Goal: Task Accomplishment & Management: Contribute content

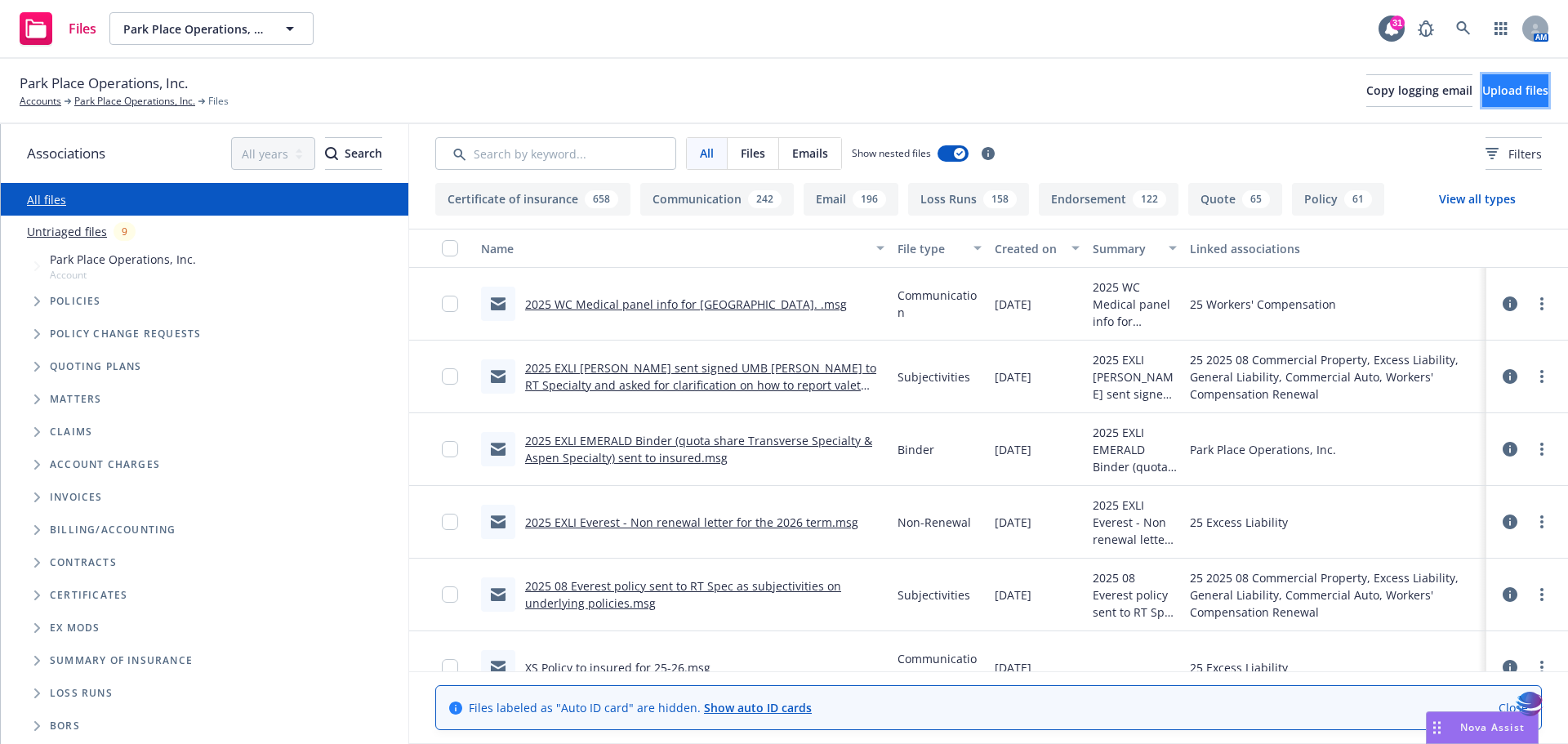
click at [1483, 88] on span "Upload files" at bounding box center [1515, 90] width 66 height 16
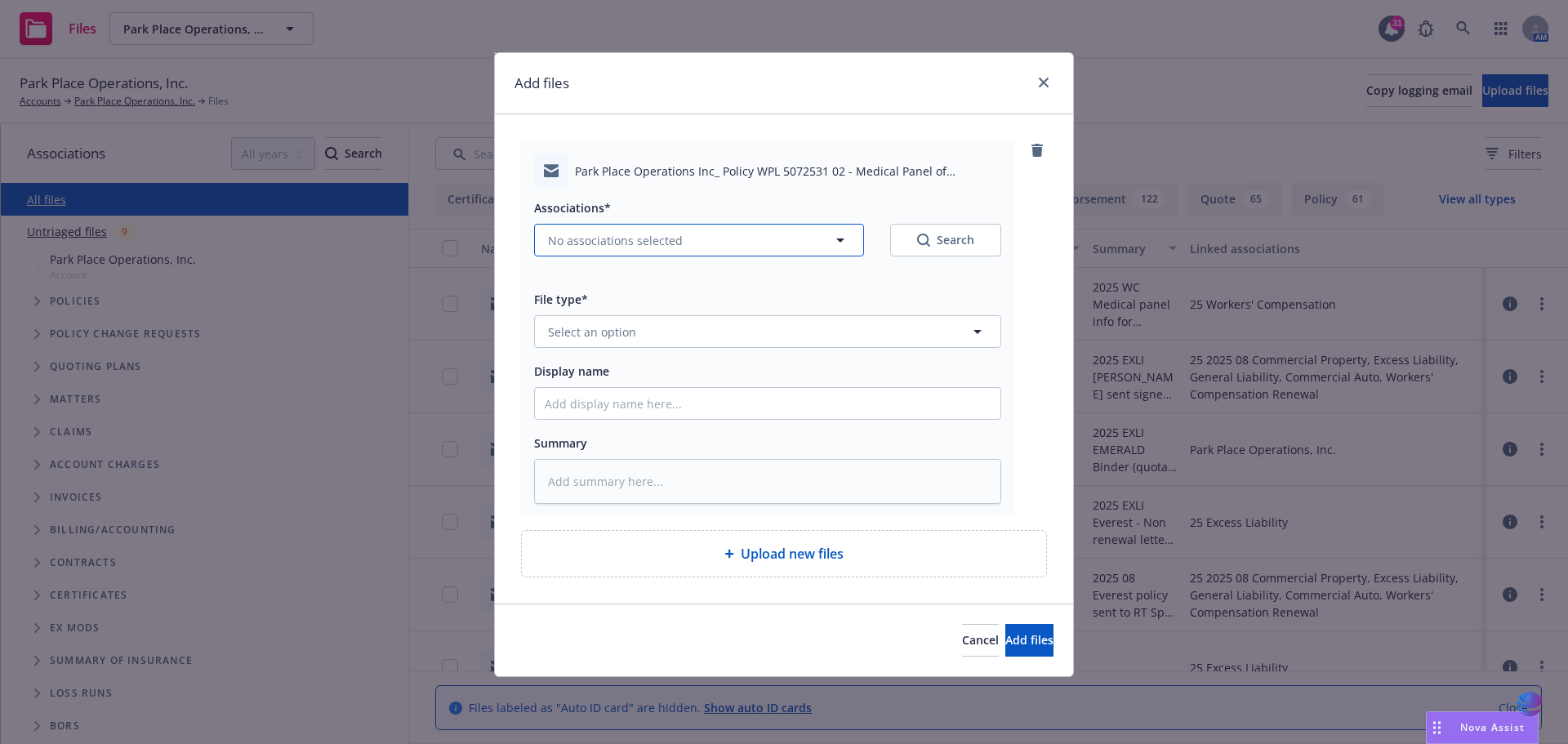
click at [842, 239] on icon "button" at bounding box center [840, 240] width 8 height 4
type textarea "x"
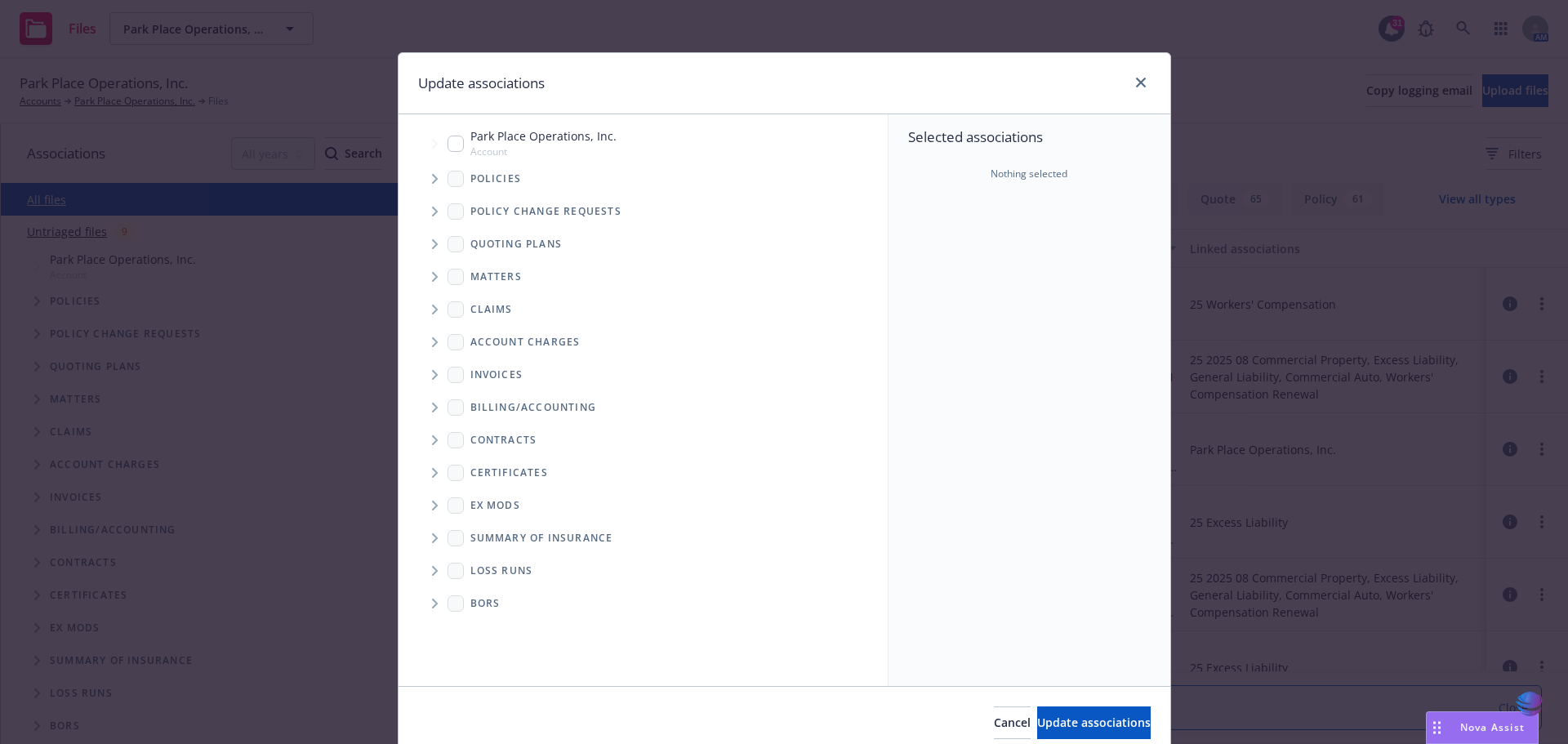
click at [432, 178] on icon "Tree Example" at bounding box center [435, 179] width 6 height 10
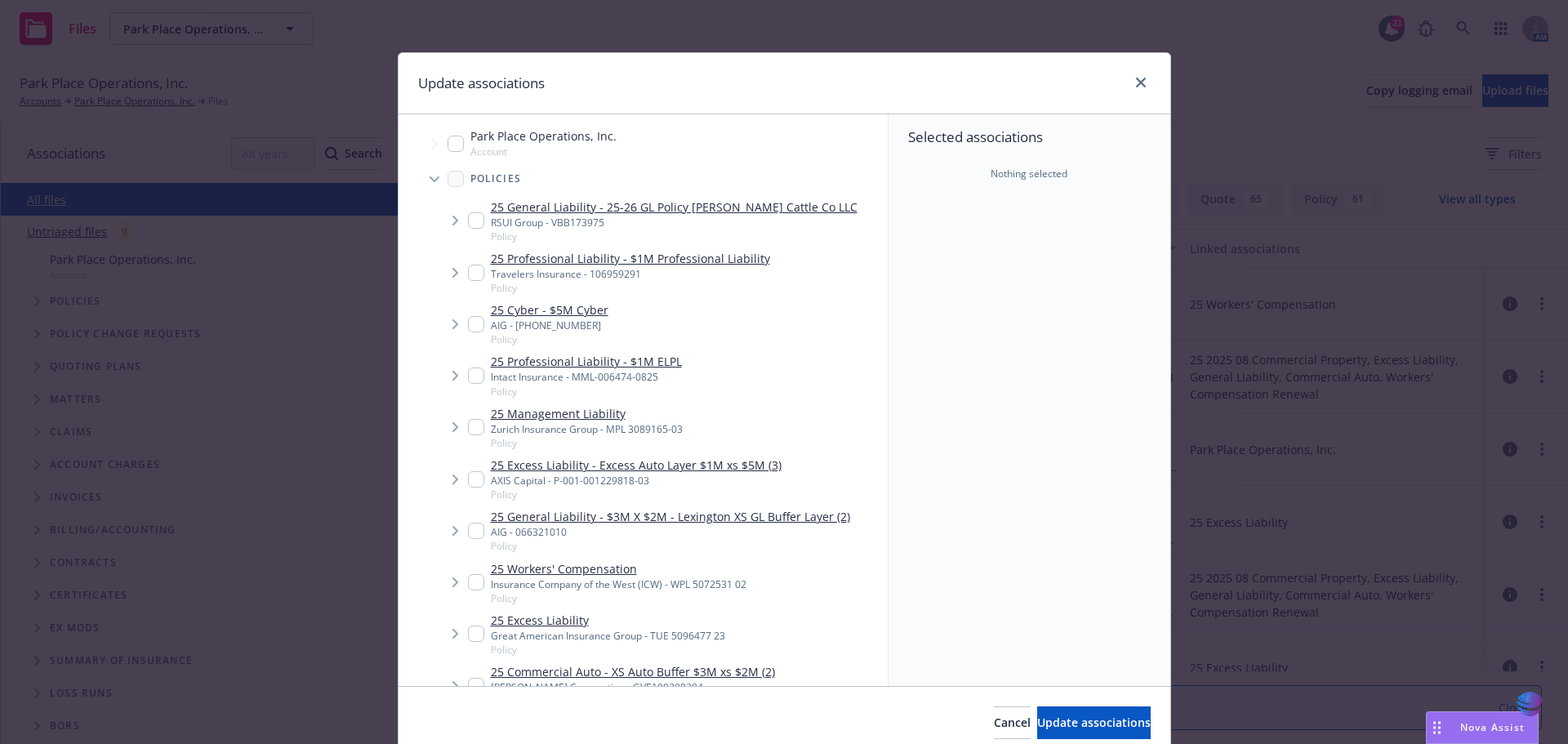
click at [470, 585] on input "Tree Example" at bounding box center [476, 582] width 17 height 17
checkbox input "true"
click at [1037, 723] on span "Update associations" at bounding box center [1094, 722] width 114 height 16
type textarea "x"
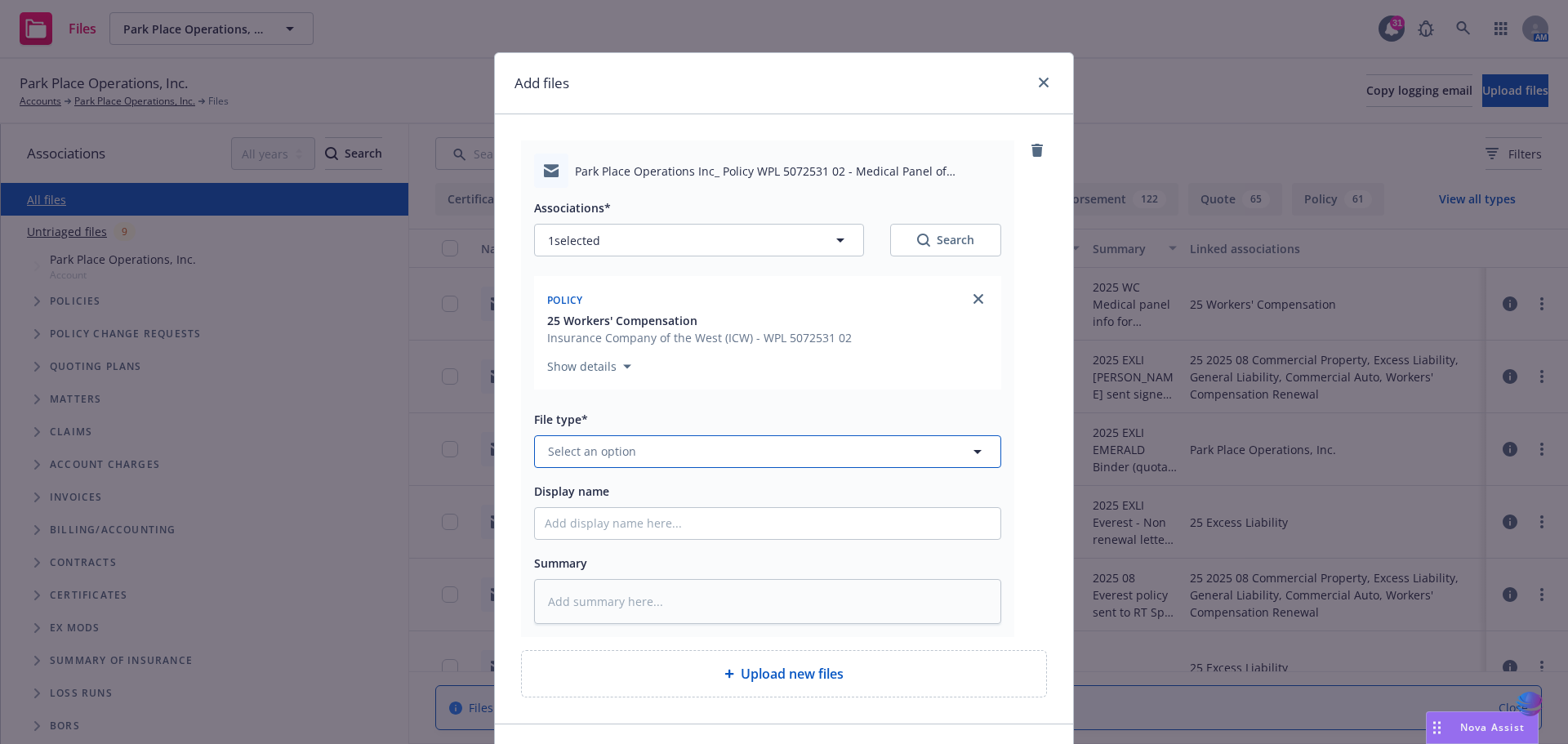
click at [974, 450] on icon "button" at bounding box center [978, 452] width 8 height 4
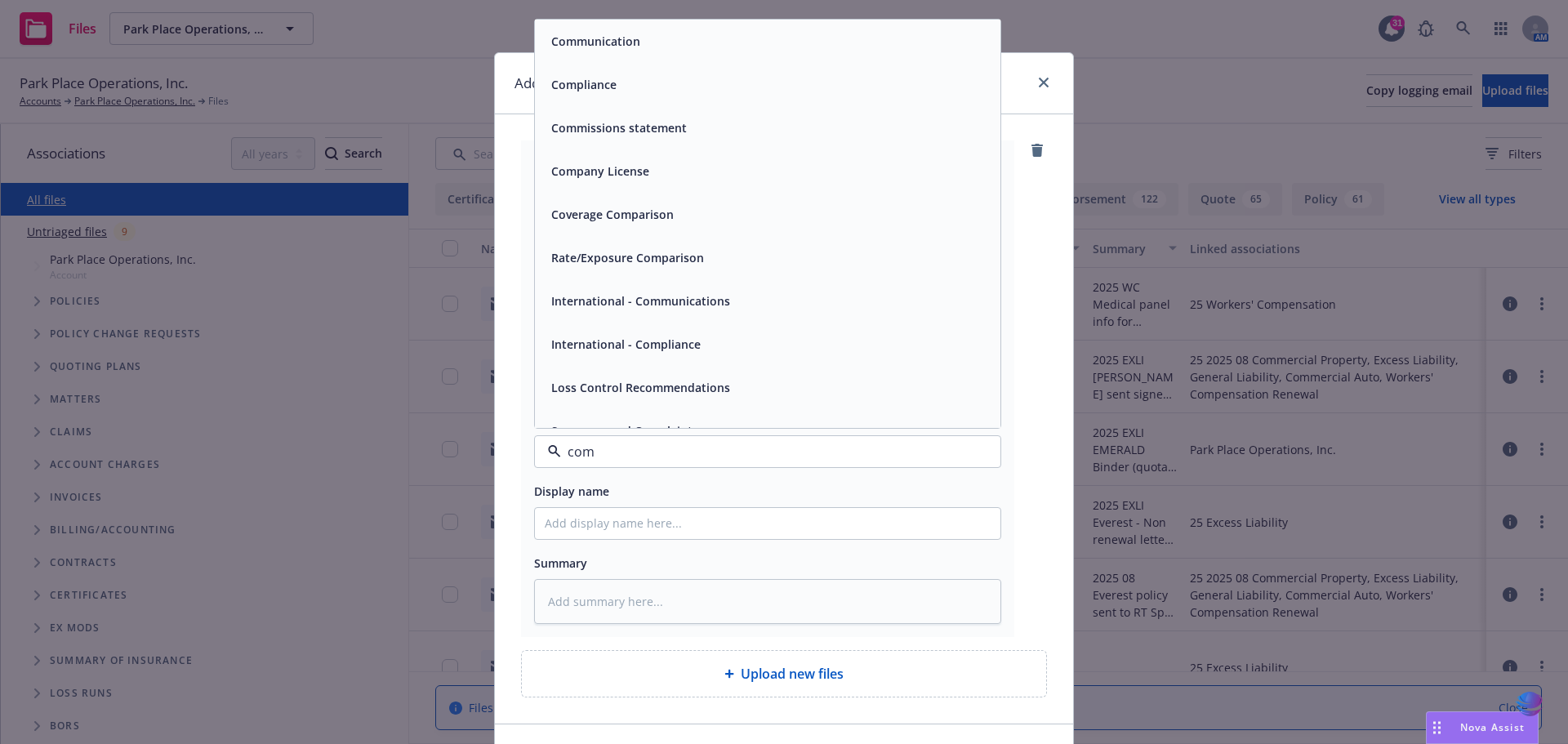
type input "comm"
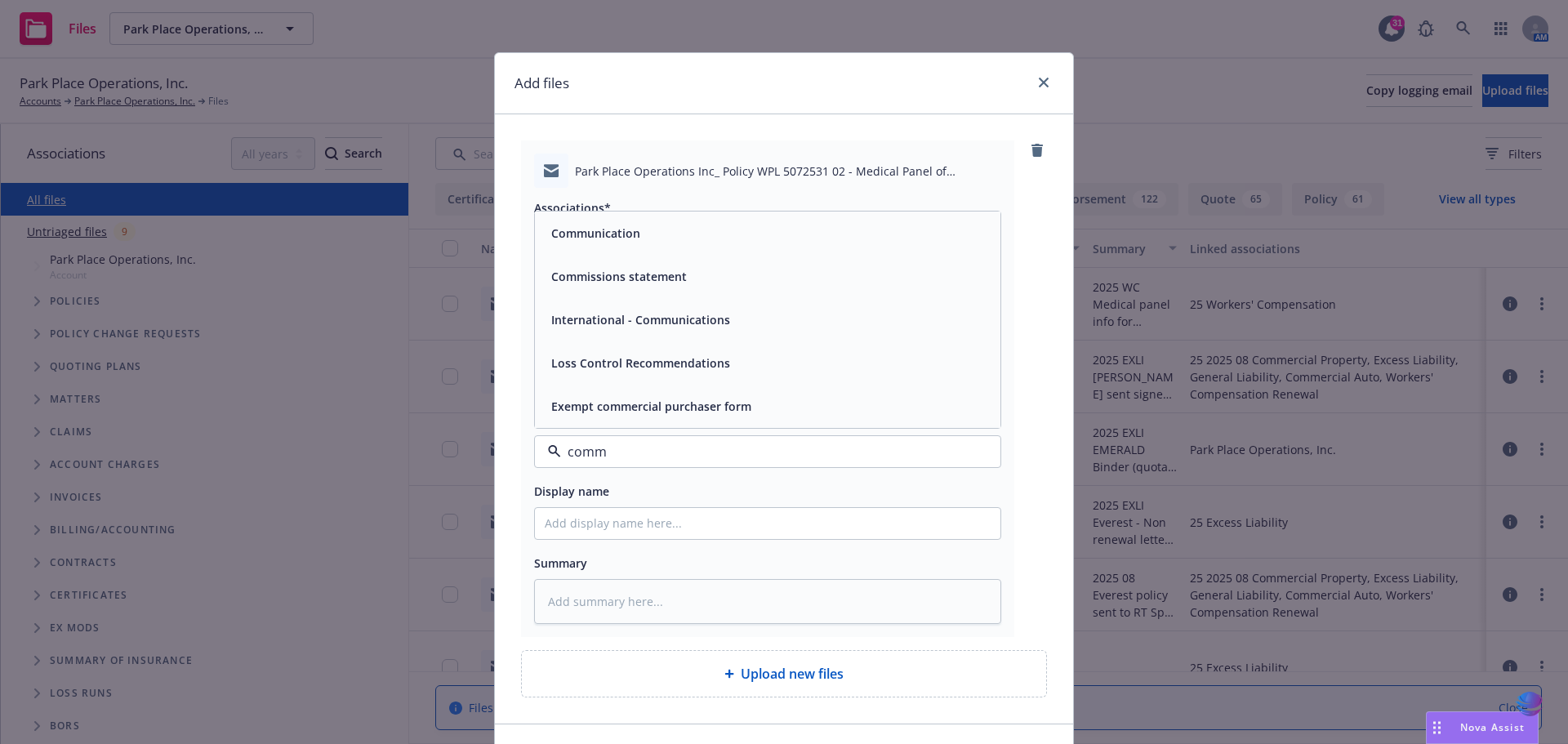
click at [566, 239] on span "Communication" at bounding box center [595, 233] width 89 height 17
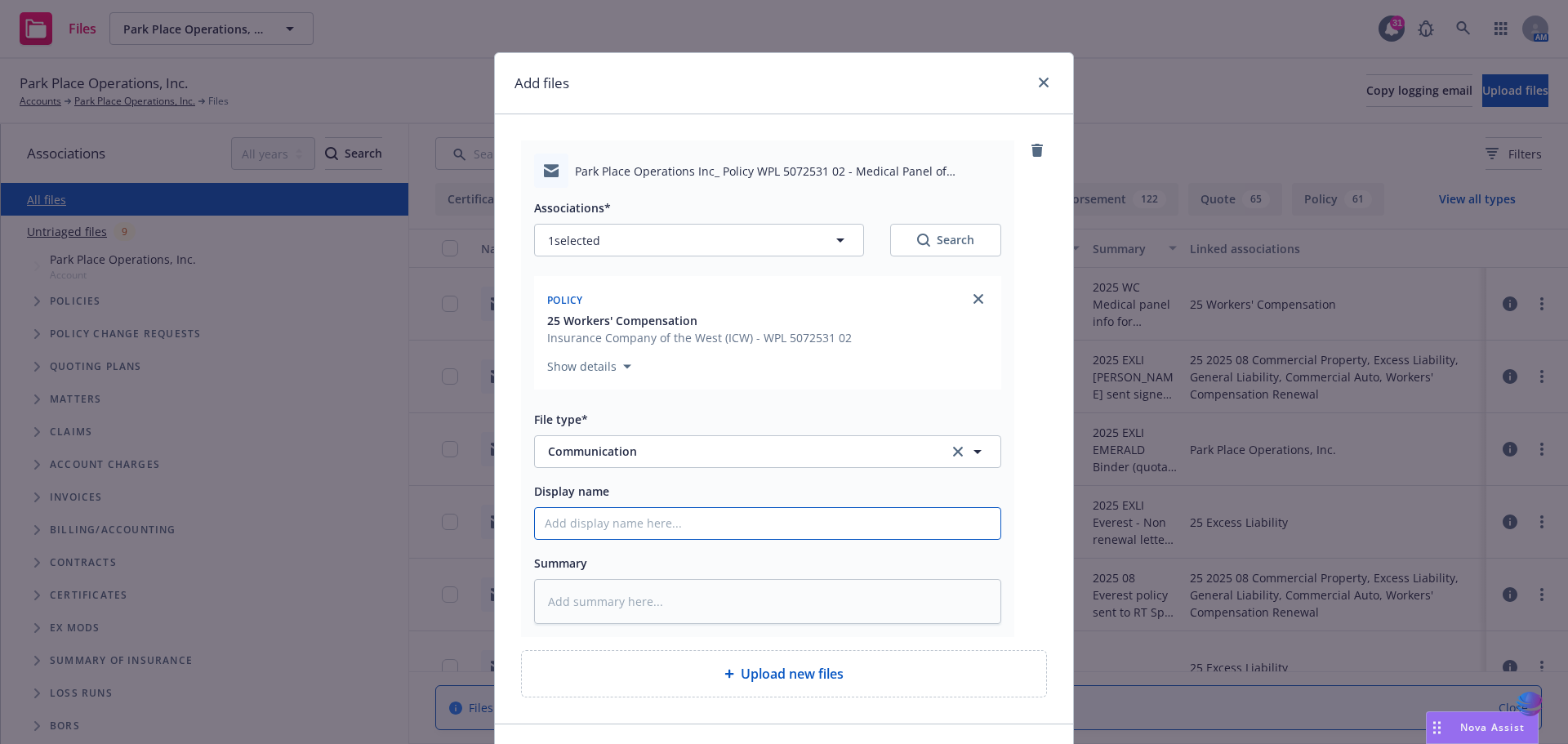
click at [556, 514] on input "Display name" at bounding box center [768, 523] width 465 height 31
type textarea "x"
type input "2"
type textarea "x"
type input "20"
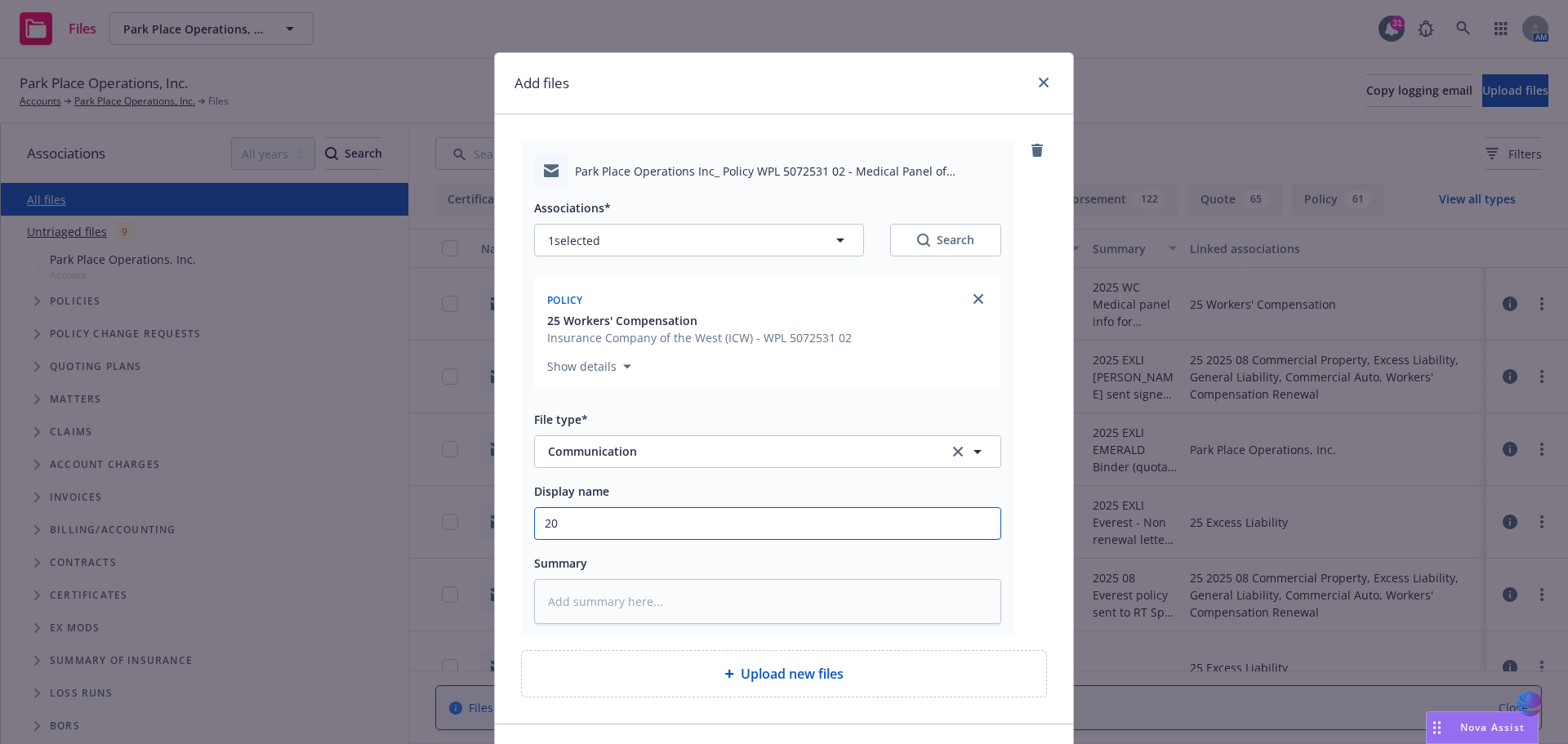
type textarea "x"
type input "202"
type textarea "x"
type input "2025"
type textarea "x"
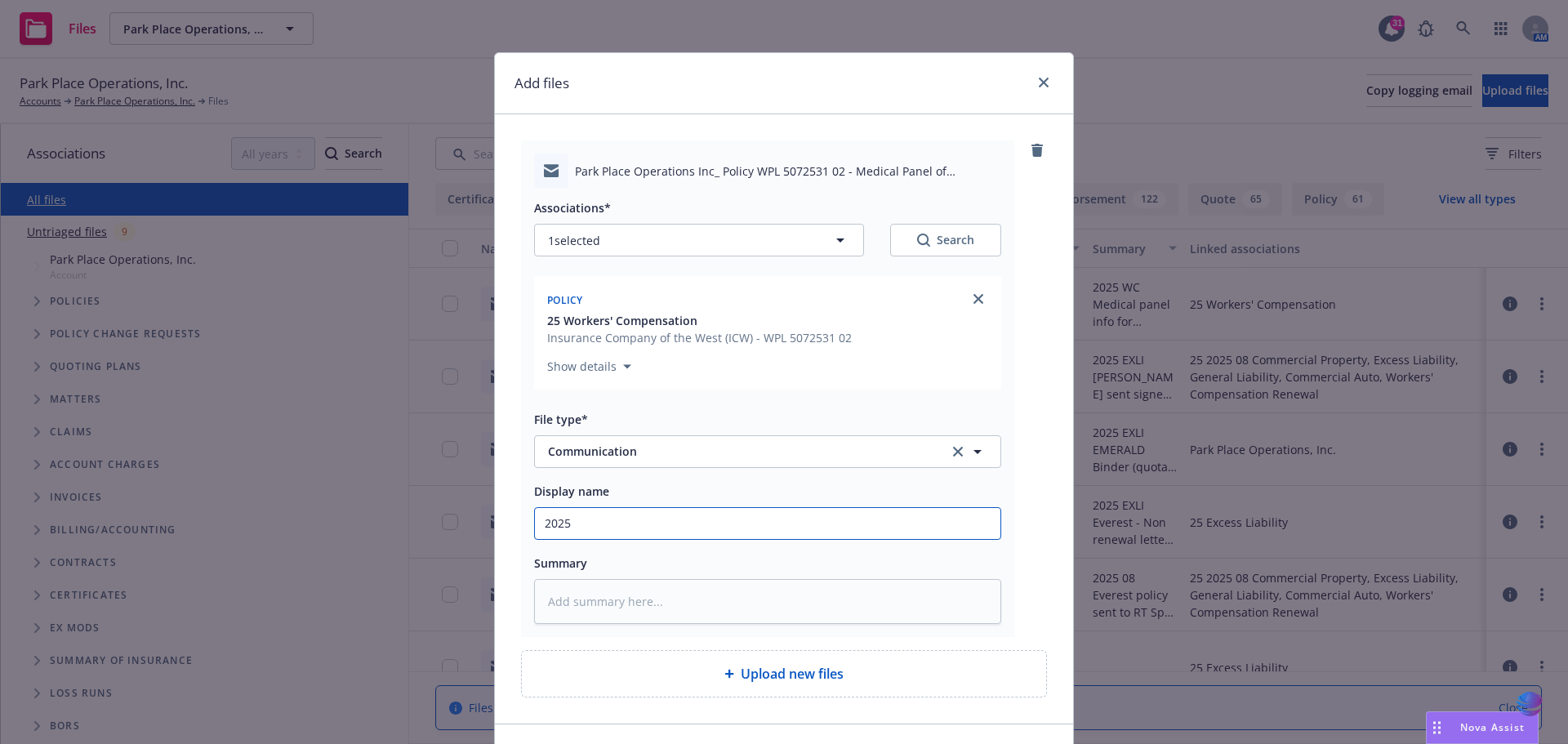
type input "2025"
type textarea "x"
type input "2025 0"
type textarea "x"
type input "2025 08"
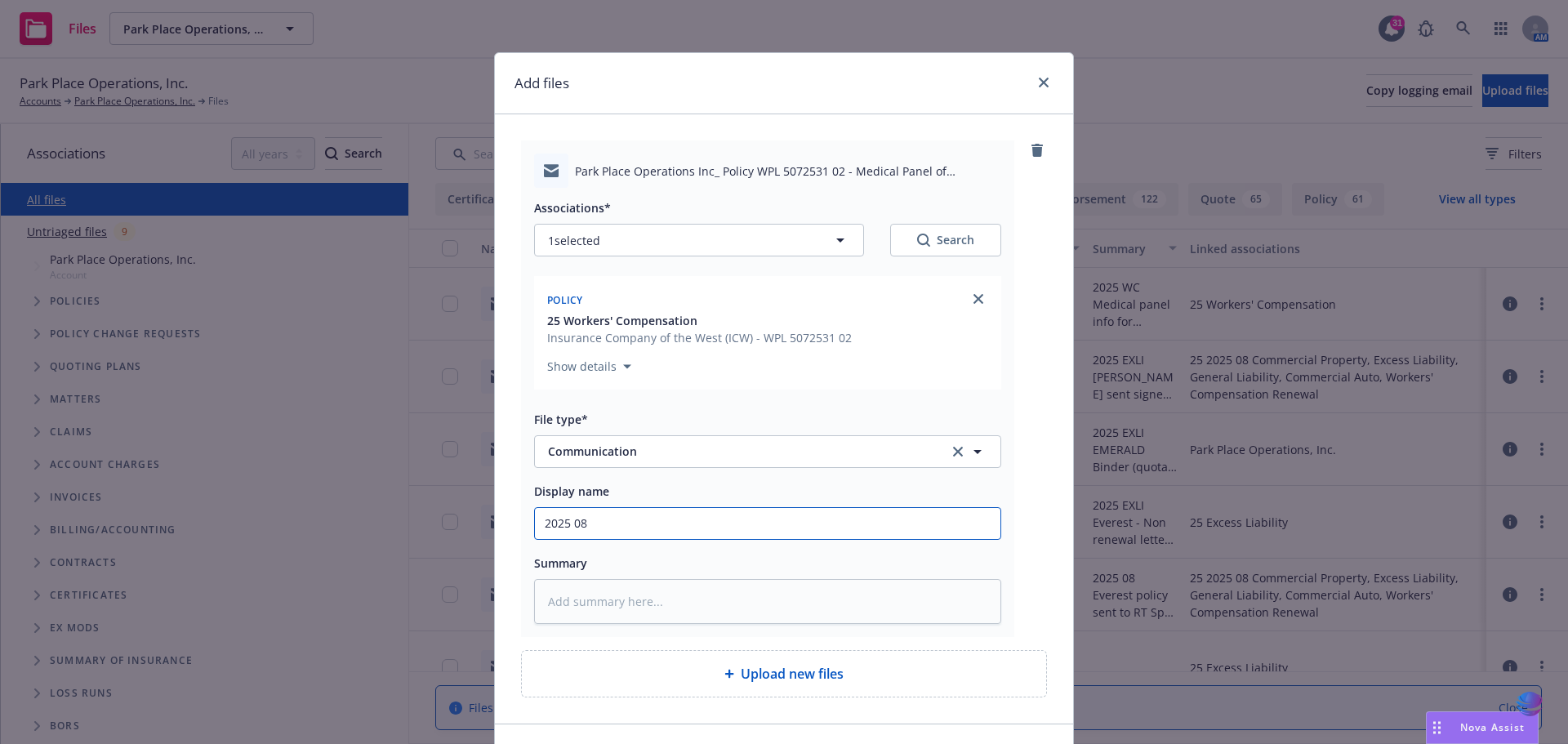
type textarea "x"
type input "2025 08"
type textarea "x"
type input "2025 08 W"
type textarea "x"
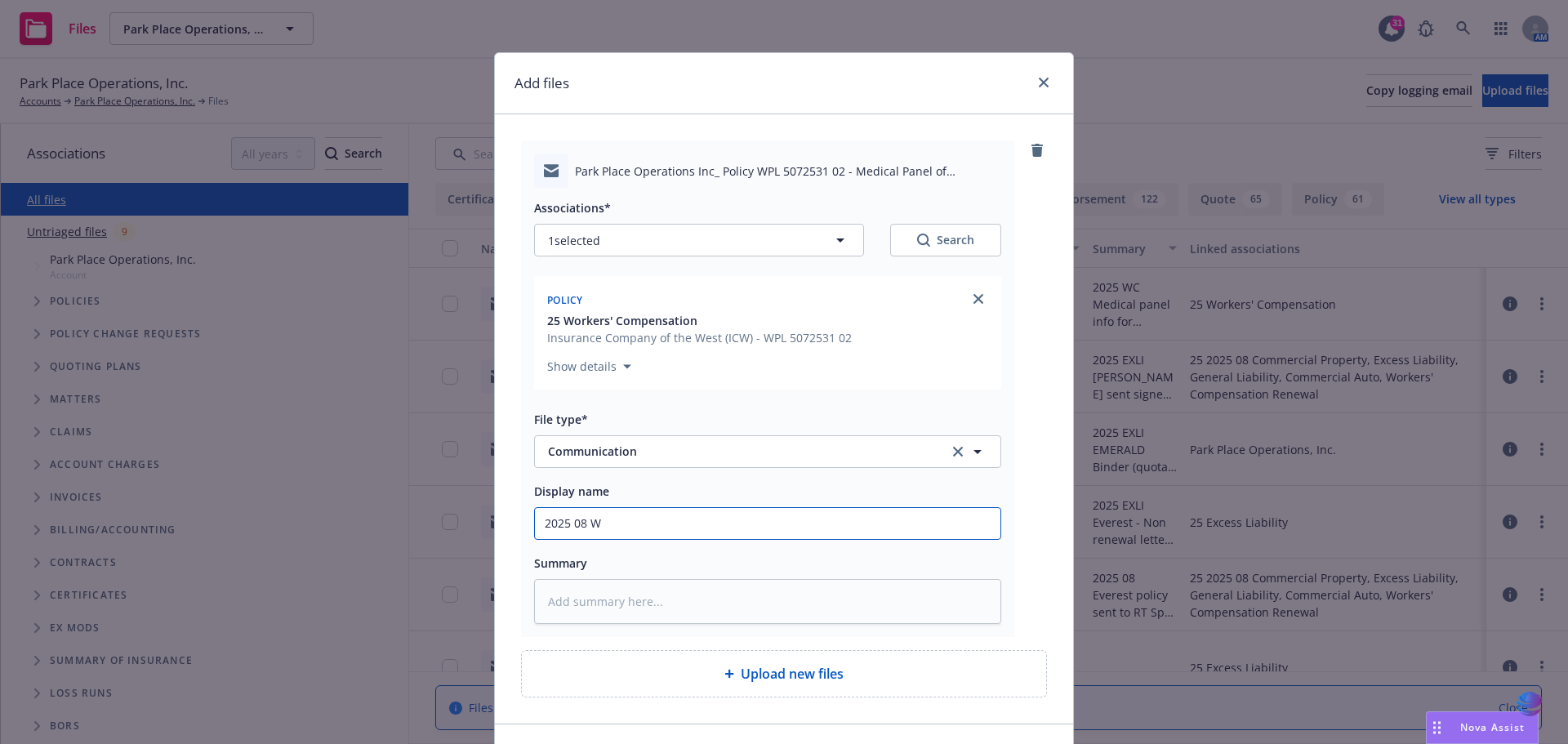
type input "2025 08 WO"
type textarea "x"
type input "2025 08 WOR"
type textarea "x"
type input "2025 08 WORK"
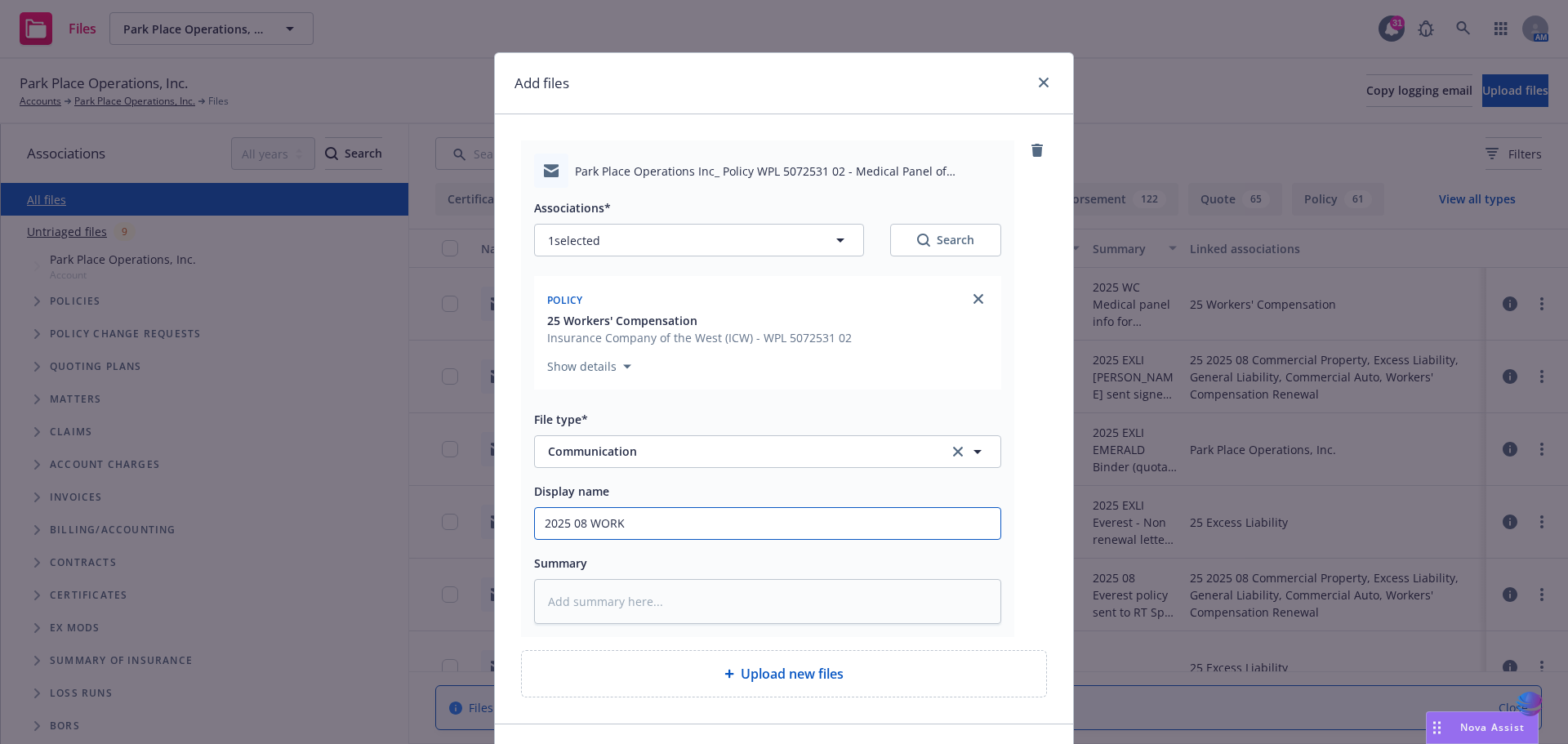
type textarea "x"
type input "2025 08 WORK"
type textarea "x"
type input "2025 08 WORK C"
type textarea "x"
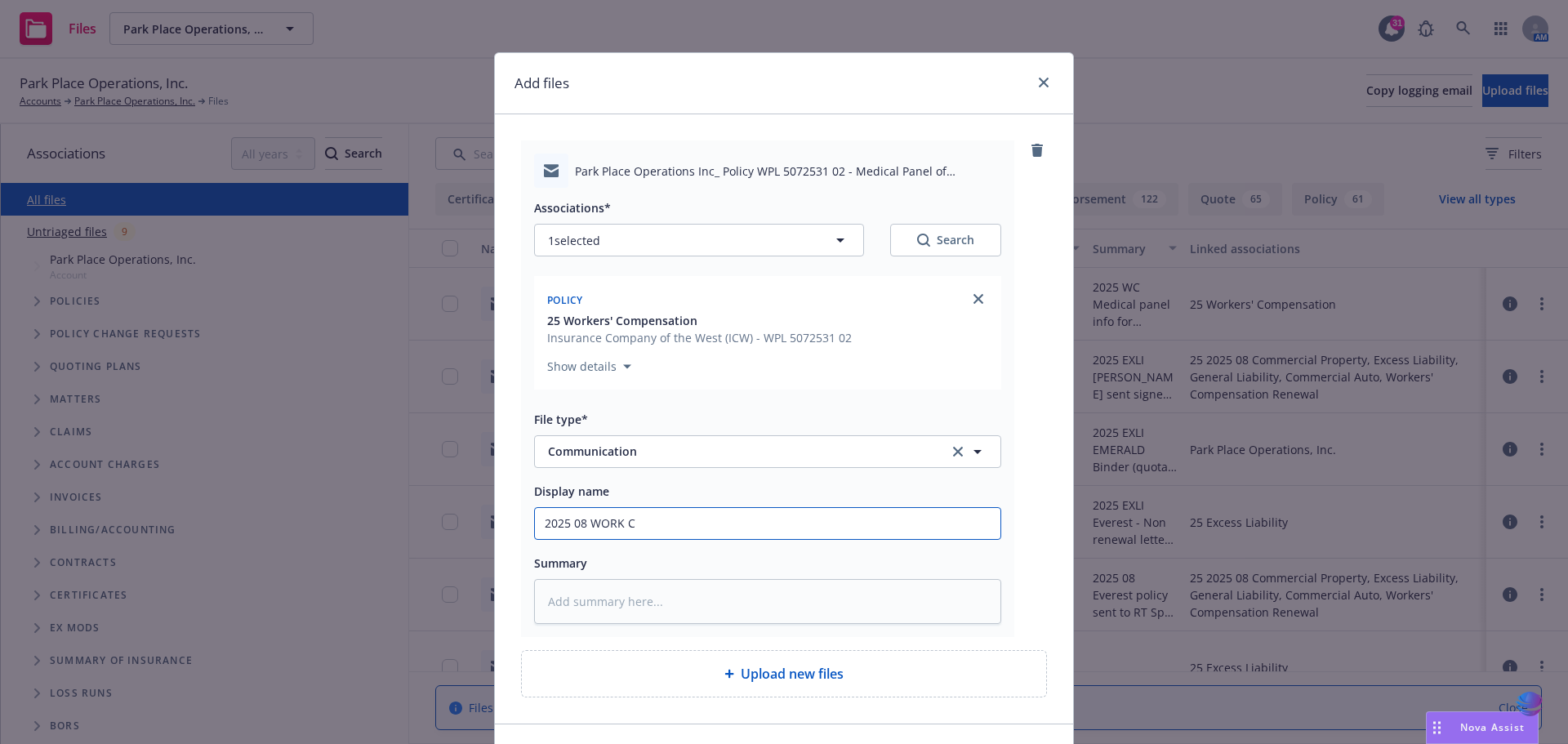
type input "2025 08 WORK Co"
type textarea "x"
type input "2025 08 WORK Com"
type textarea "x"
type input "2025 08 WORK Comp"
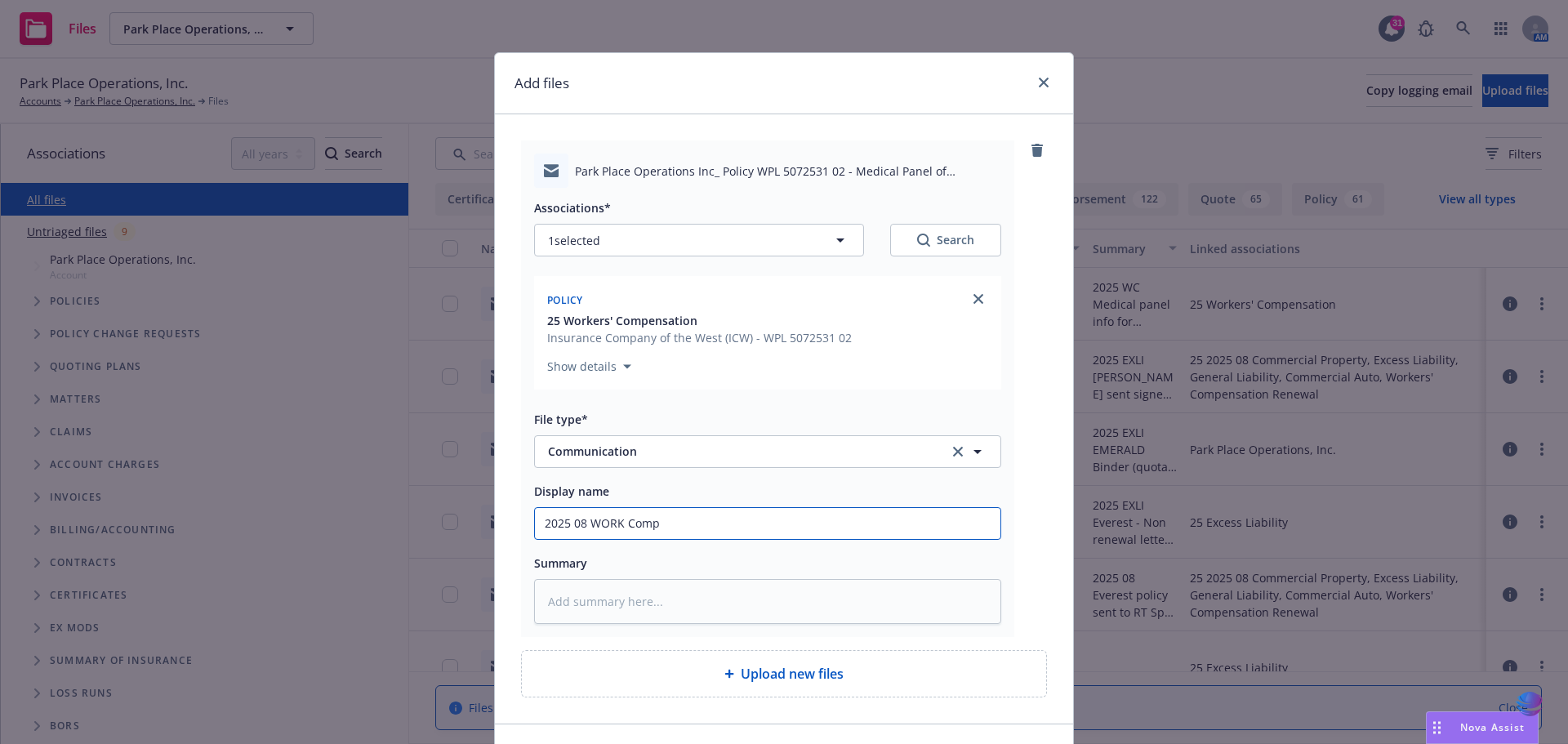
type textarea "x"
type input "2025 08 WORK Comp"
type textarea "x"
type input "2025 08 WORK Comp c"
type textarea "x"
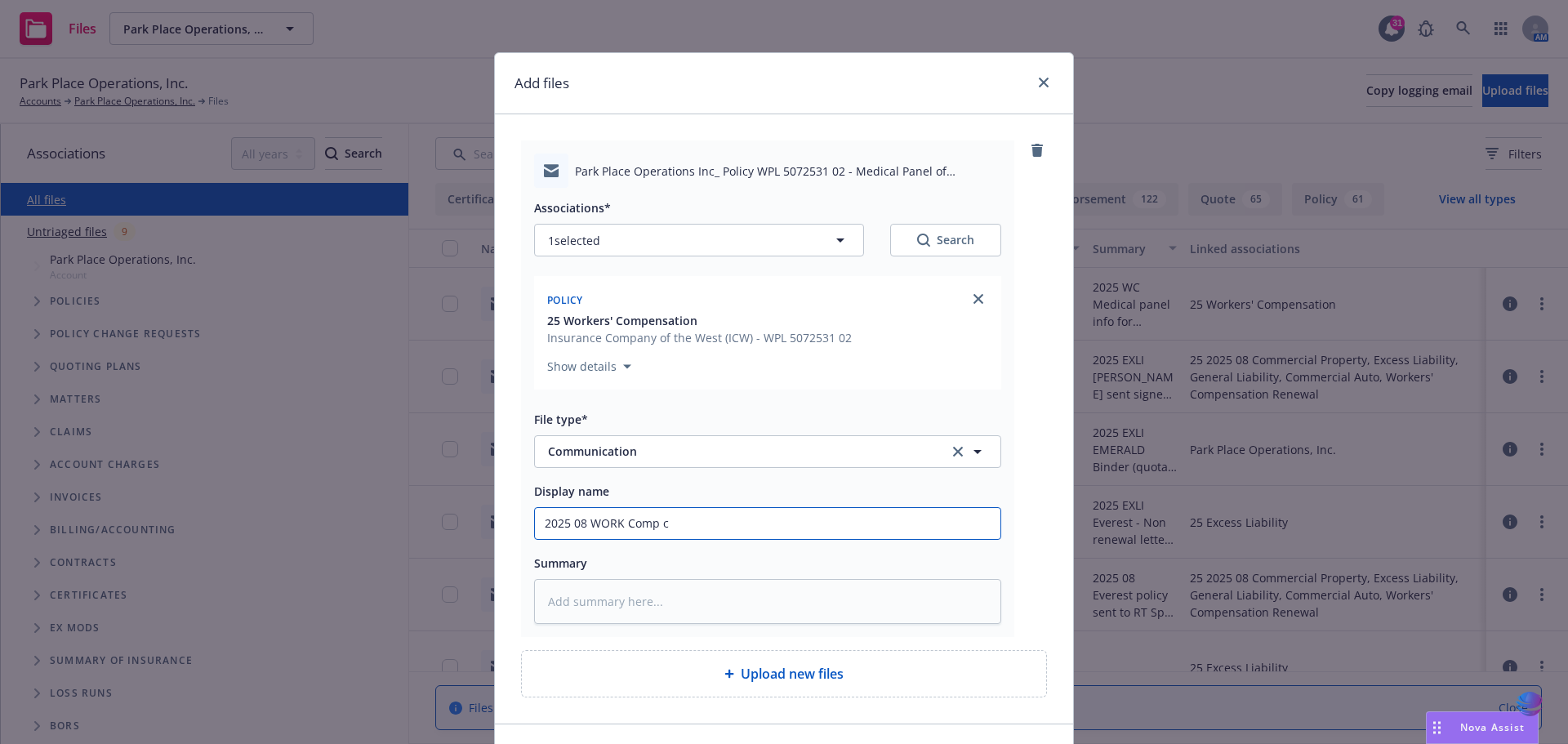
type input "2025 08 WORK Comp ca"
type textarea "x"
type input "2025 08 WORK Comp car"
type textarea "x"
type input "2025 08 WORK Comp [PERSON_NAME]"
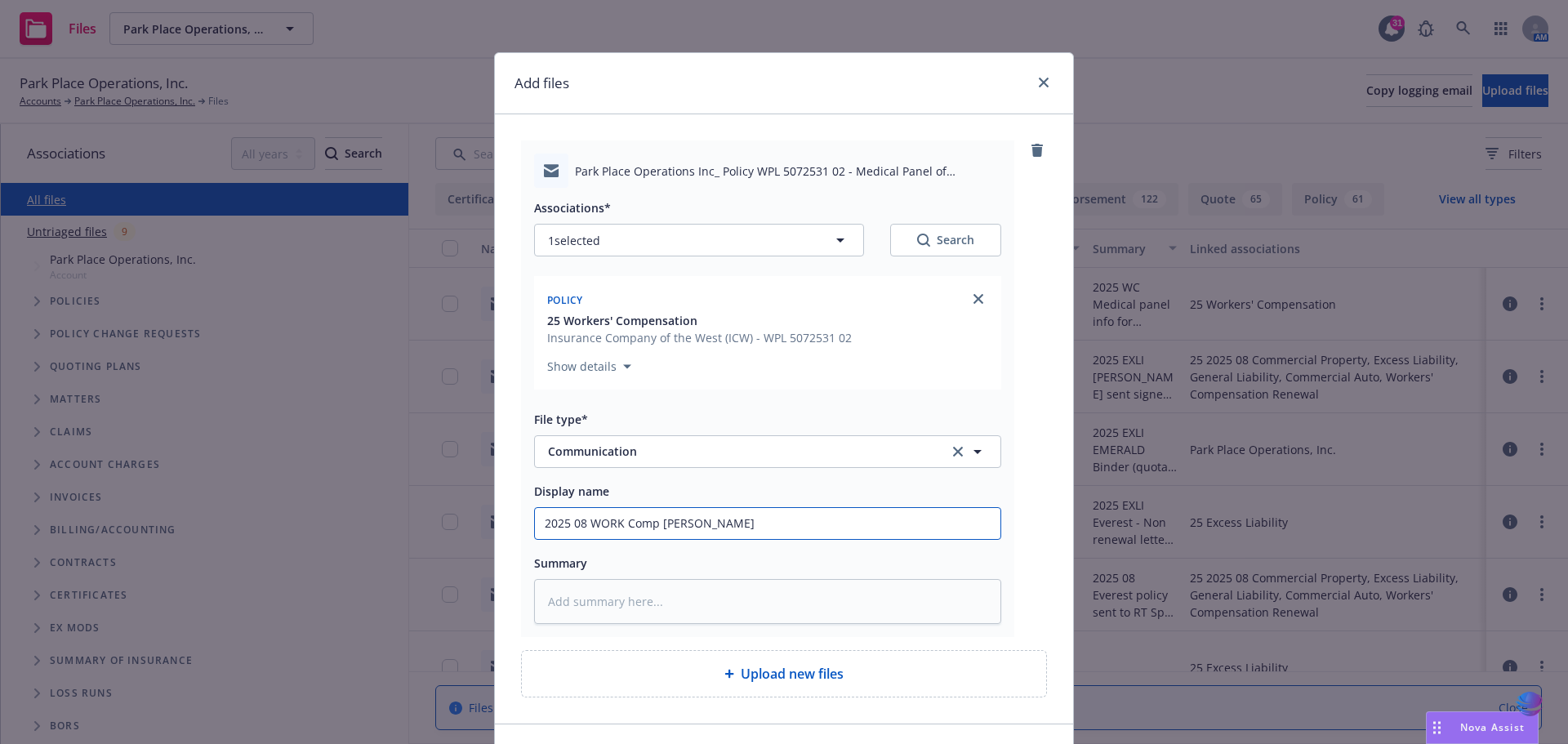
type textarea "x"
type input "2025 08 WORK Comp [PERSON_NAME]"
type textarea "x"
type input "2025 08 WORK Comp [PERSON_NAME]"
type textarea "x"
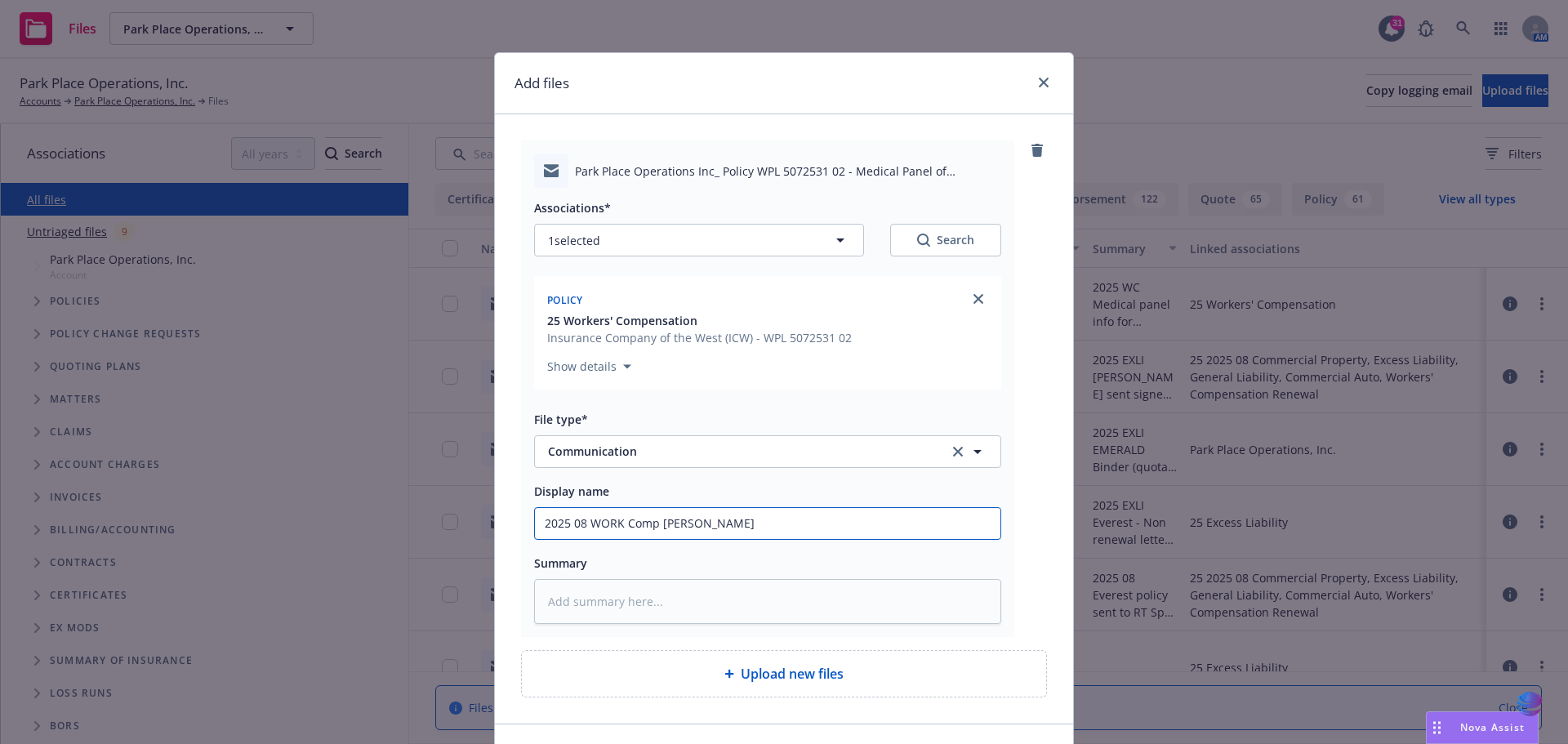
type input "2025 08 WORK Comp carrier"
type textarea "x"
type input "2025 08 WORK Comp carrier"
type textarea "x"
type input "2025 08 WORK Comp carrier d"
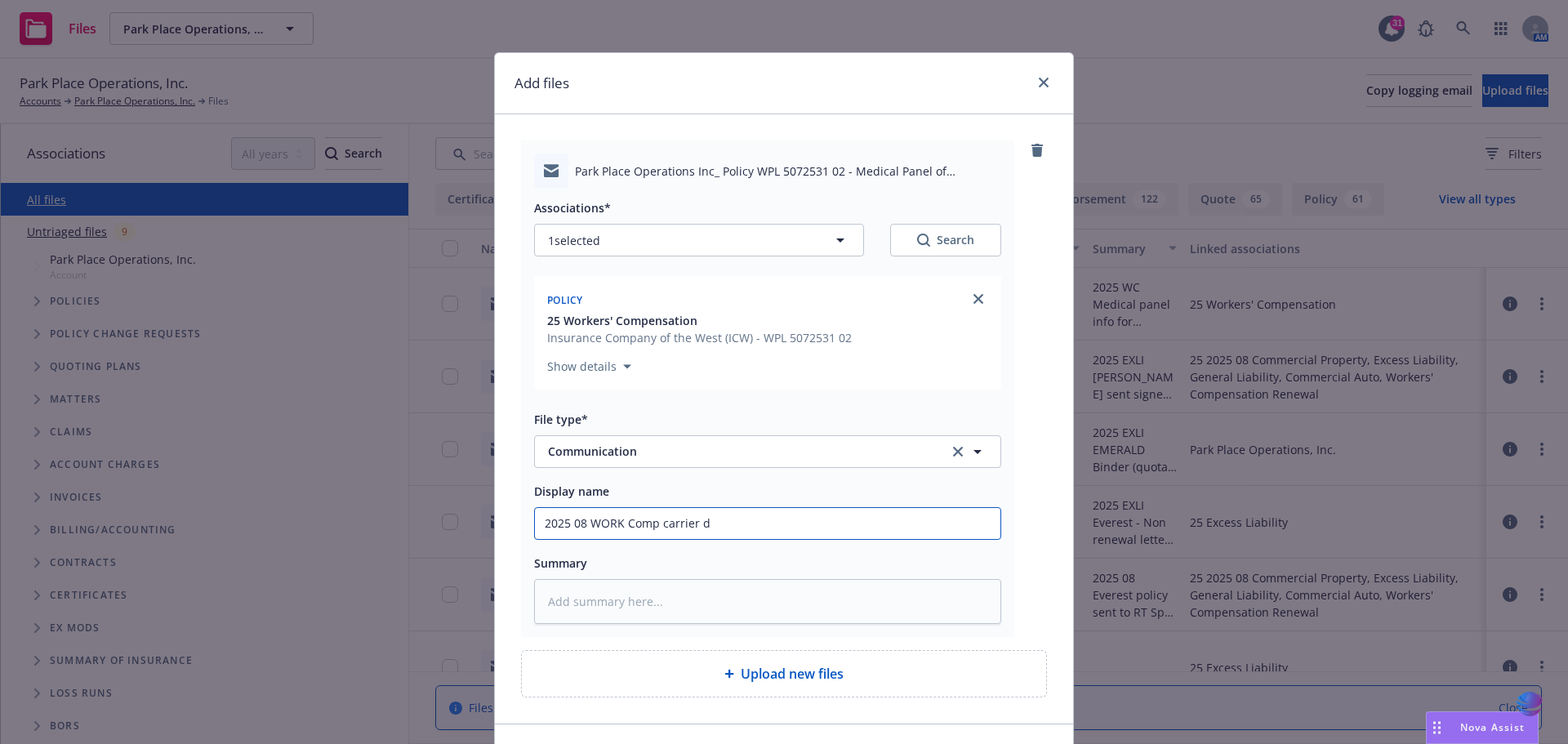
type textarea "x"
type input "2025 08 WORK Comp carrier do"
type textarea "x"
type input "2025 08 WORK Comp carrier doc"
type textarea "x"
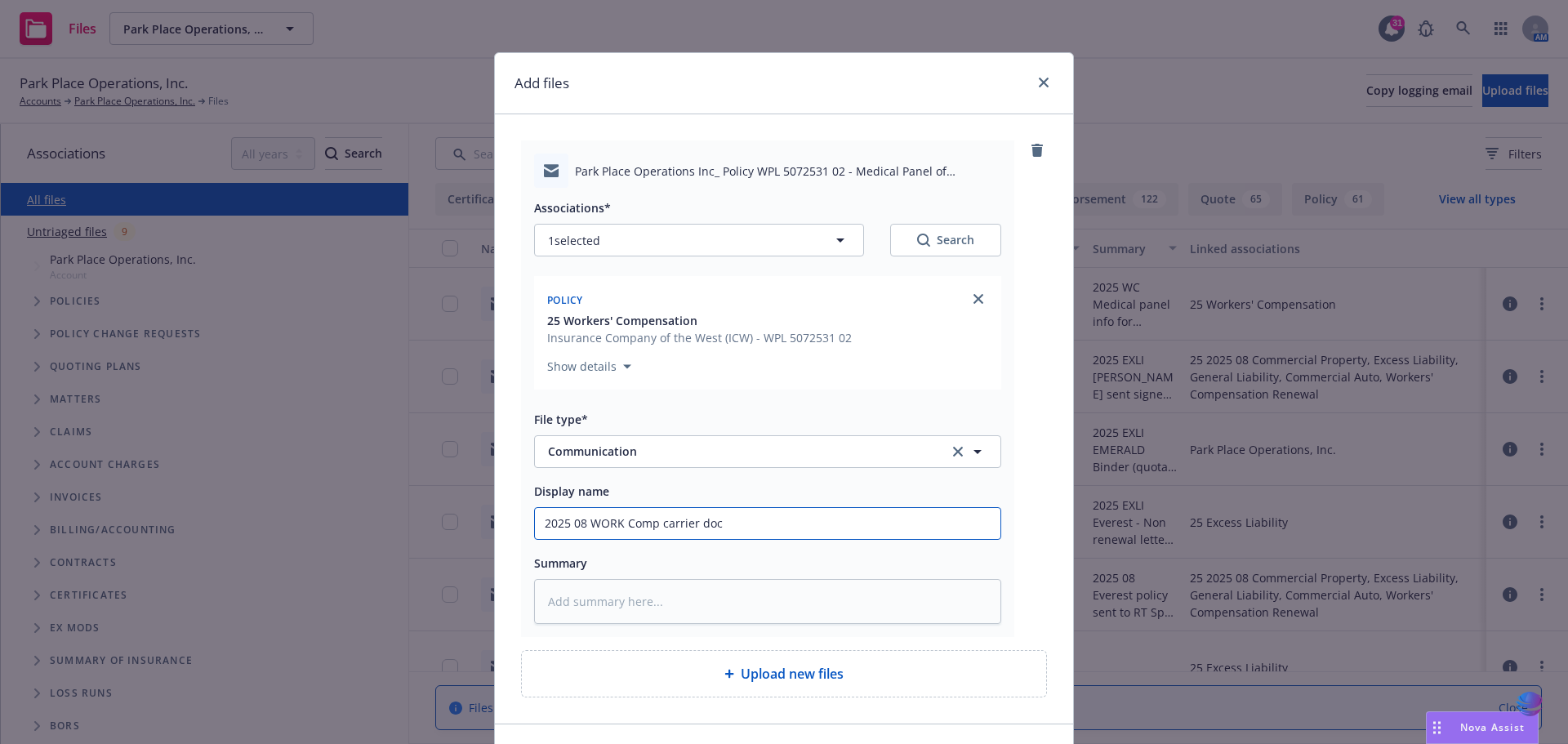
type input "2025 08 WORK Comp carrier docu"
type textarea "x"
type input "2025 08 WORK Comp carrier docum"
type textarea "x"
type input "2025 08 WORK Comp carrier docume"
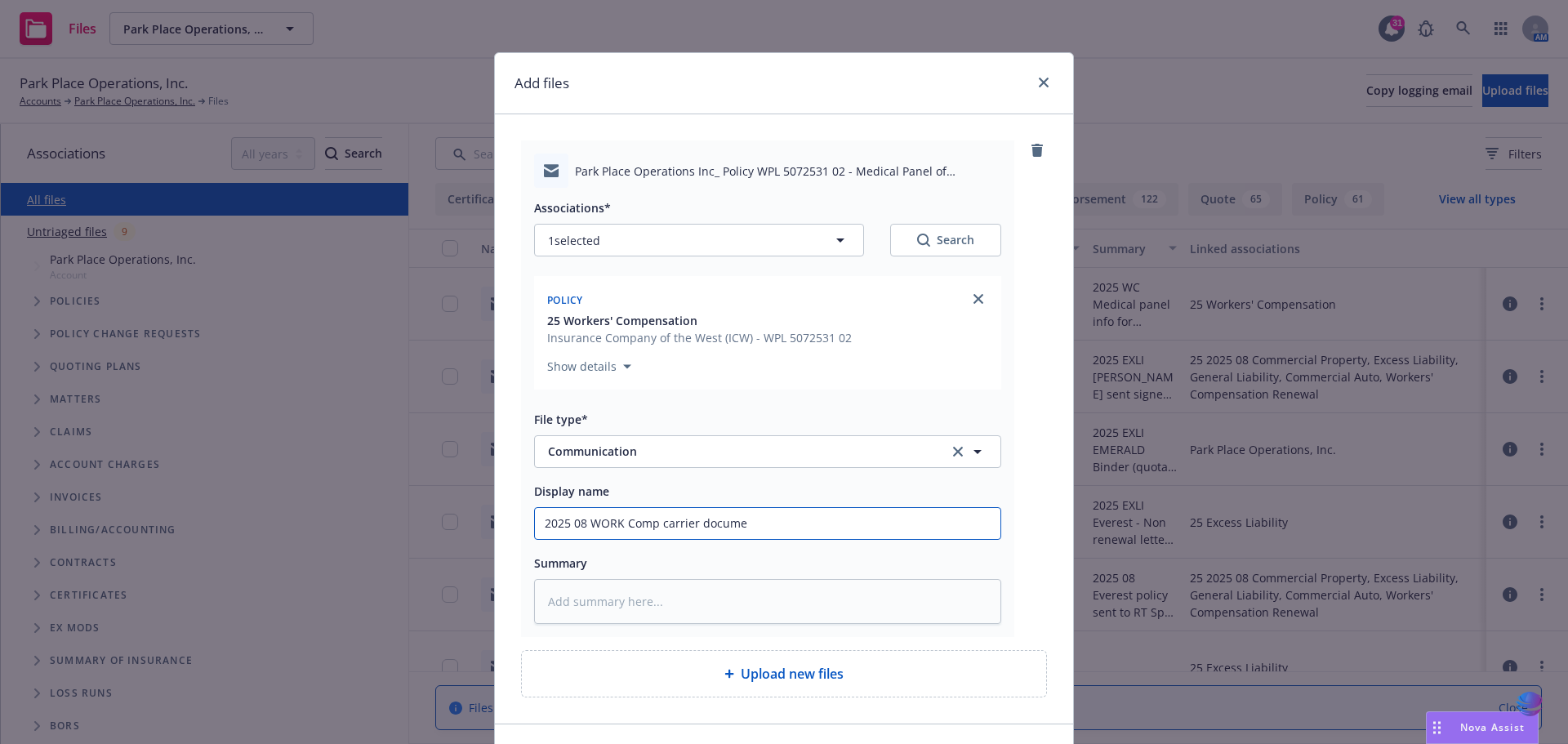
type textarea "x"
type input "2025 08 WORK Comp carrier documen"
type textarea "x"
type input "2025 08 WORK Comp carrier document"
type textarea "x"
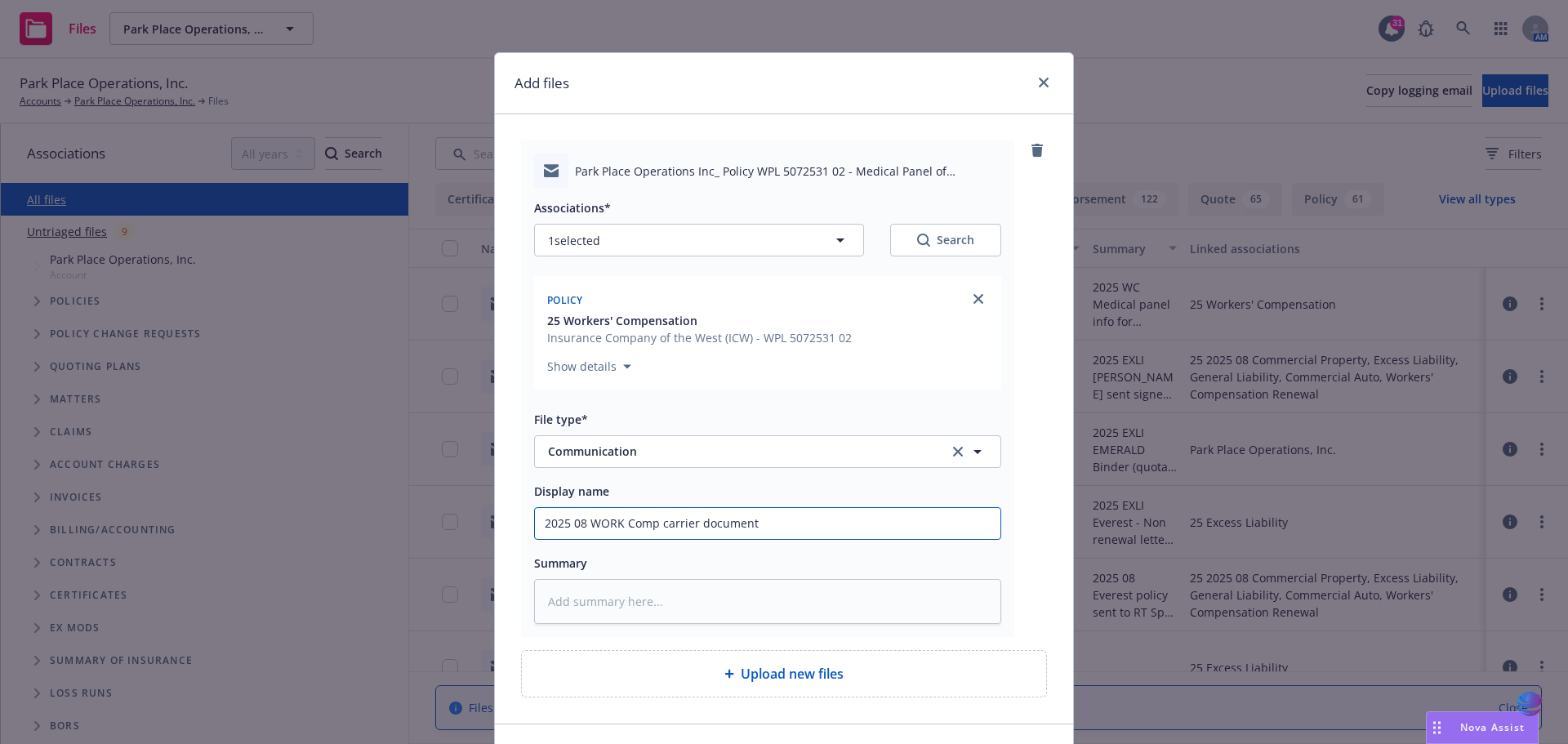
type input "2025 08 WORK Comp carrier documents"
type textarea "x"
type input "2025 08 WORK Comp carrier documents"
type textarea "x"
type input "2025 08 WORK Comp carrier documents s"
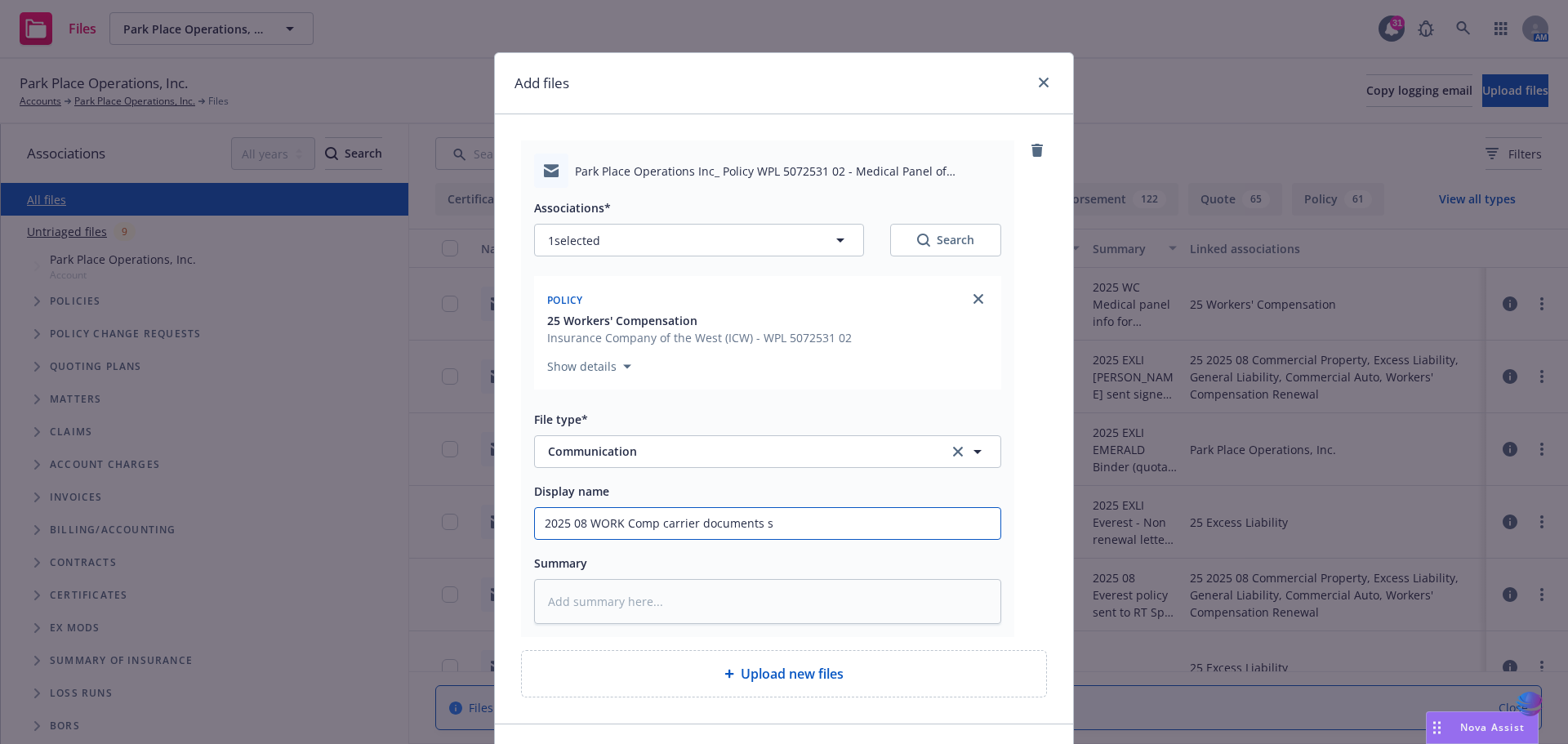
type textarea "x"
type input "2025 08 WORK Comp carrier documents se"
type textarea "x"
type input "2025 08 WORK Comp carrier documents sen"
type textarea "x"
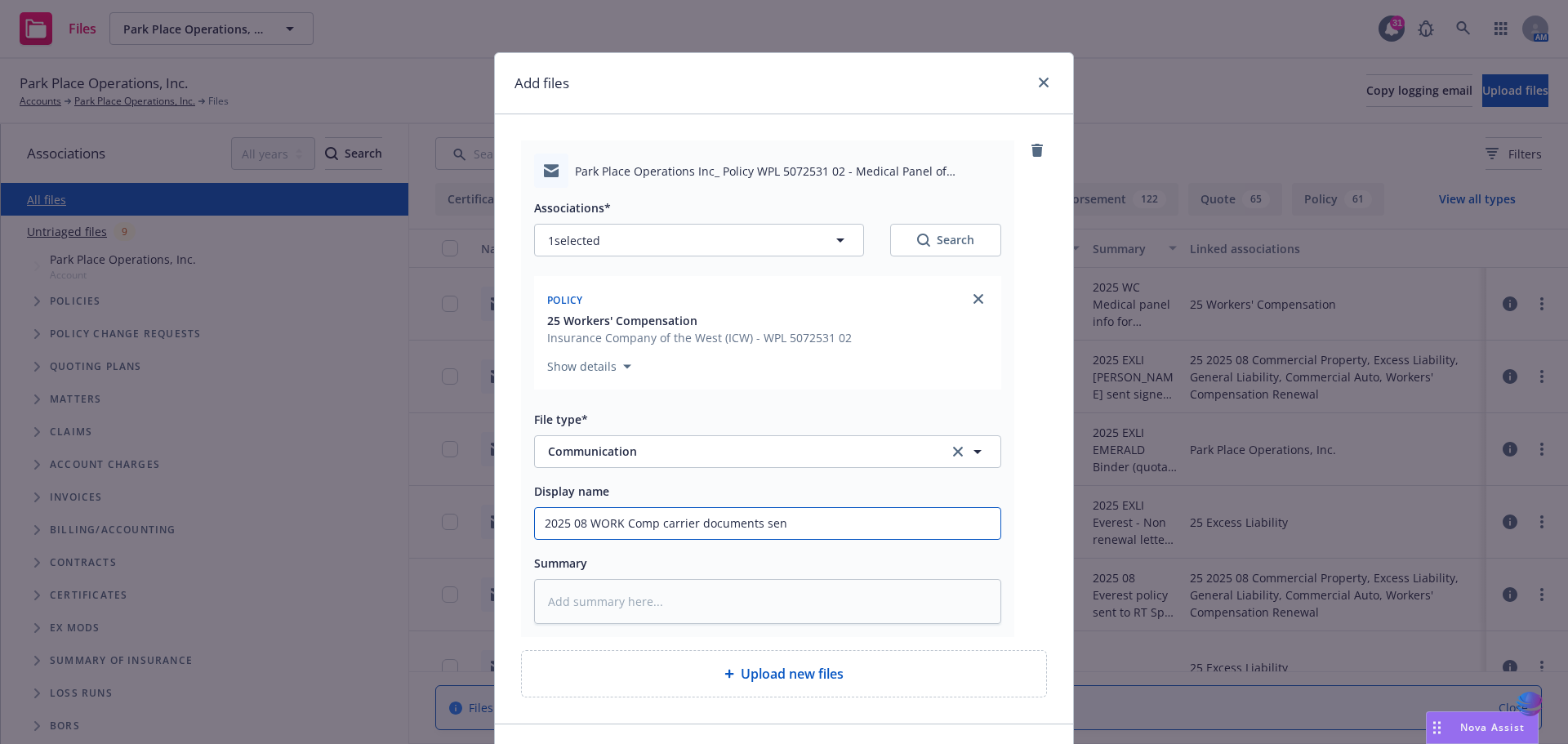
type input "2025 08 WORK Comp carrier documents sent"
type textarea "x"
type input "2025 08 WORK Comp carrier documents sent"
type textarea "x"
type input "2025 08 WORK Comp carrier documents sent t"
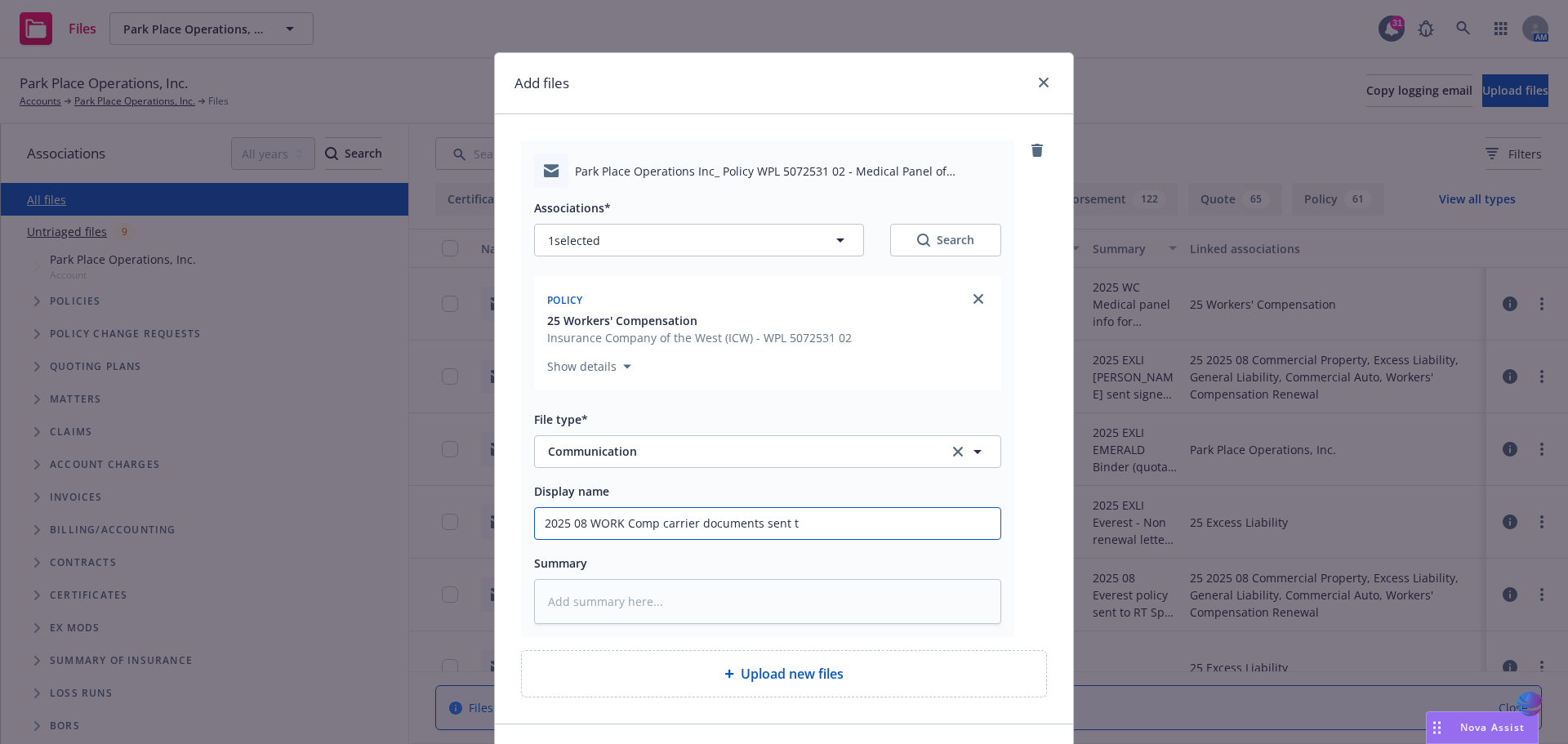
type textarea "x"
type input "2025 08 WORK Comp carrier documents sent to"
type textarea "x"
type input "2025 08 WORK Comp carrier documents sent to"
type textarea "x"
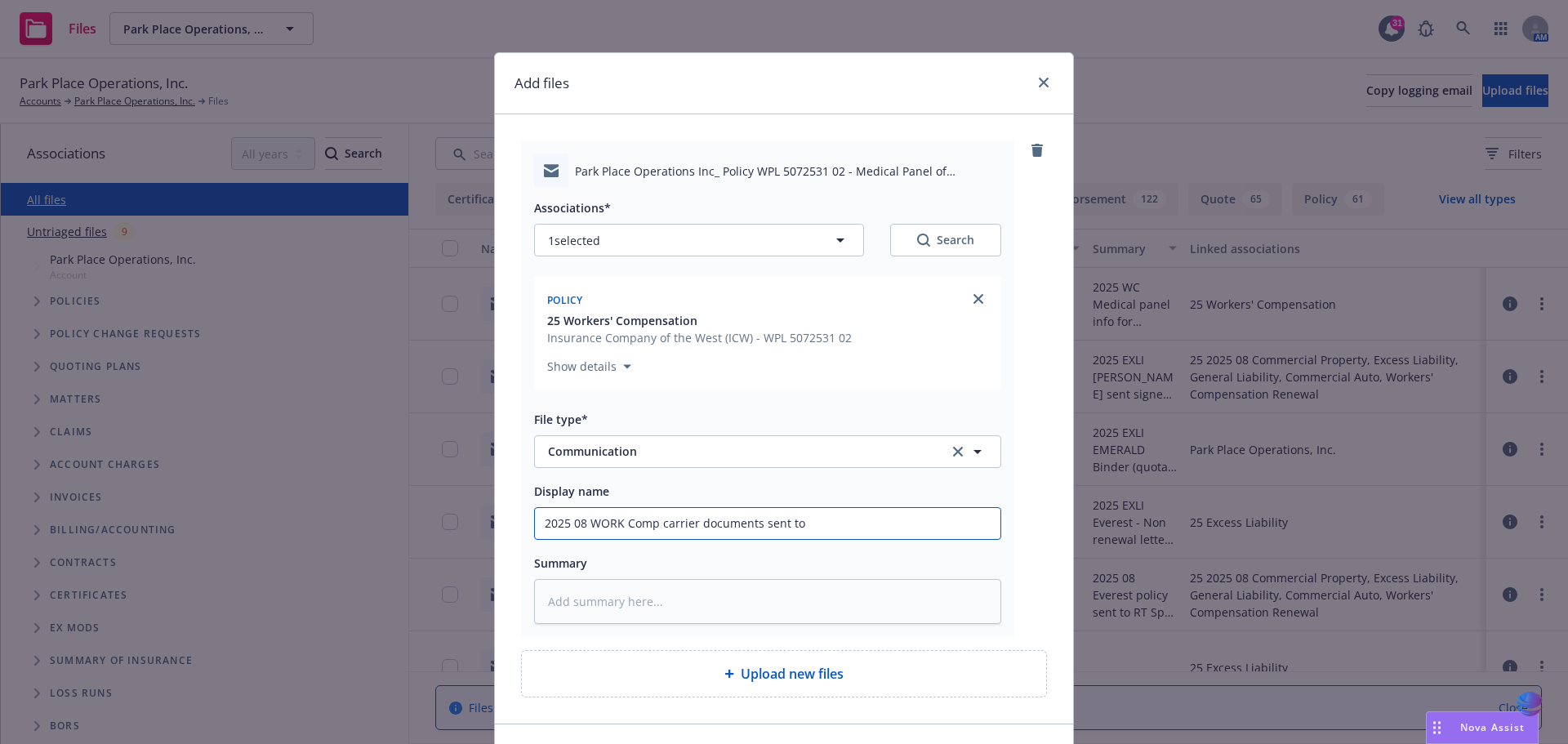
type input "2025 08 WORK Comp carrier documents sent to i"
type textarea "x"
type input "2025 08 WORK Comp carrier documents sent to in"
type textarea "x"
type input "2025 08 WORK Comp carrier documents sent to ins"
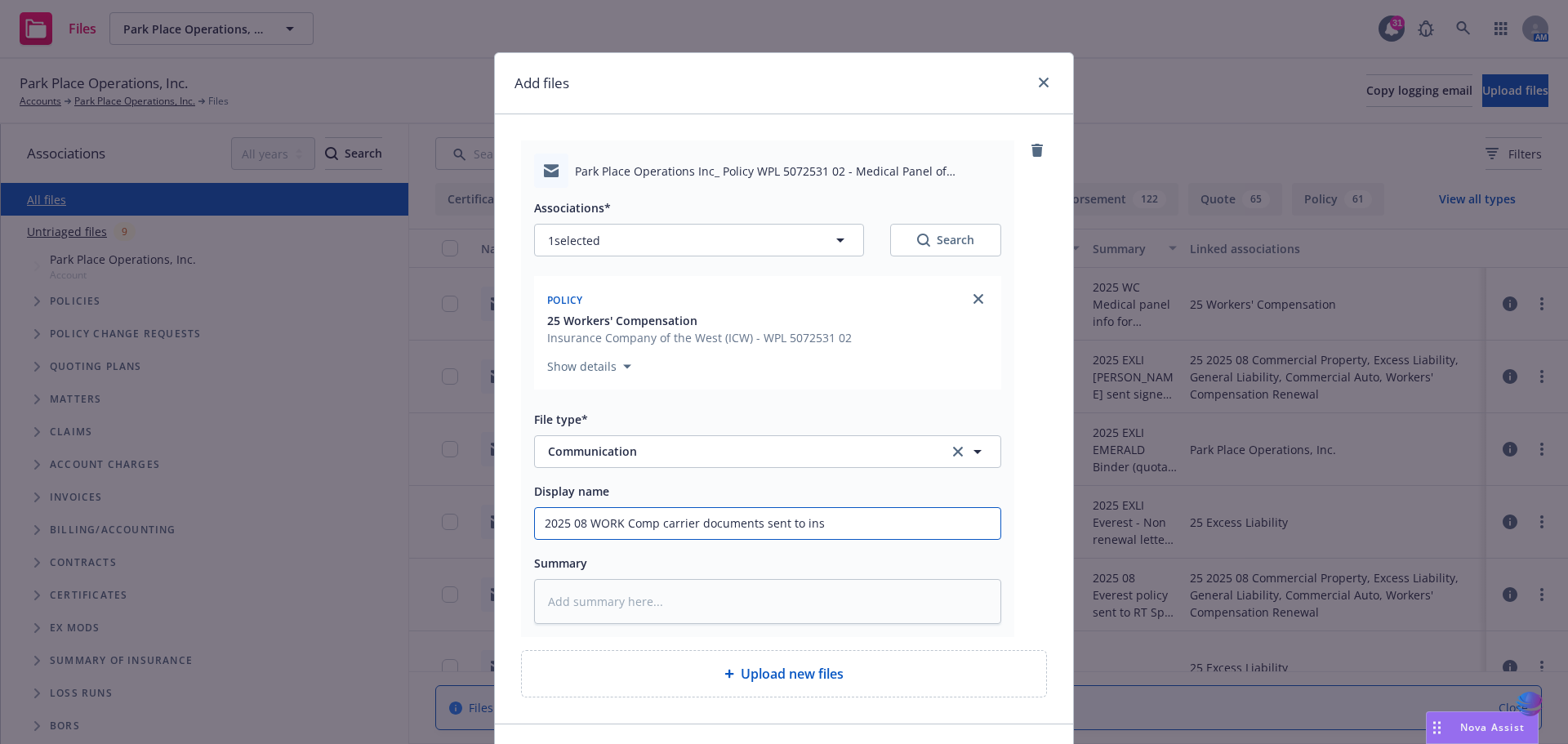
type textarea "x"
type input "2025 08 WORK Comp carrier documents sent to insu"
type textarea "x"
type input "2025 08 WORK Comp carrier documents sent to insur"
type textarea "x"
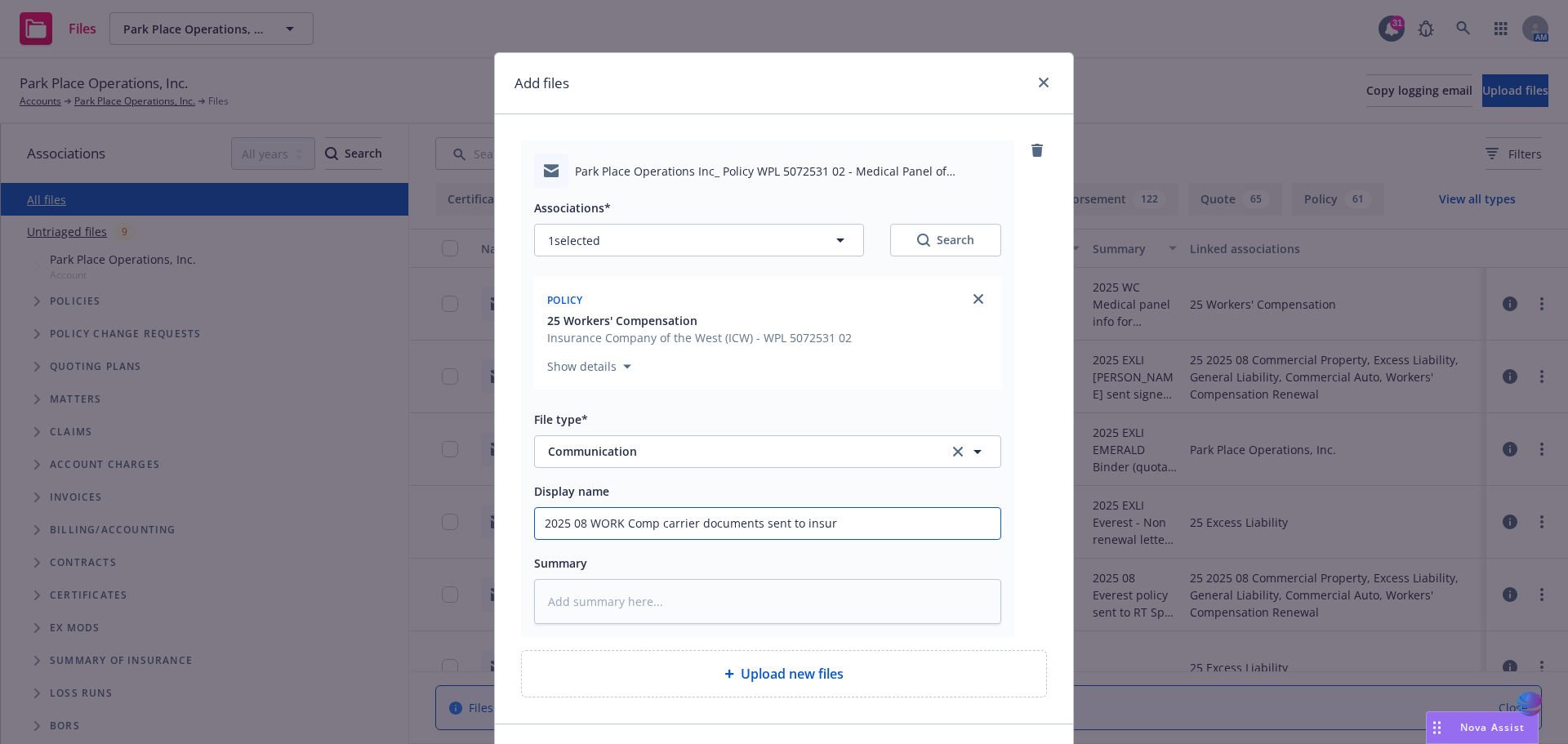
type input "2025 08 WORK Comp carrier documents sent to insure"
type textarea "x"
type input "2025 08 WORK Comp carrier documents sent to insured"
type textarea "x"
type input "2025 08 WORK Comp carrier documents sent to insured"
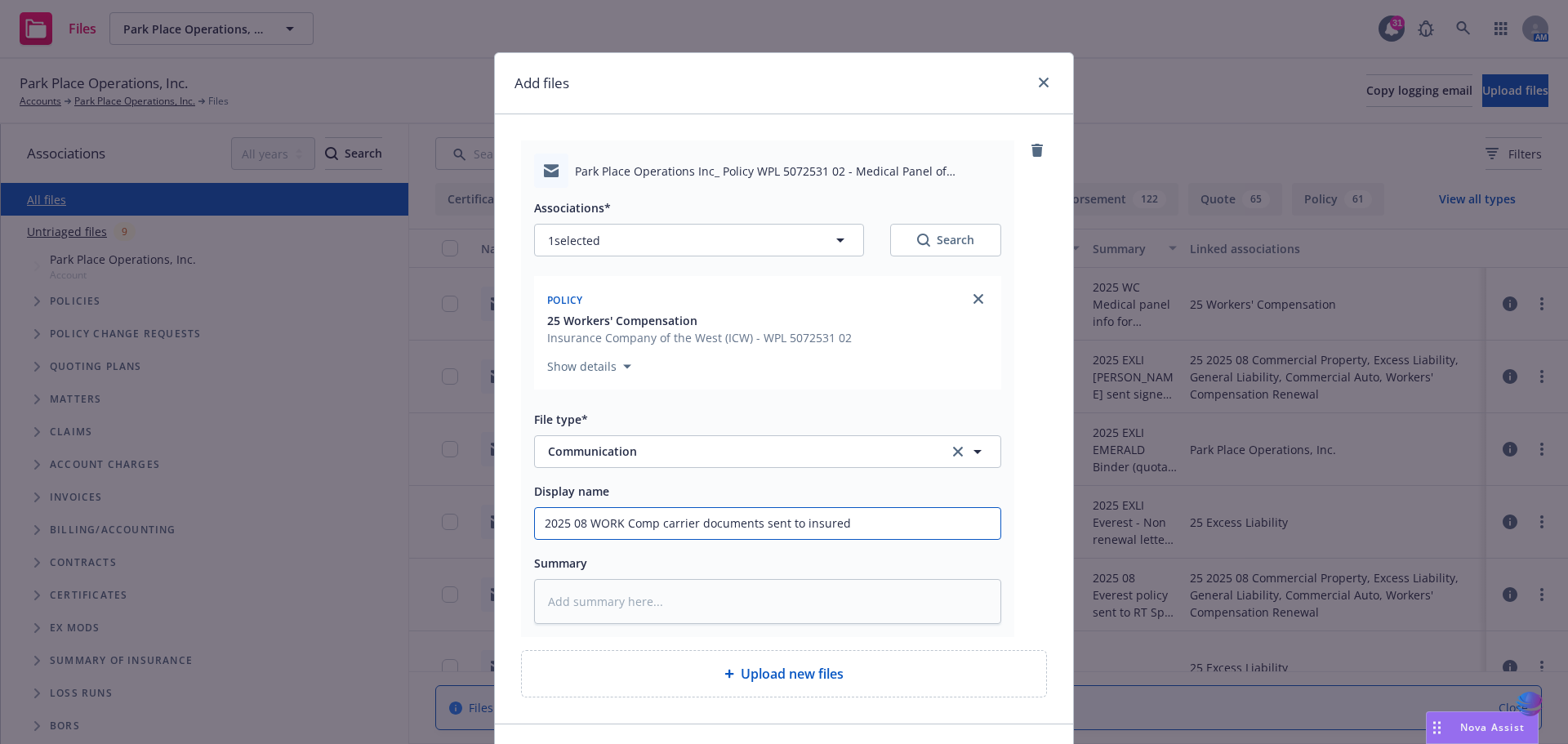
type textarea "x"
type input "2025 08 WORK Comp carrier documents sent to insured ("
type textarea "x"
type input "2025 08 WORK Comp carrier documents sent to insured (M"
type textarea "x"
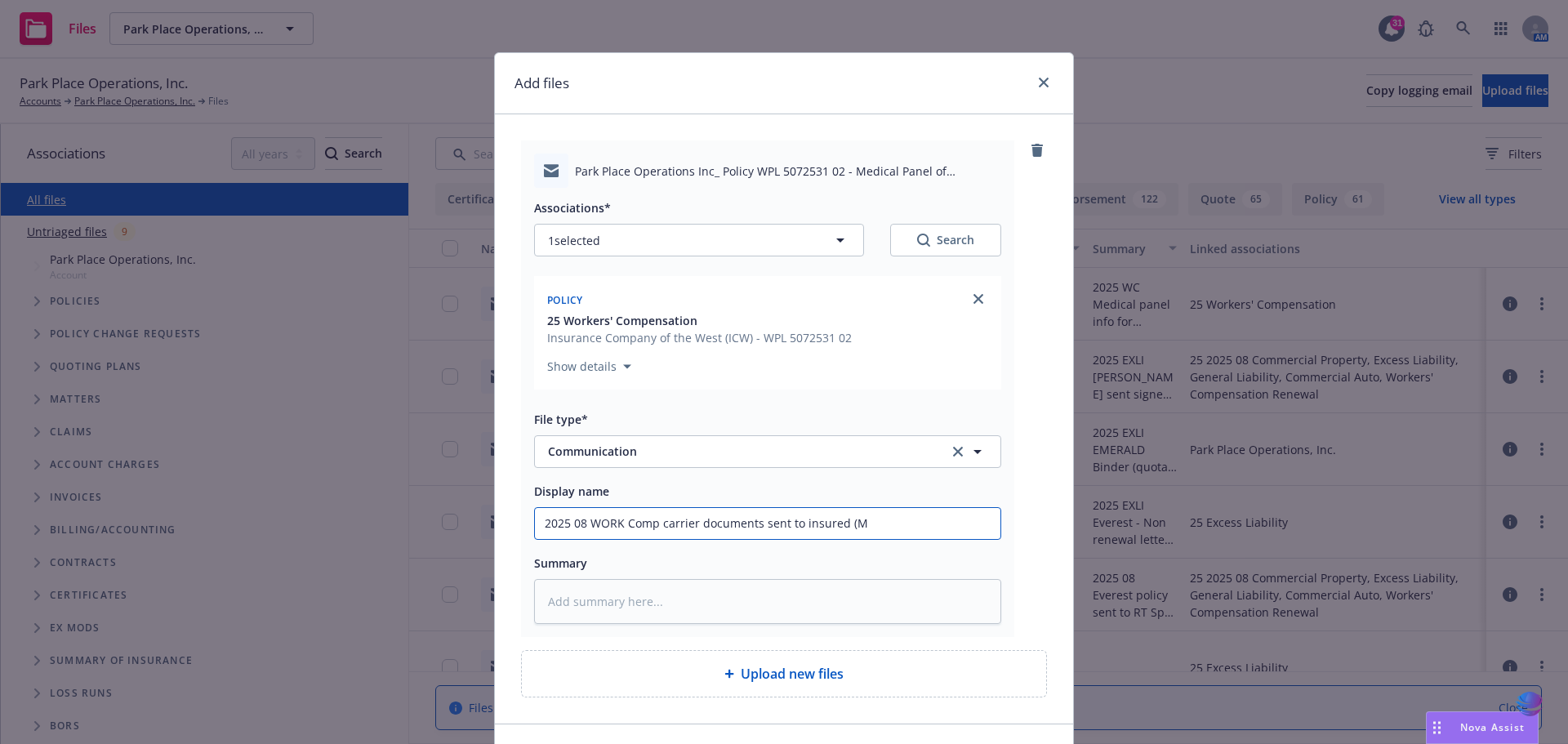
type input "2025 08 WORK Comp carrier documents sent to insured (Me"
type textarea "x"
type input "2025 08 WORK Comp carrier documents sent to insured (Med"
type textarea "x"
type input "2025 08 WORK Comp carrier documents sent to insured (Medi"
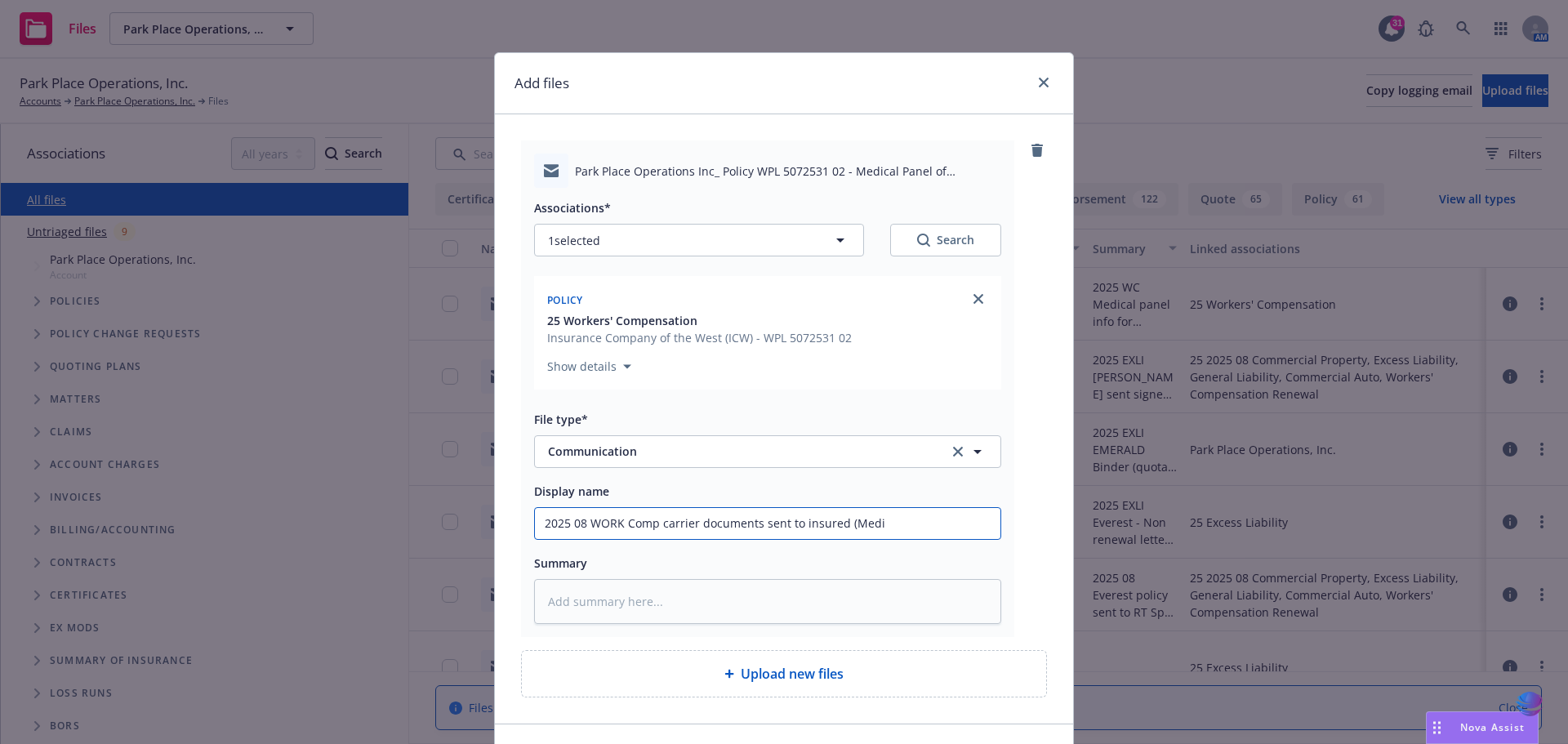
type textarea "x"
type input "2025 08 WORK Comp carrier documents sent to insured (Medic"
type textarea "x"
type input "2025 08 WORK Comp carrier documents sent to insured (Medica"
type textarea "x"
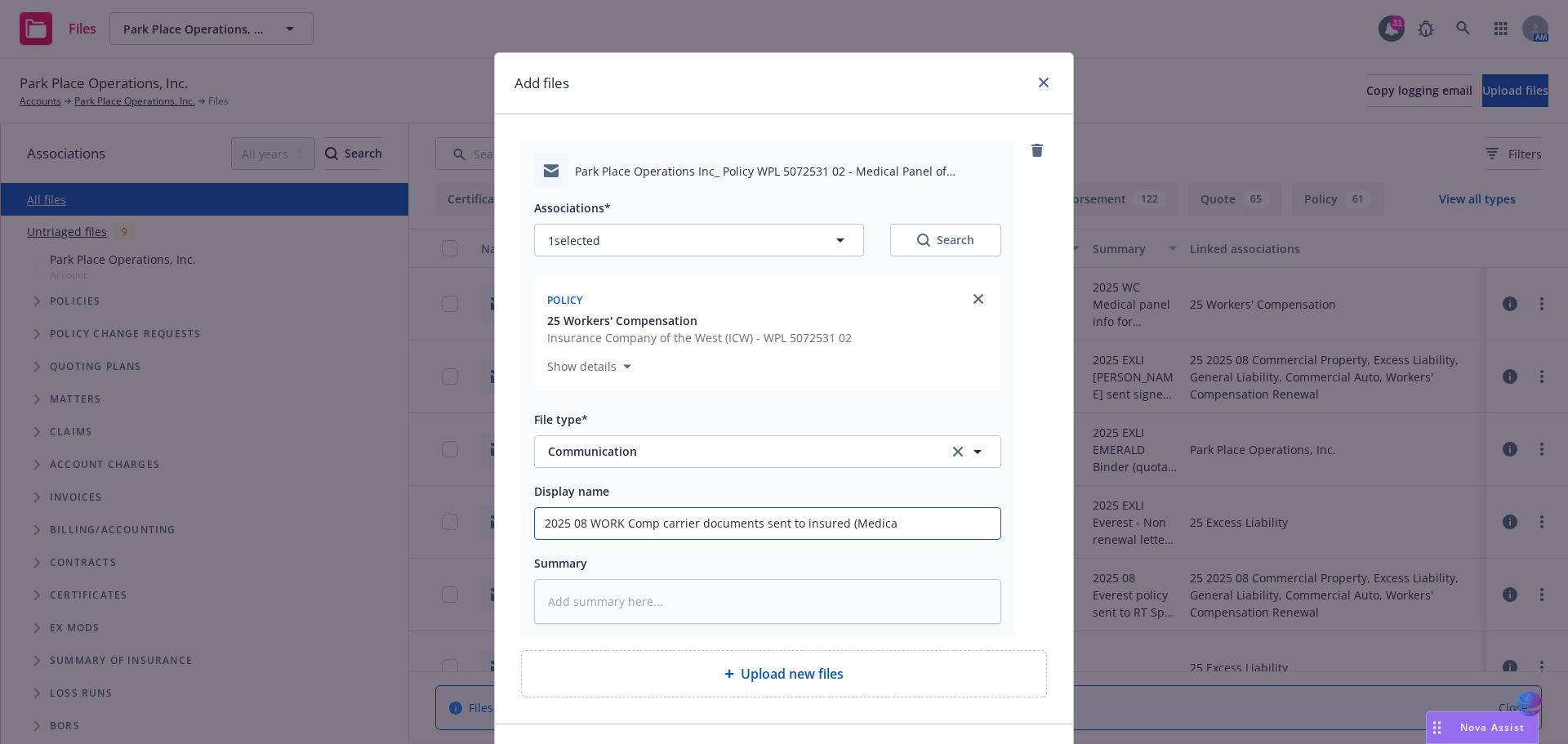
type input "2025 08 WORK Comp carrier documents sent to insured (Medical"
type textarea "x"
type input "2025 08 WORK Comp carrier documents sent to insured (Medical"
type textarea "x"
type input "2025 08 WORK Comp carrier documents sent to insured (Medical P"
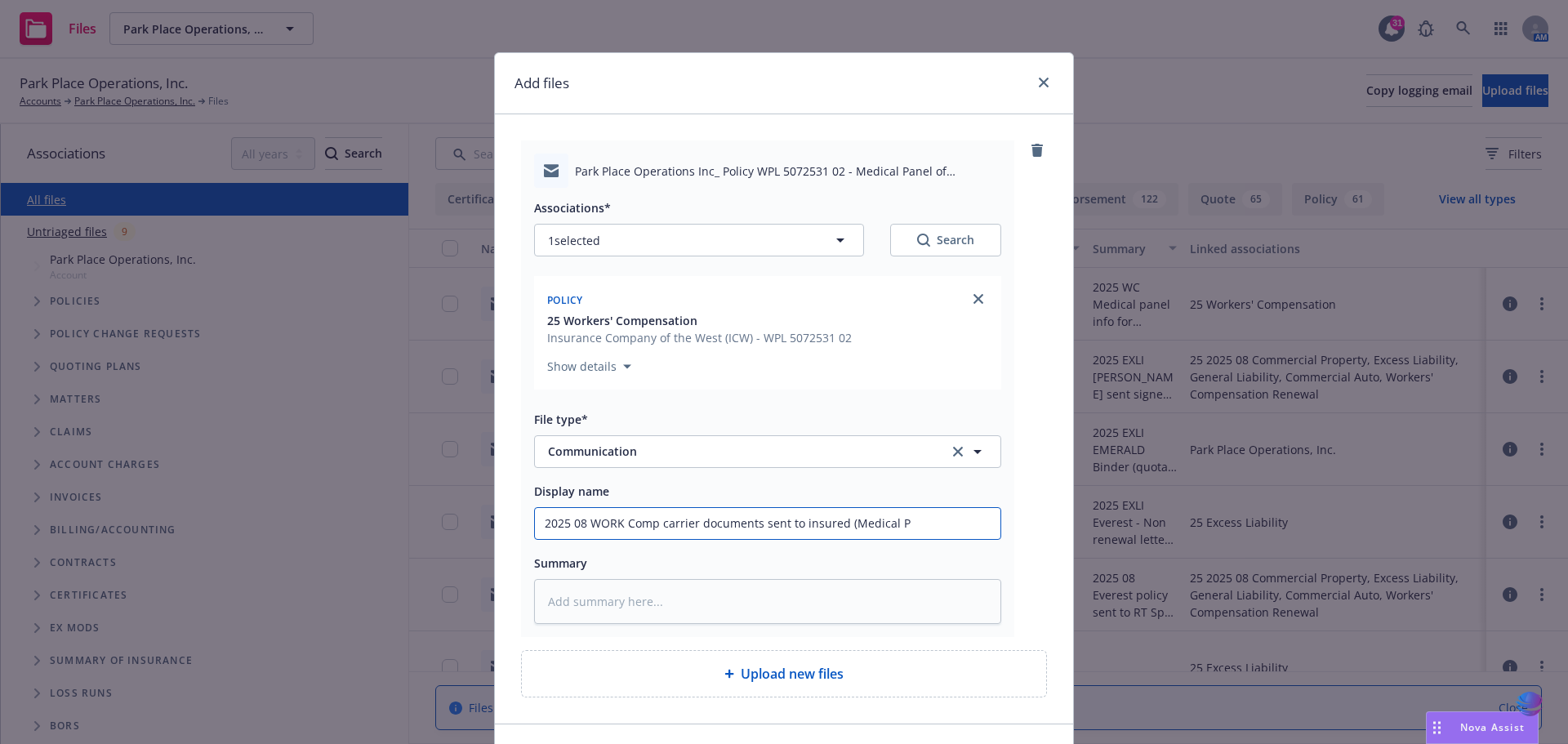
type textarea "x"
type input "2025 08 WORK Comp carrier documents sent to insured (Medical Pa"
type textarea "x"
type input "2025 08 WORK Comp carrier documents sent to insured (Medical Pan"
type textarea "x"
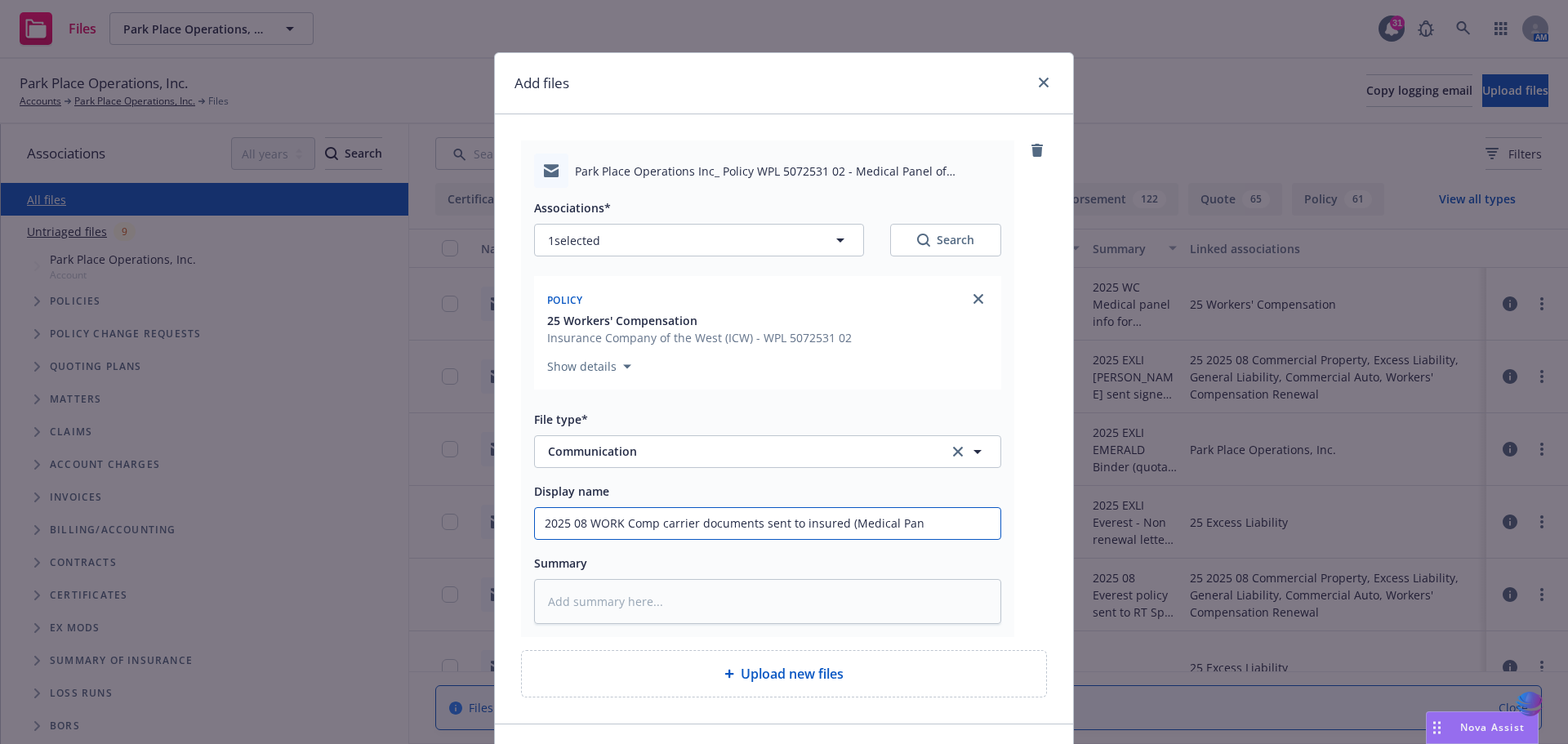
type input "2025 08 WORK Comp carrier documents sent to insured (Medical Pane"
type textarea "x"
type input "2025 08 WORK Comp carrier documents sent to insured (Medical Panel"
type textarea "x"
type input "2025 08 WORK Comp carrier documents sent to insured (Medical Panel"
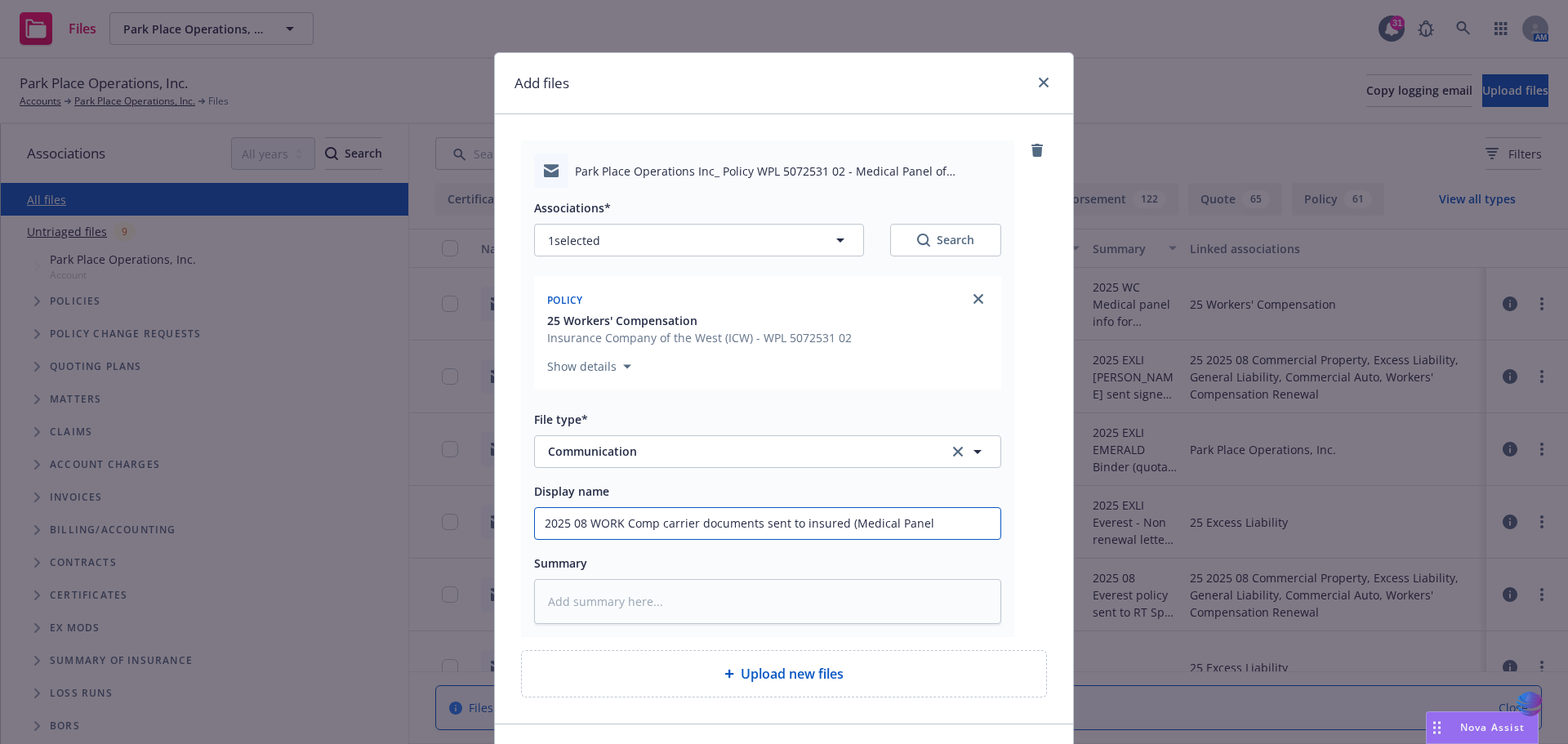
type textarea "x"
type input "2025 08 WORK Comp carrier documents sent to insured (Medical Panel o"
type textarea "x"
type input "2025 08 WORK Comp carrier documents sent to insured (Medical Panel of"
type textarea "x"
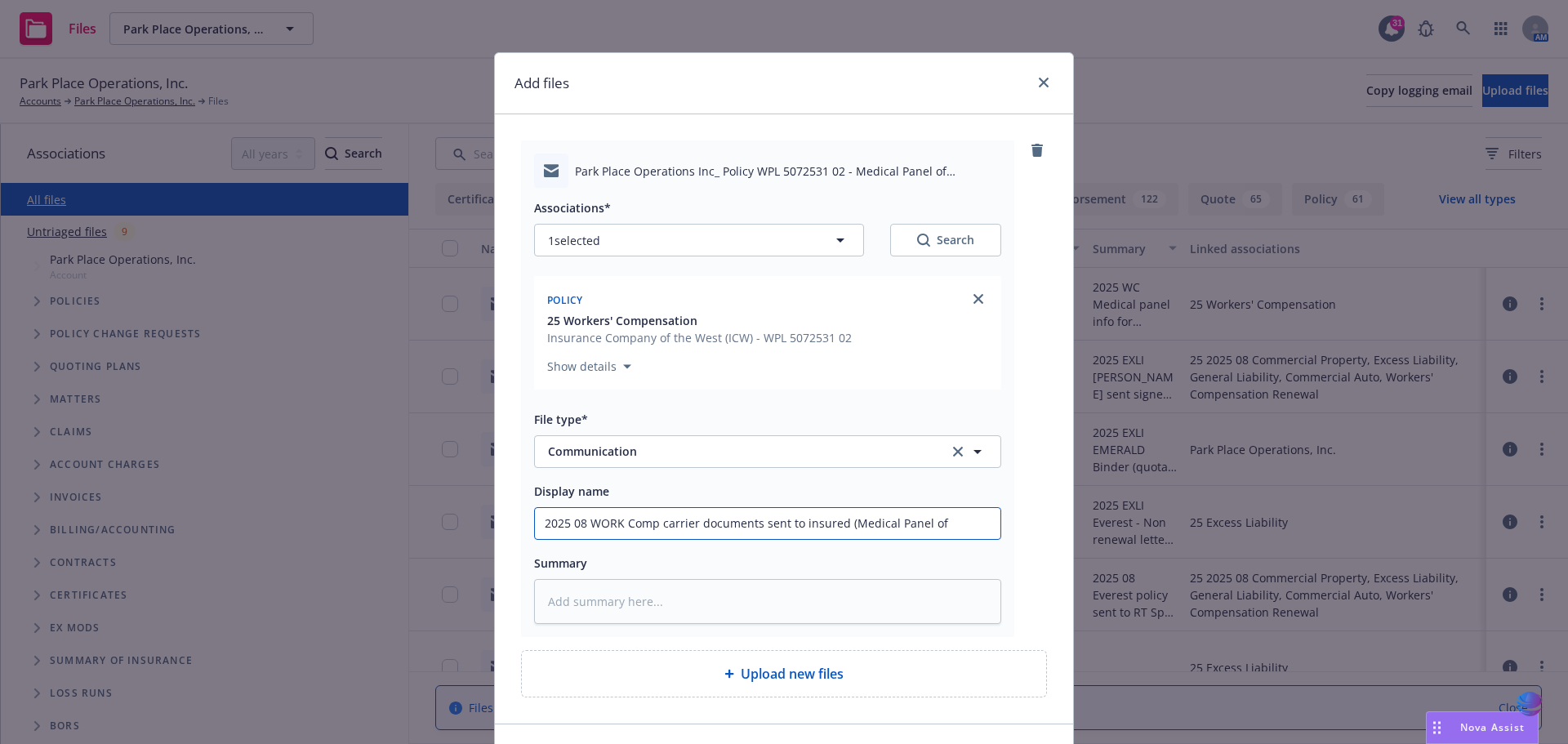
type input "2025 08 WORK Comp carrier documents sent to insured (Medical Panel of"
type textarea "x"
type input "2025 08 WORK Comp carrier documents sent to insured (Medical Panel of P"
type textarea "x"
type input "2025 08 WORK Comp carrier documents sent to insured (Medical Panel of Ph"
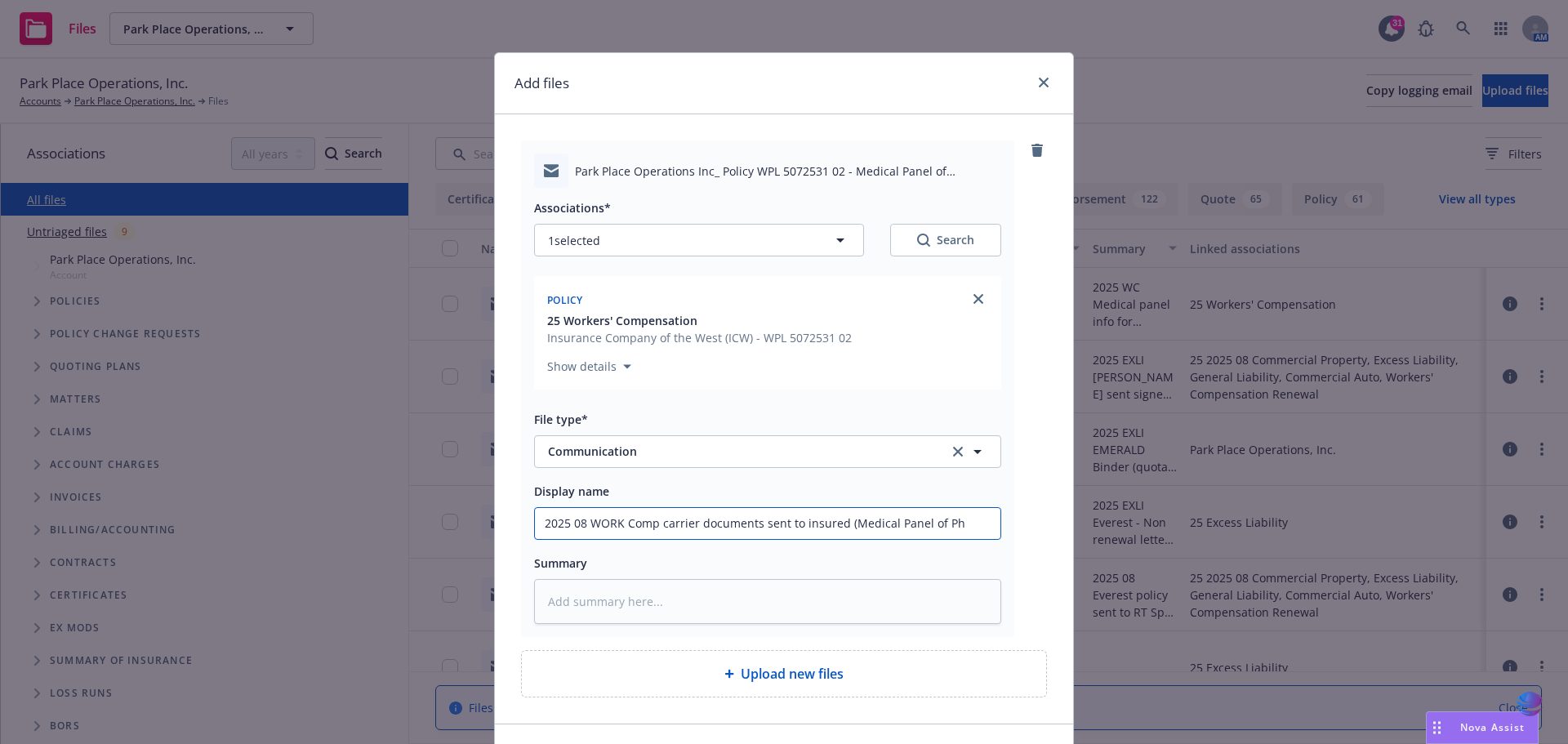
type textarea "x"
type input "2025 08 WORK Comp carrier documents sent to insured (Medical Panel of Phy"
type textarea "x"
type input "2025 08 WORK Comp carrier documents sent to insured (Medical Panel of Phys"
type textarea "x"
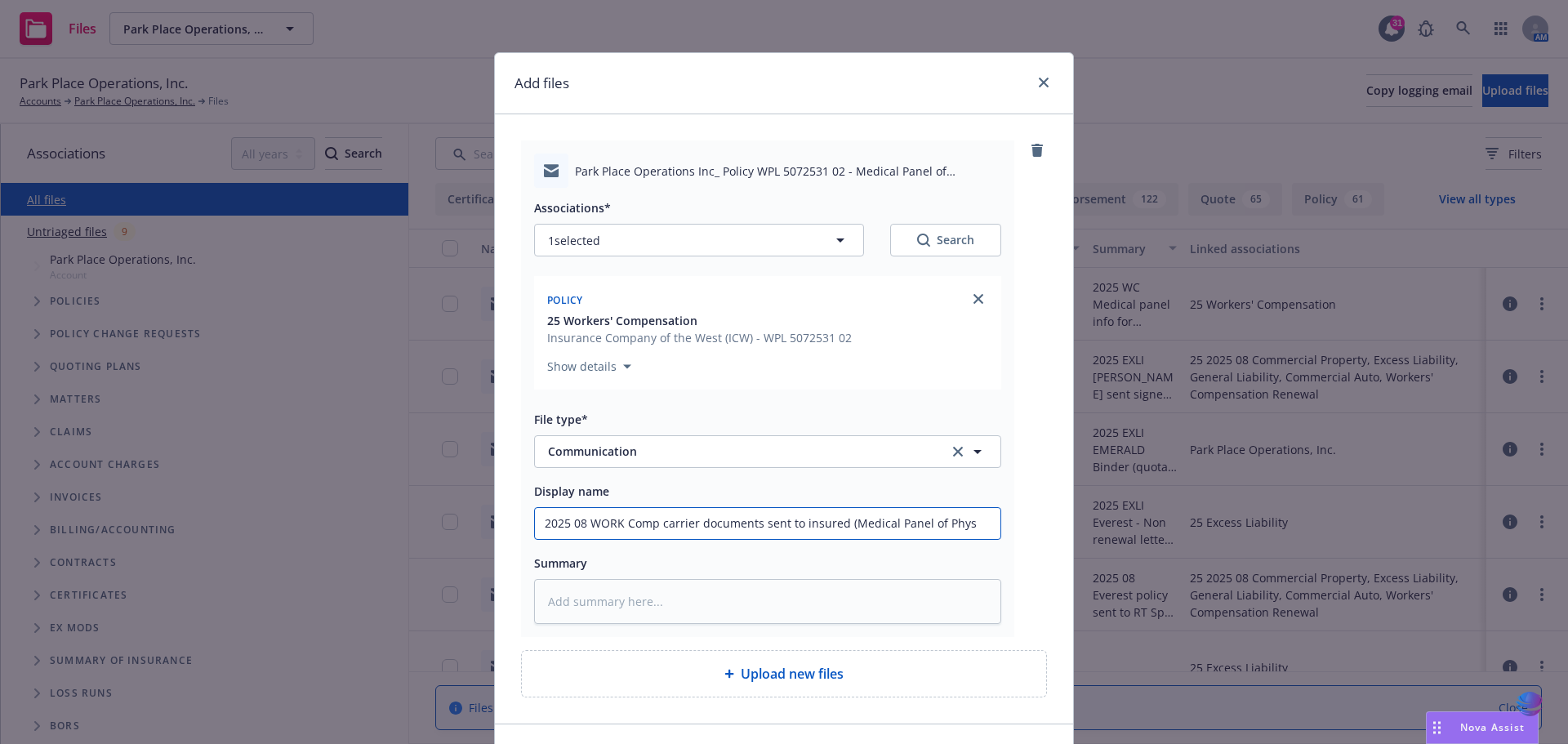
type input "2025 08 WORK Comp carrier documents sent to insured (Medical Panel of Physi"
type textarea "x"
type input "2025 08 WORK Comp carrier documents sent to insured (Medical Panel of Physic"
type textarea "x"
type input "2025 08 WORK Comp carrier documents sent to insured (Medical Panel of Physici"
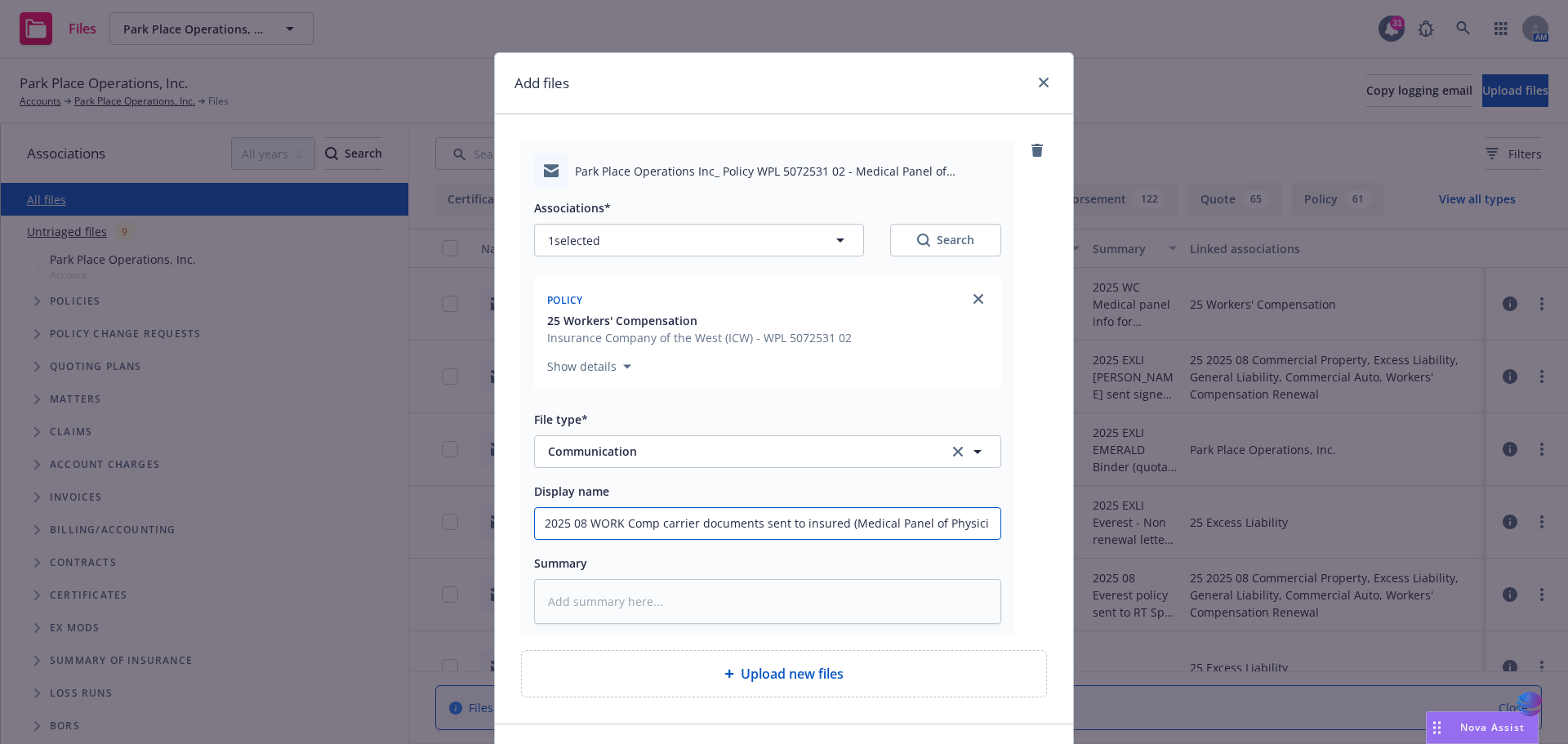
type textarea "x"
type input "2025 08 WORK Comp carrier documents sent to insured (Medical Panel of Physicia"
type textarea "x"
type input "2025 08 WORK Comp carrier documents sent to insured (Medical Panel of Physician"
type textarea "x"
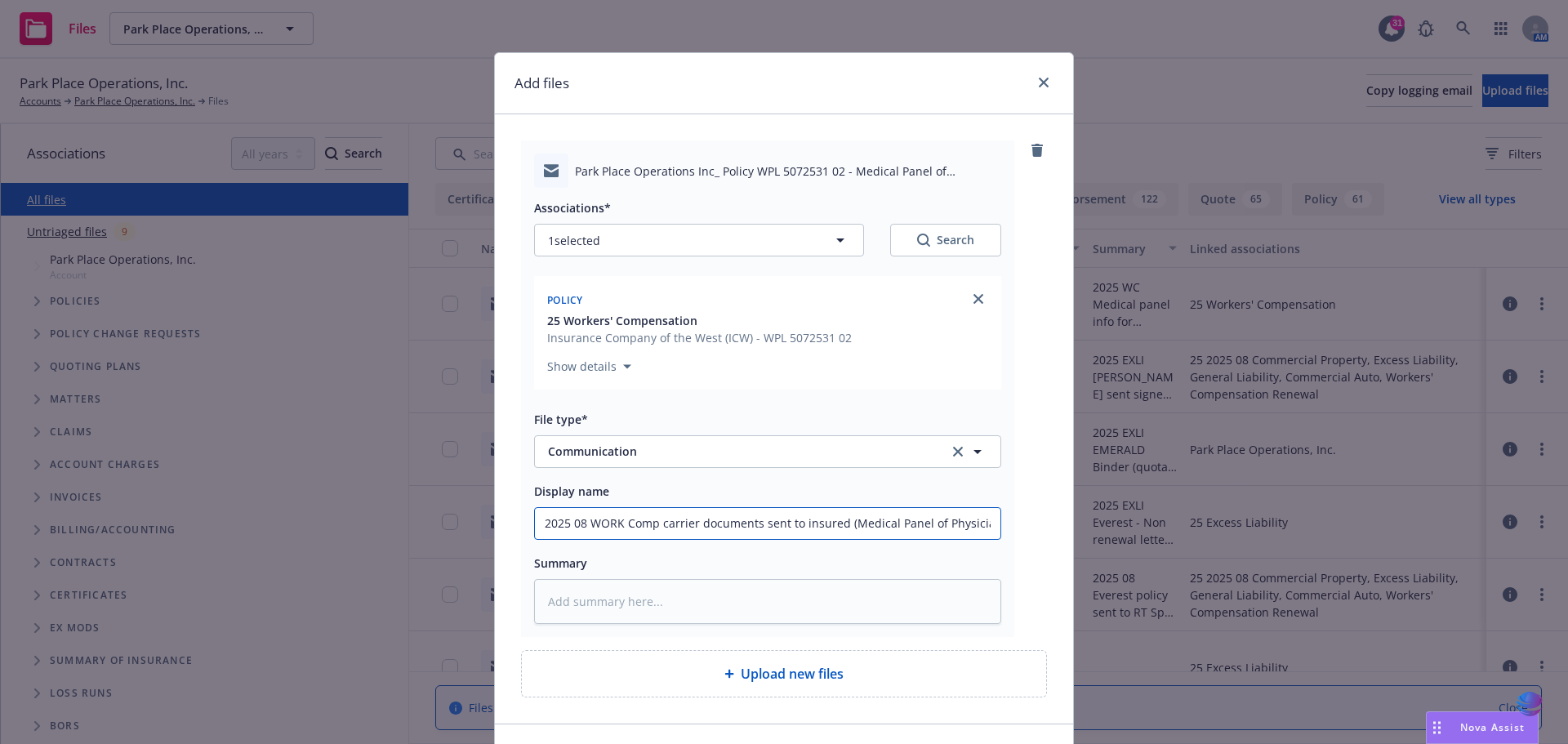
type input "2025 08 WORK Comp carrier documents sent to insured (Medical Panel of Physicians"
type textarea "x"
type input "2025 08 WORK Comp carrier documents sent to insured (Medical Panel of Physicians"
type textarea "x"
type input "2025 08 WORK Comp carrier documents sent to insured (Medical Panel of Physician…"
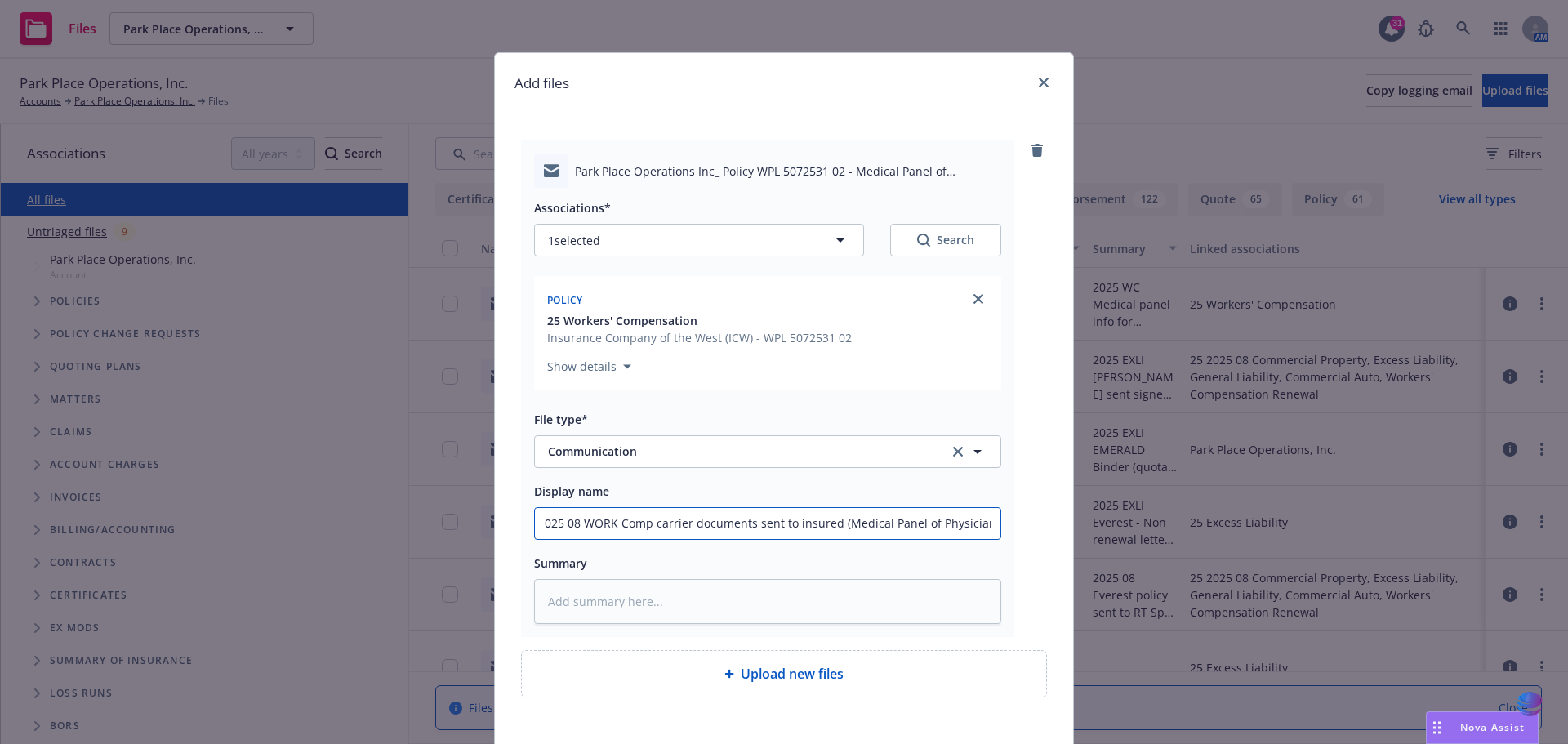
type textarea "x"
type input "2025 08 WORK Comp carrier documents sent to insured (Medical Panel of Physician…"
type textarea "x"
type input "2025 08 WORK Comp carrier documents sent to insured (Medical Panel of Physician…"
type textarea "x"
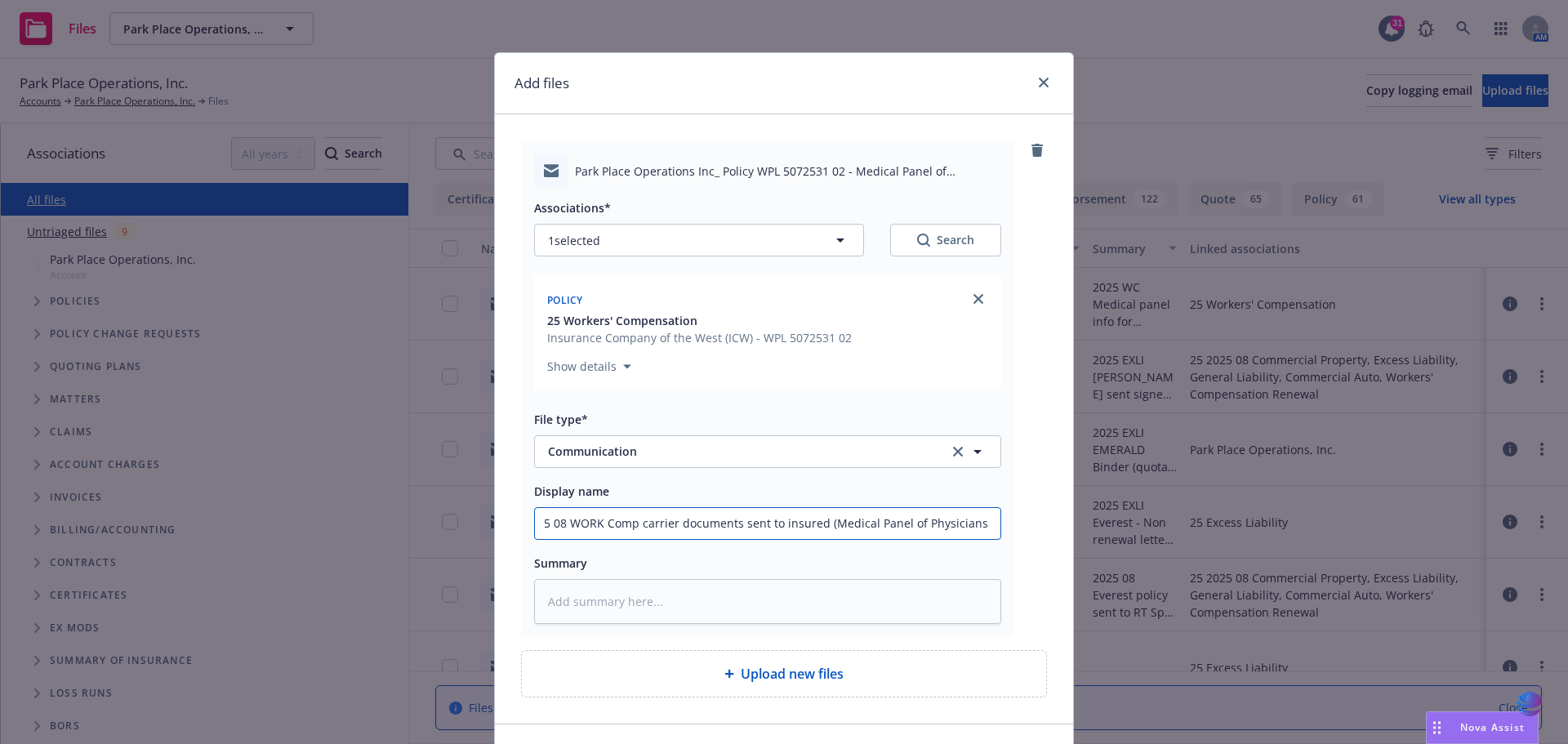
type input "2025 08 WORK Comp carrier documents sent to insured (Medical Panel of Physician…"
type textarea "x"
type input "2025 08 WORK Comp carrier documents sent to insured (Medical Panel of Physician…"
type textarea "x"
type input "2025 08 WORK Comp carrier documents sent to insured (Medical Panel of Physician…"
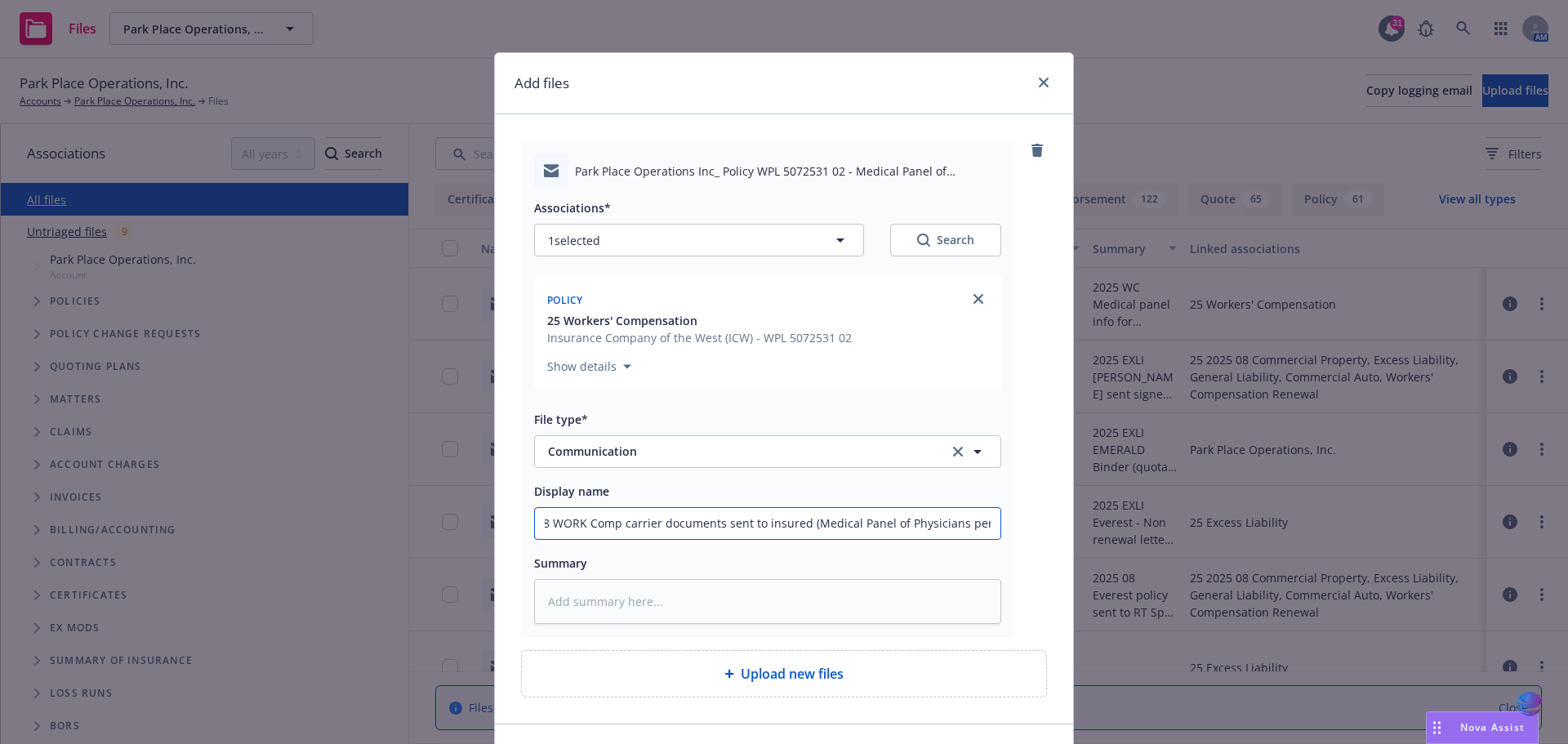
type textarea "x"
type input "2025 08 WORK Comp carrier documents sent to insured (Medical Panel of Physician…"
type textarea "x"
type input "2025 08 WORK Comp carrier documents sent to insured (Medical Panel of Physician…"
type textarea "x"
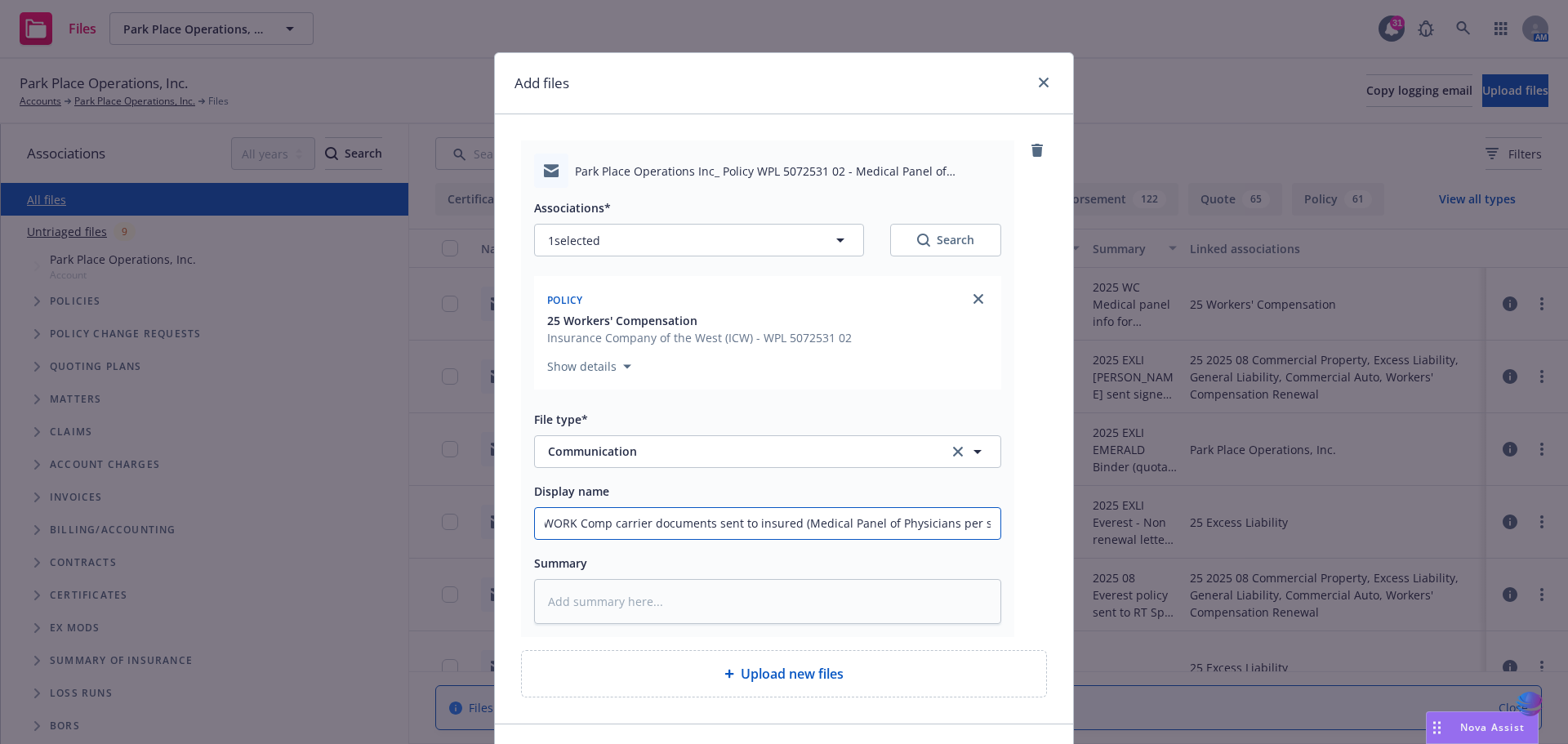
type input "2025 08 WORK Comp carrier documents sent to insured (Medical Panel of Physician…"
type textarea "x"
drag, startPoint x: 989, startPoint y: 521, endPoint x: 396, endPoint y: 521, distance: 593.0
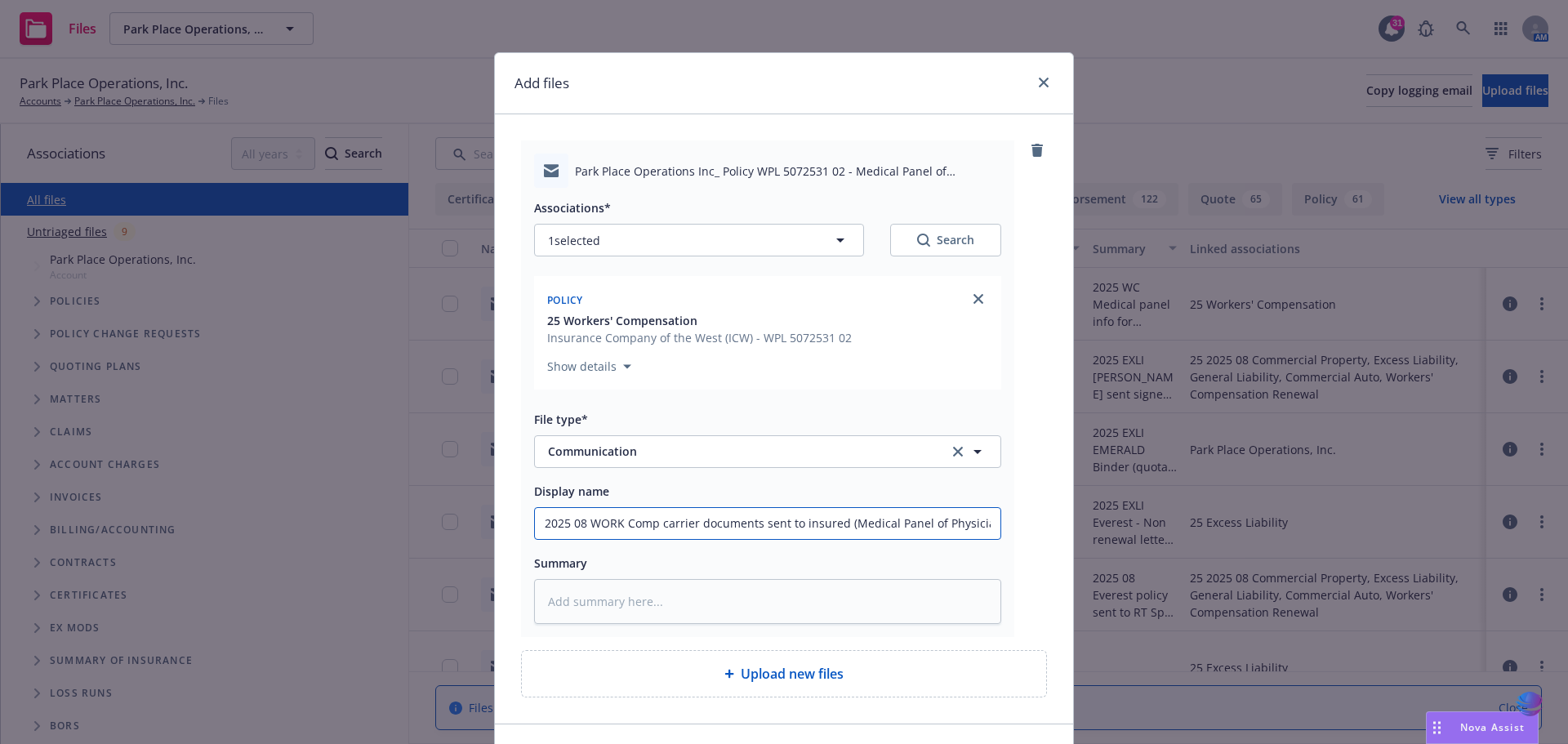
click at [396, 521] on div "Add files Park Place Operations Inc_ Policy WPL 5072531 02 - Medical Panel of P…" at bounding box center [784, 372] width 1568 height 744
type input "2025 08 WORK Comp carrier documents sent to insured (Medical Panel of Physician…"
click at [570, 594] on textarea at bounding box center [768, 602] width 467 height 45
paste textarea "2025 08 WORK Comp carrier documents sent to insured (Medical Panel of Physician…"
type textarea "x"
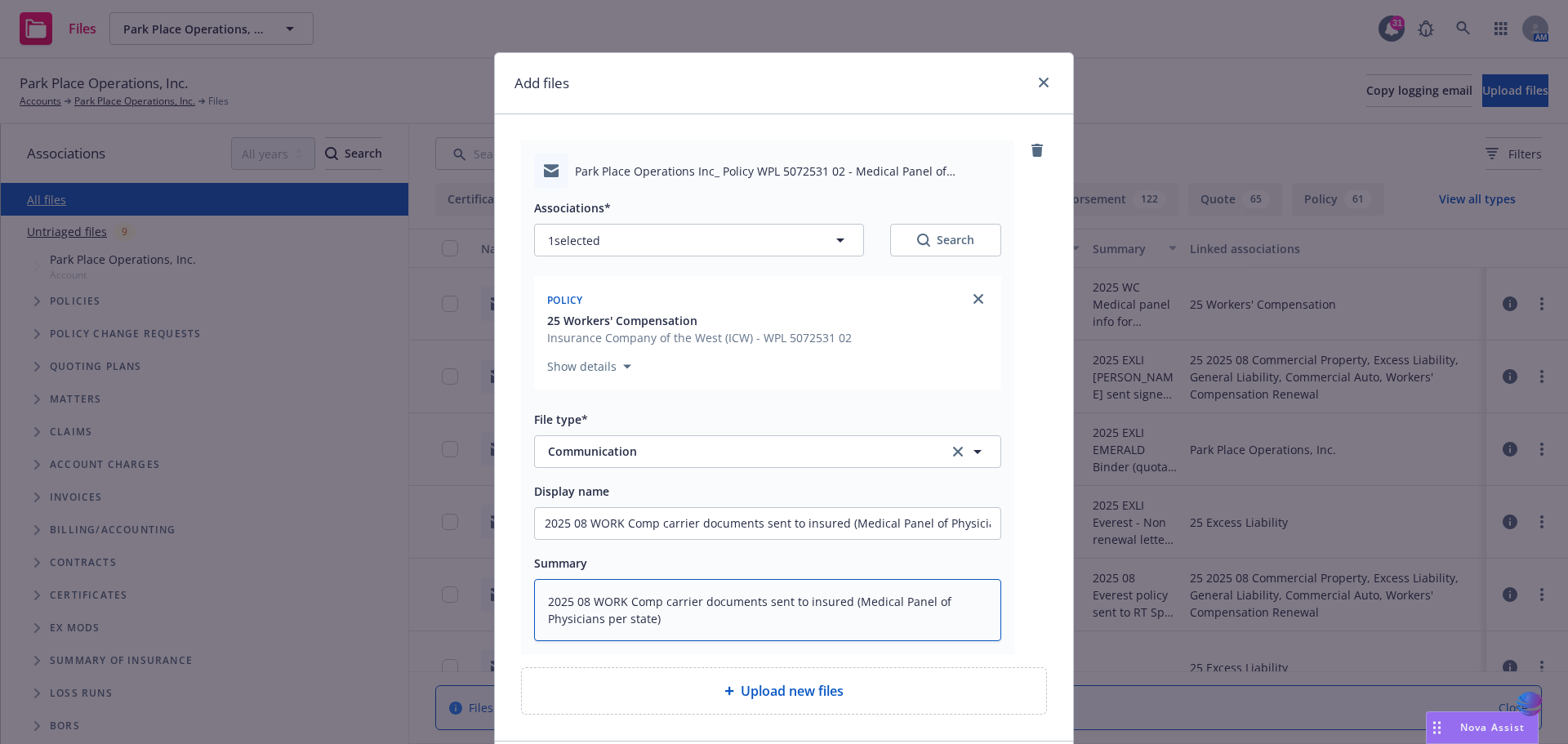
type textarea "2025 08 WORK Comp carrier documents sent to insured (Medical Panel of Physician…"
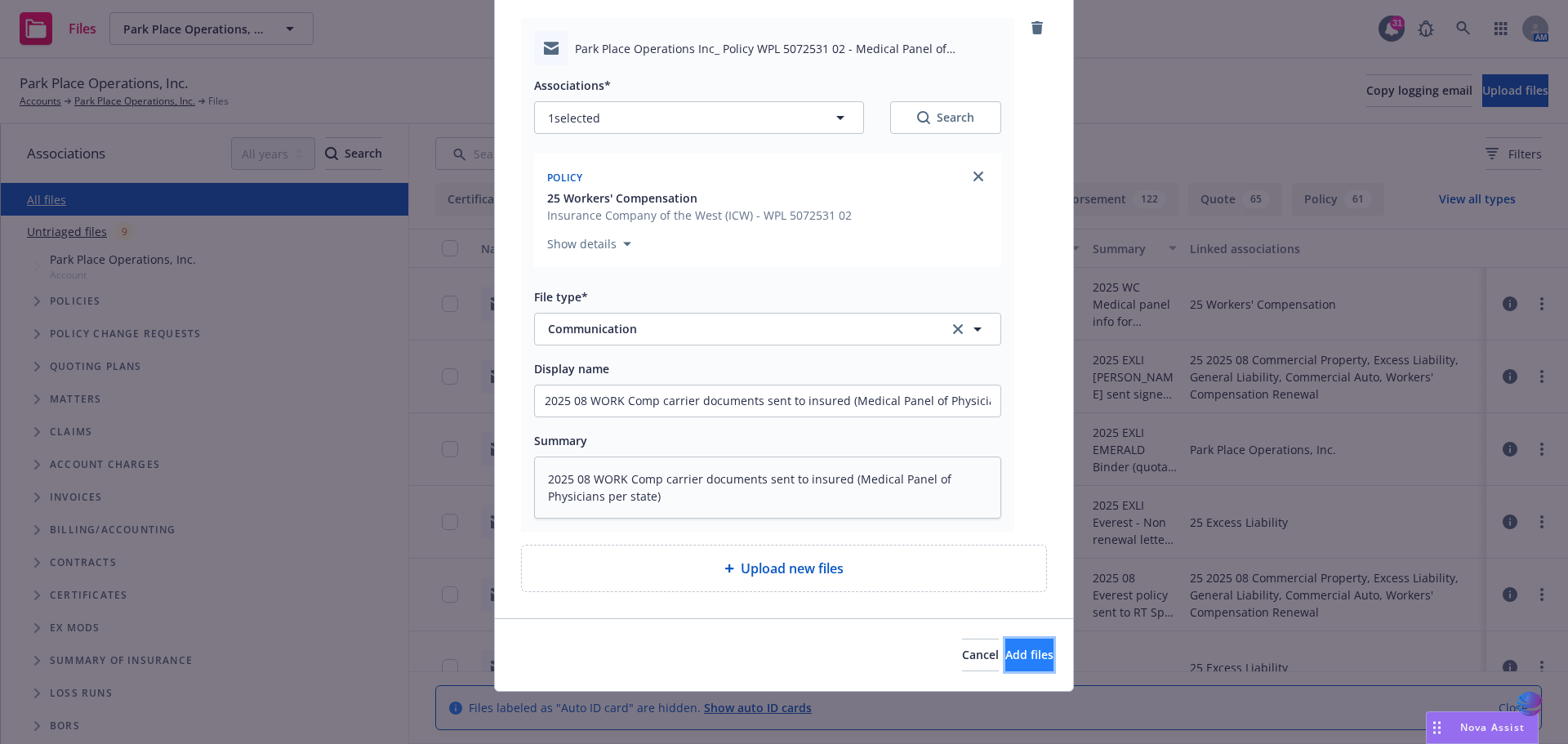
click at [1012, 664] on button "Add files" at bounding box center [1029, 654] width 48 height 32
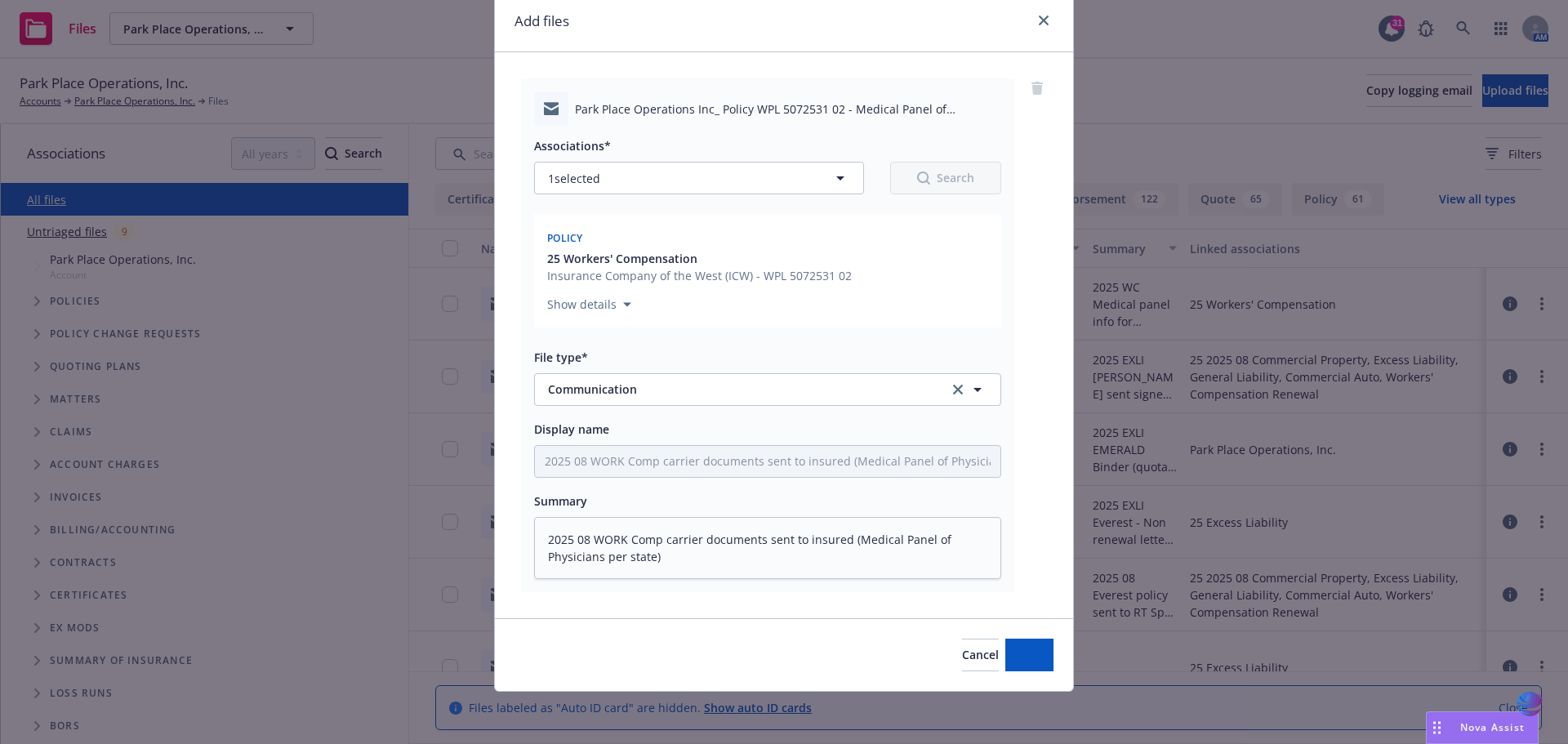
scroll to position [62, 0]
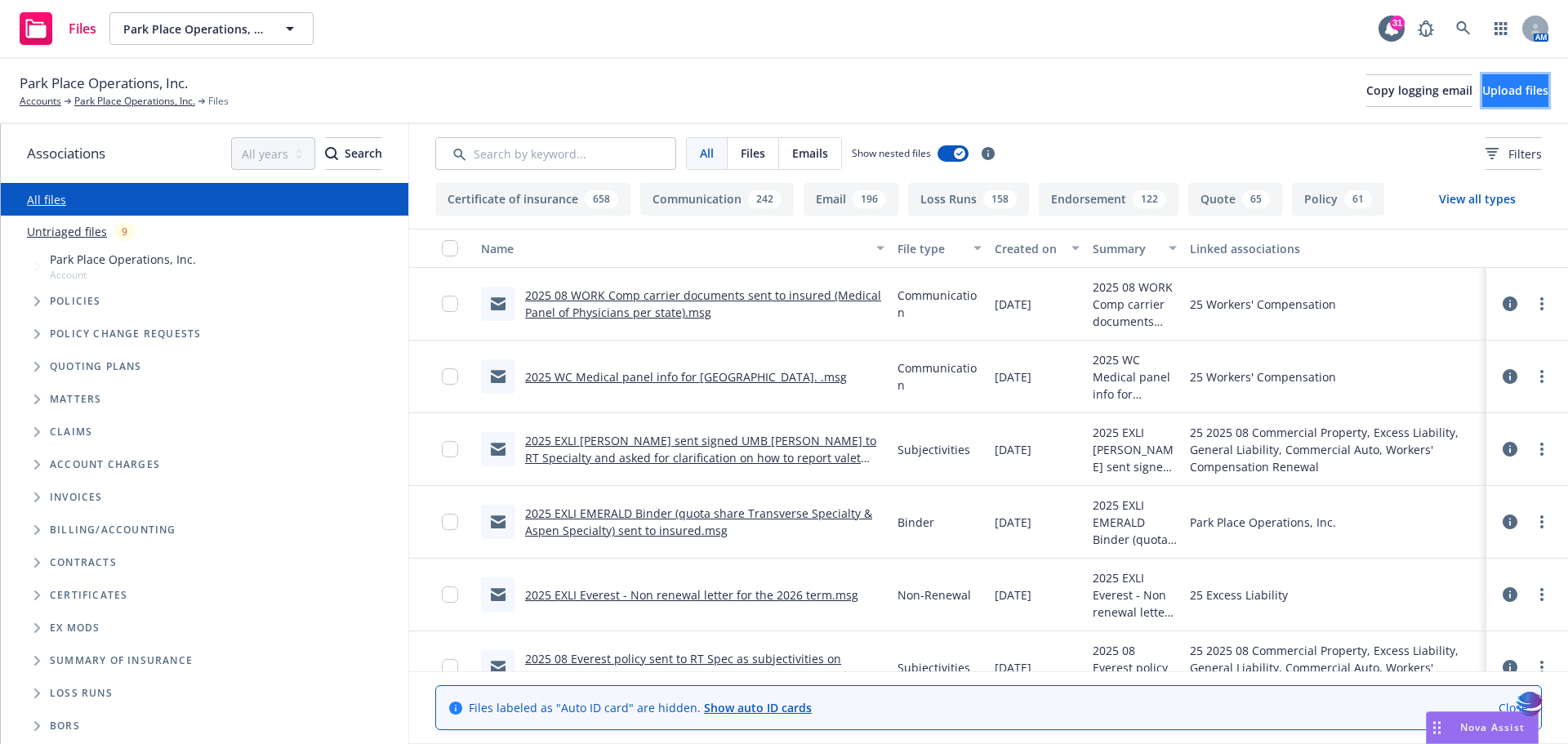
click at [1501, 93] on span "Upload files" at bounding box center [1515, 90] width 66 height 16
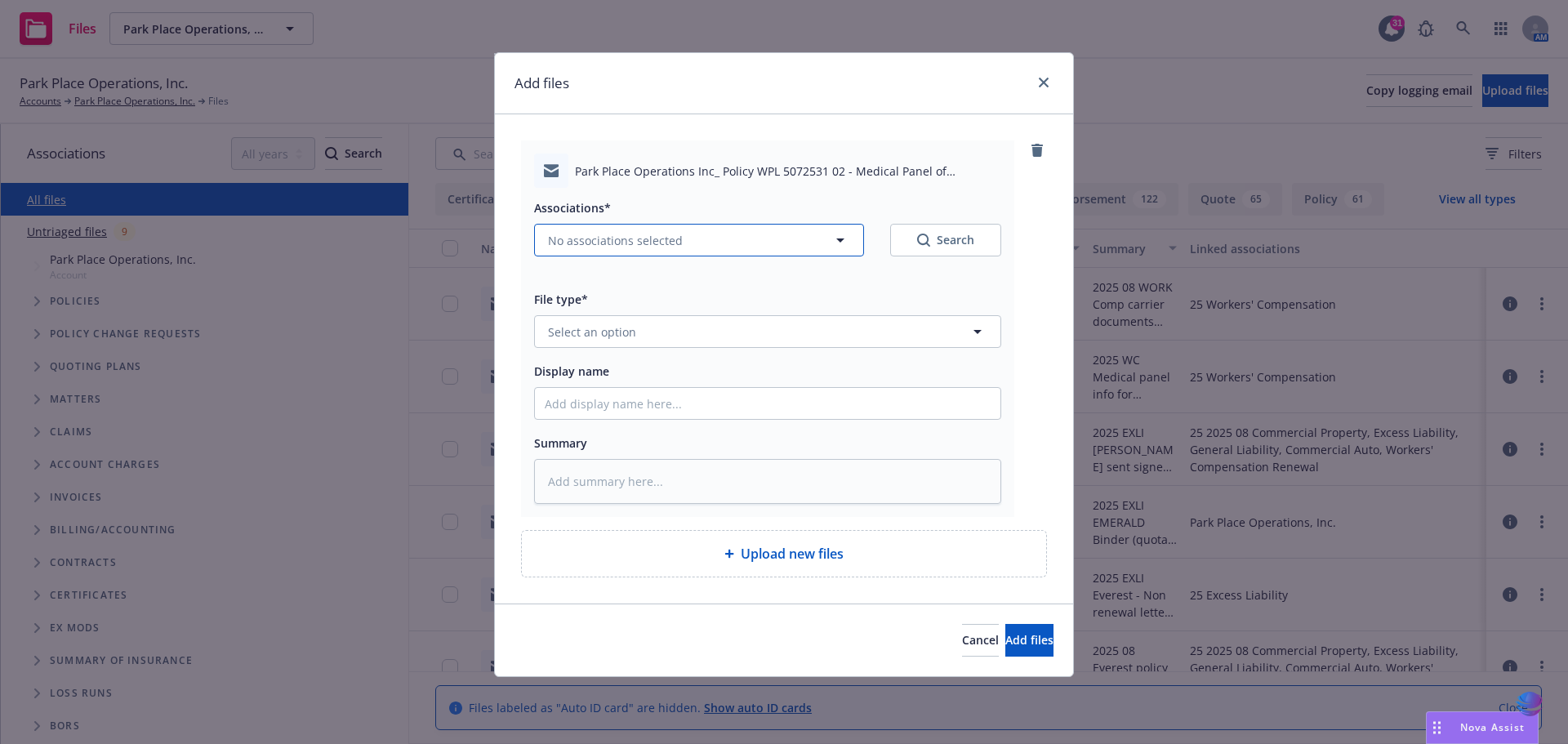
click at [842, 235] on icon "button" at bounding box center [840, 240] width 20 height 20
type textarea "x"
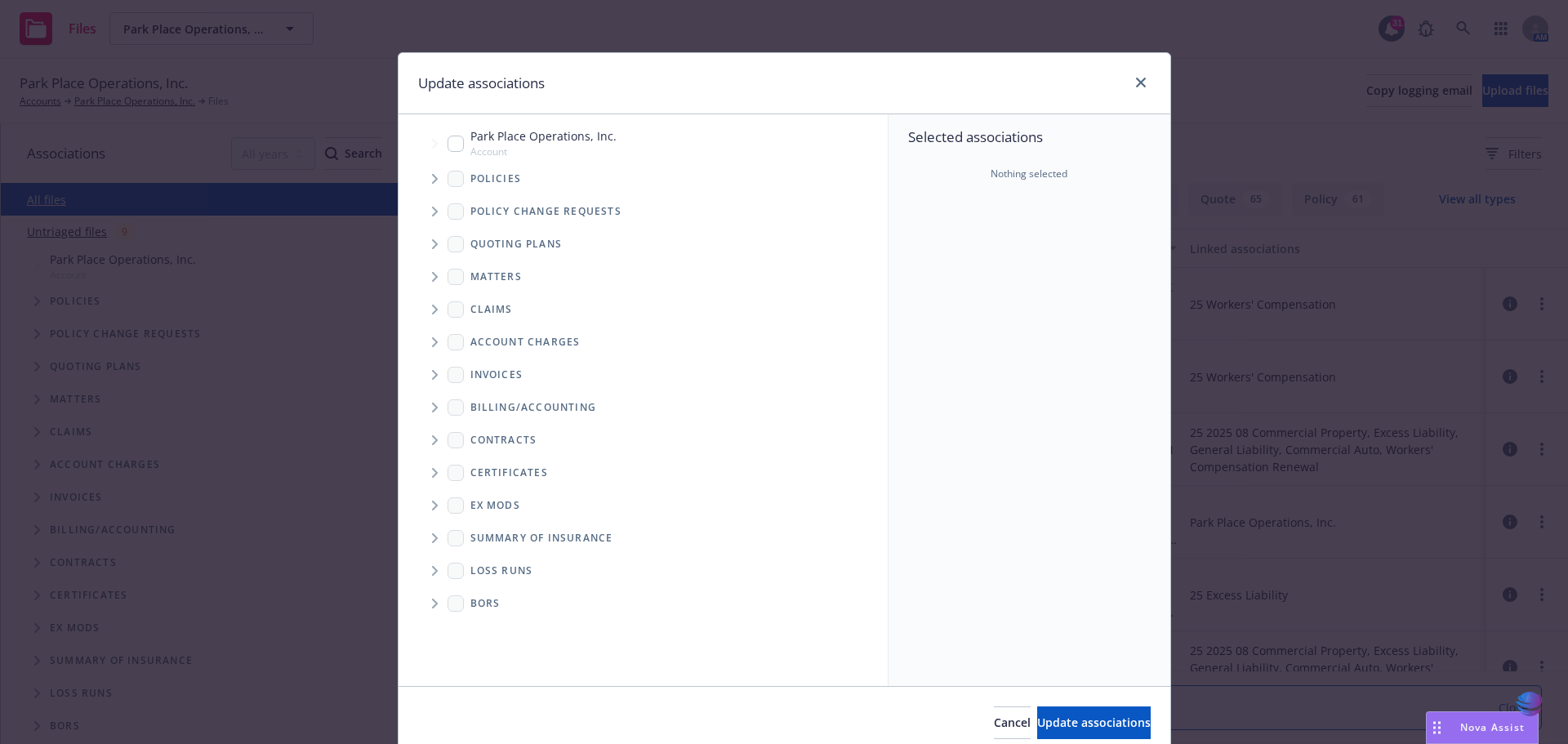
click at [432, 175] on span "Tree Example" at bounding box center [434, 179] width 27 height 27
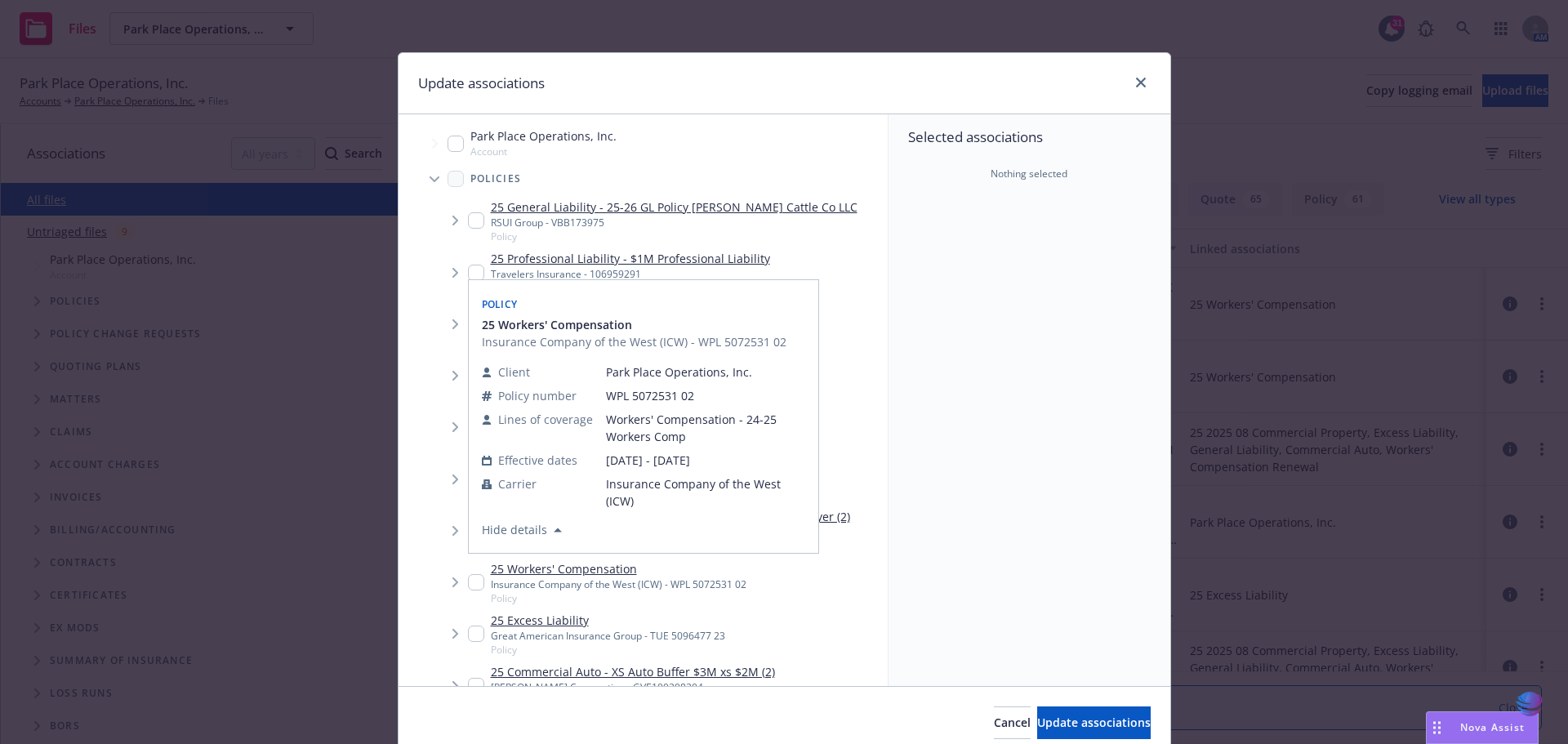
click at [473, 580] on input "Tree Example" at bounding box center [476, 582] width 17 height 17
checkbox input "true"
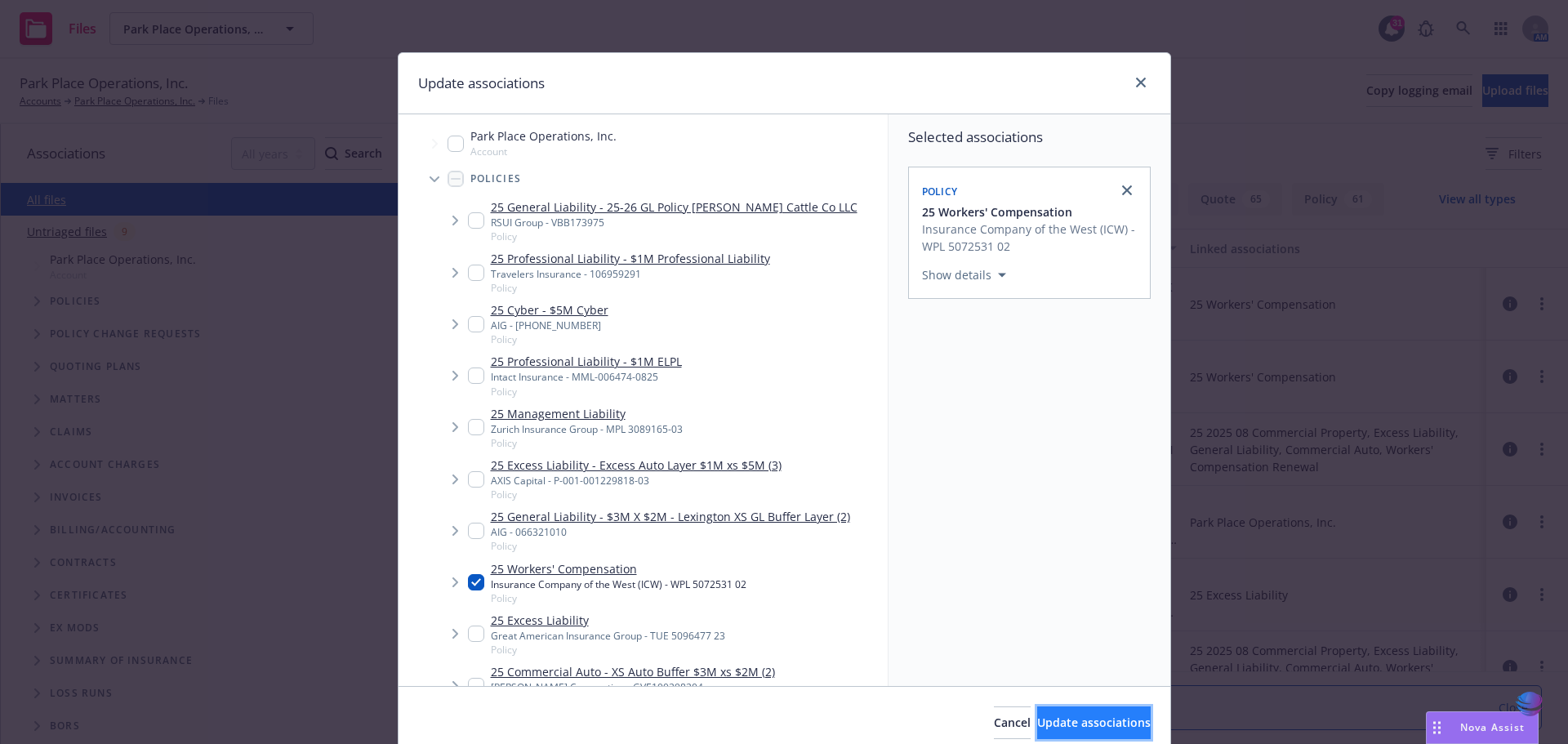
click at [1037, 718] on button "Update associations" at bounding box center [1094, 722] width 114 height 32
type textarea "x"
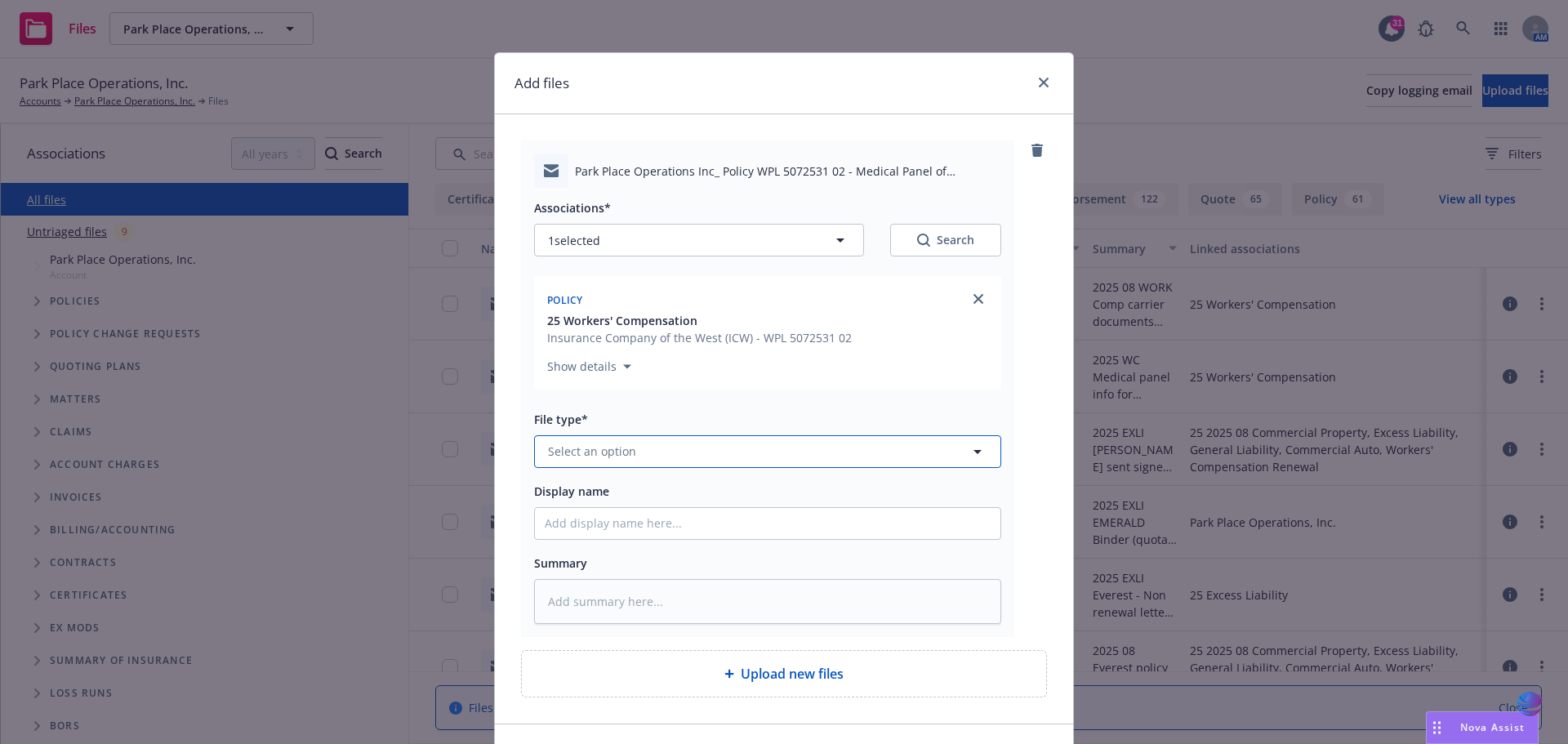
click at [974, 452] on icon "button" at bounding box center [978, 452] width 20 height 20
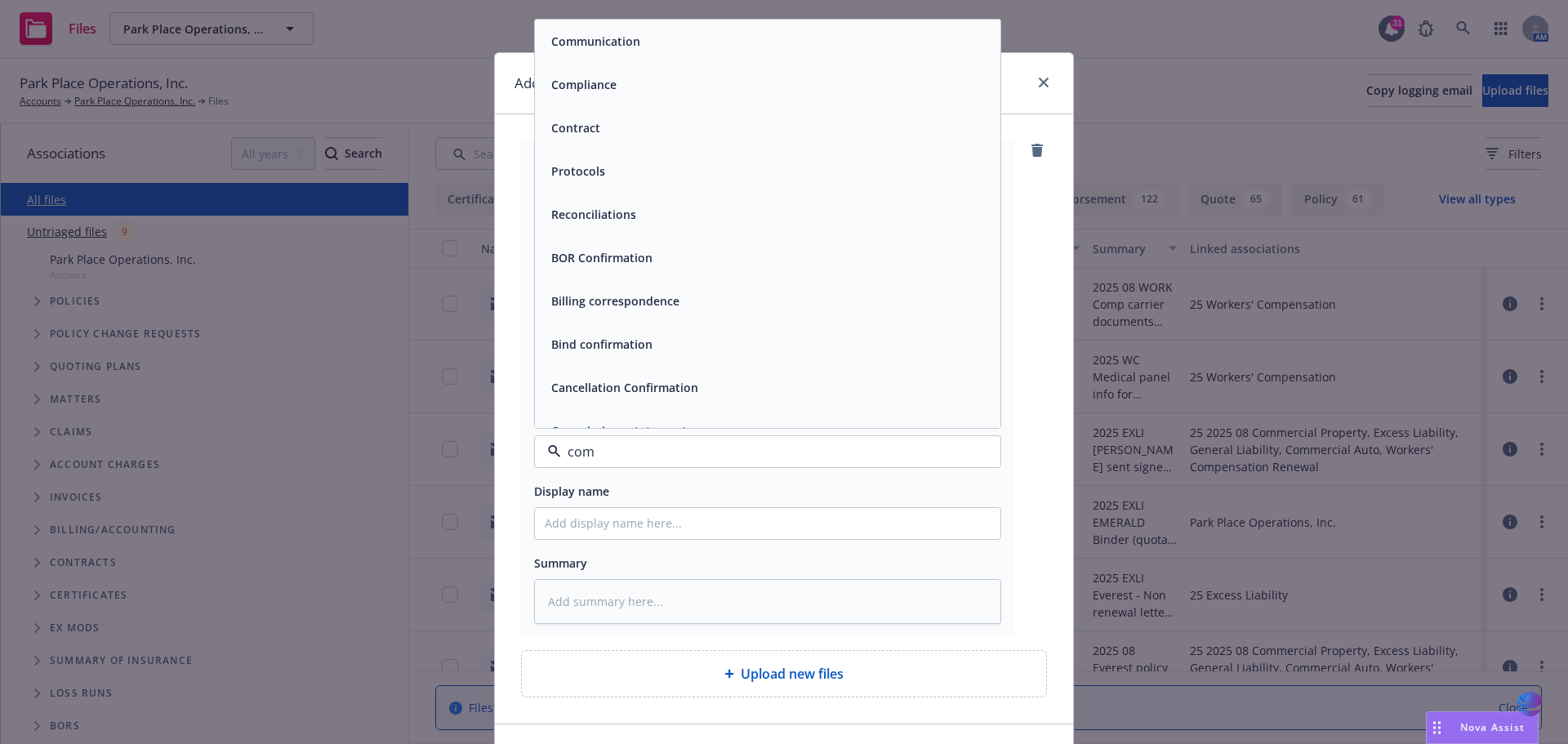
type input "comm"
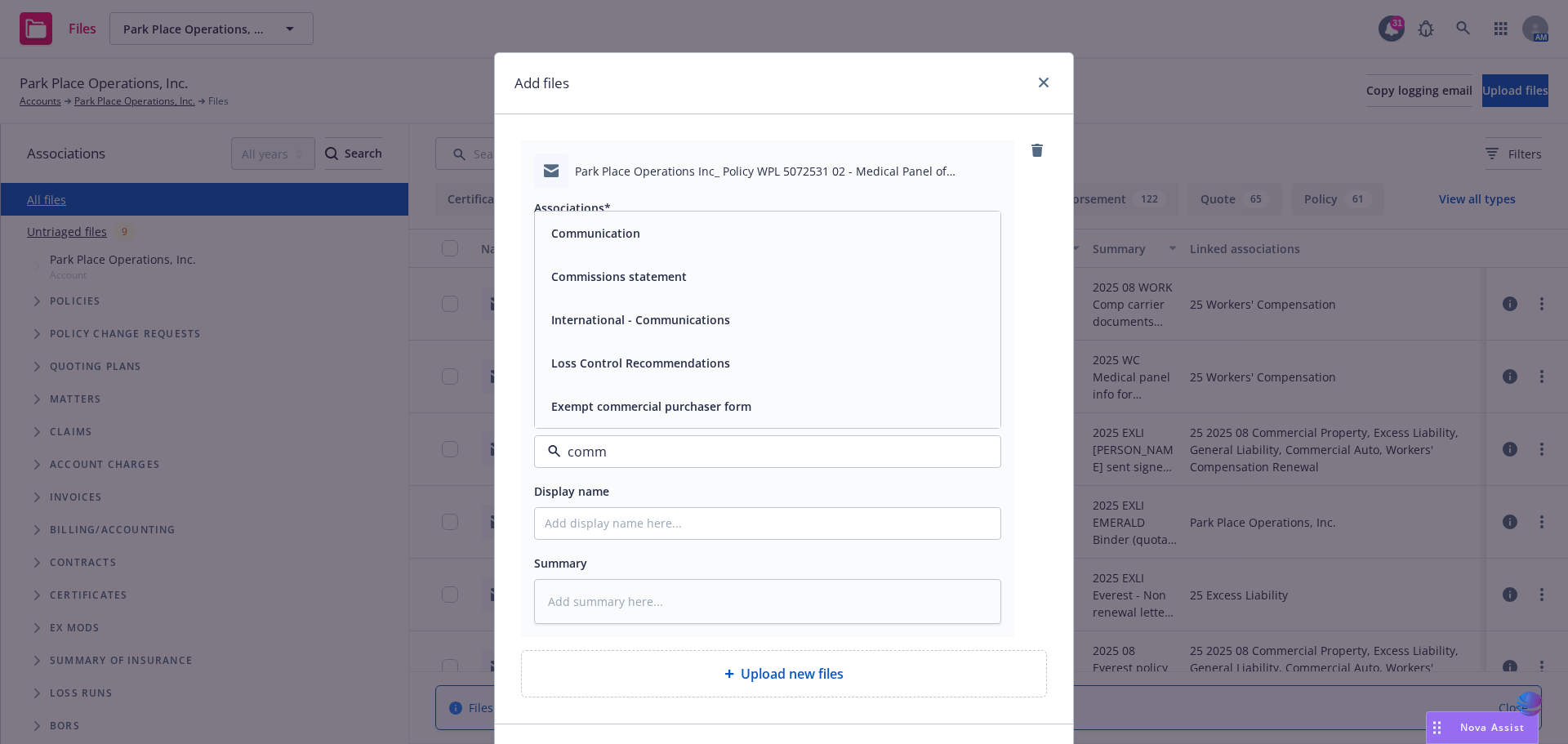
click at [726, 245] on div "Communication" at bounding box center [768, 233] width 465 height 43
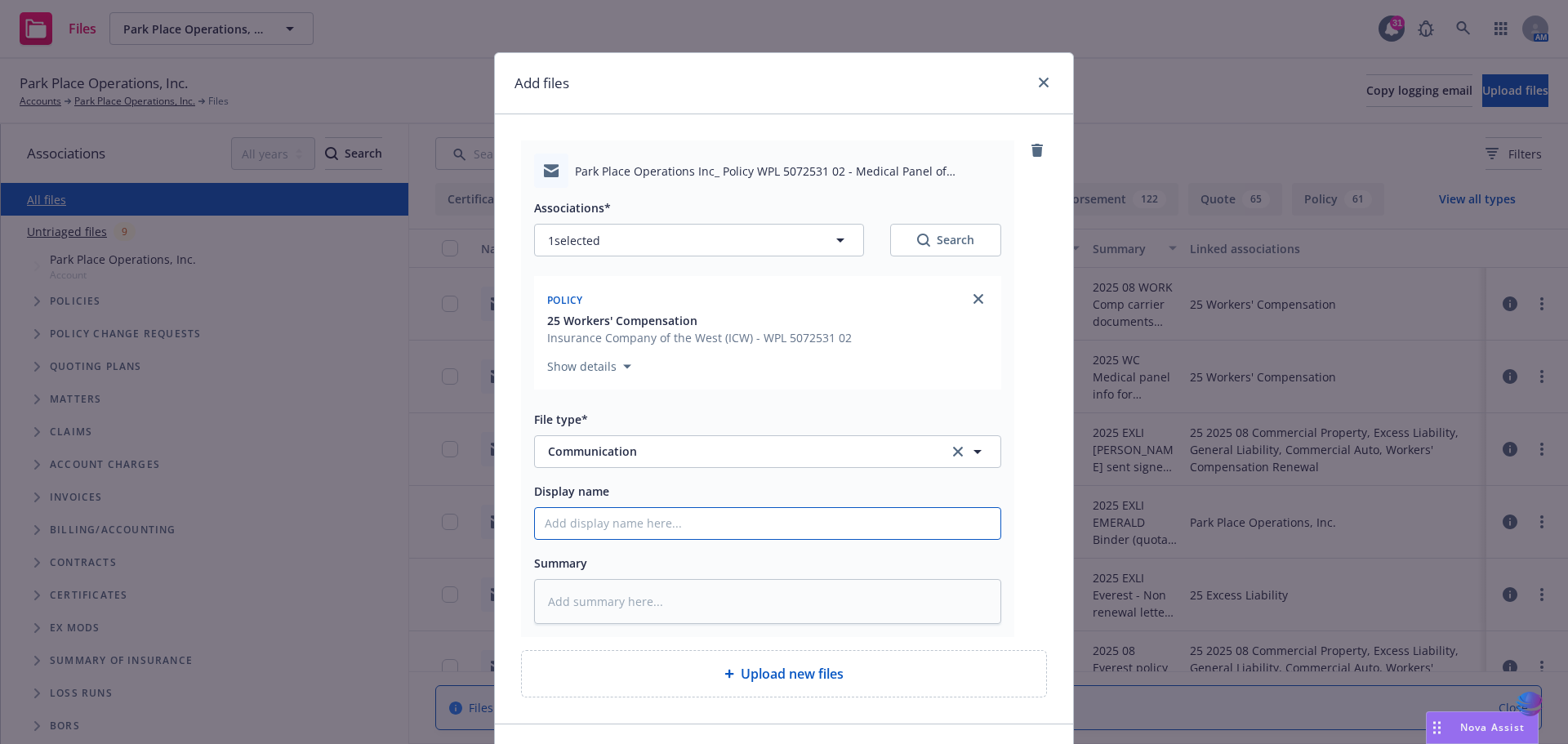
click at [574, 531] on input "Display name" at bounding box center [768, 523] width 465 height 31
paste input "2025 08 WORK Comp carrier documents sent to insured (Medical Panel of Physician…"
type textarea "x"
type input "2025 08 WORK Comp carrier documents sent to insured (Medical Panel of Physician…"
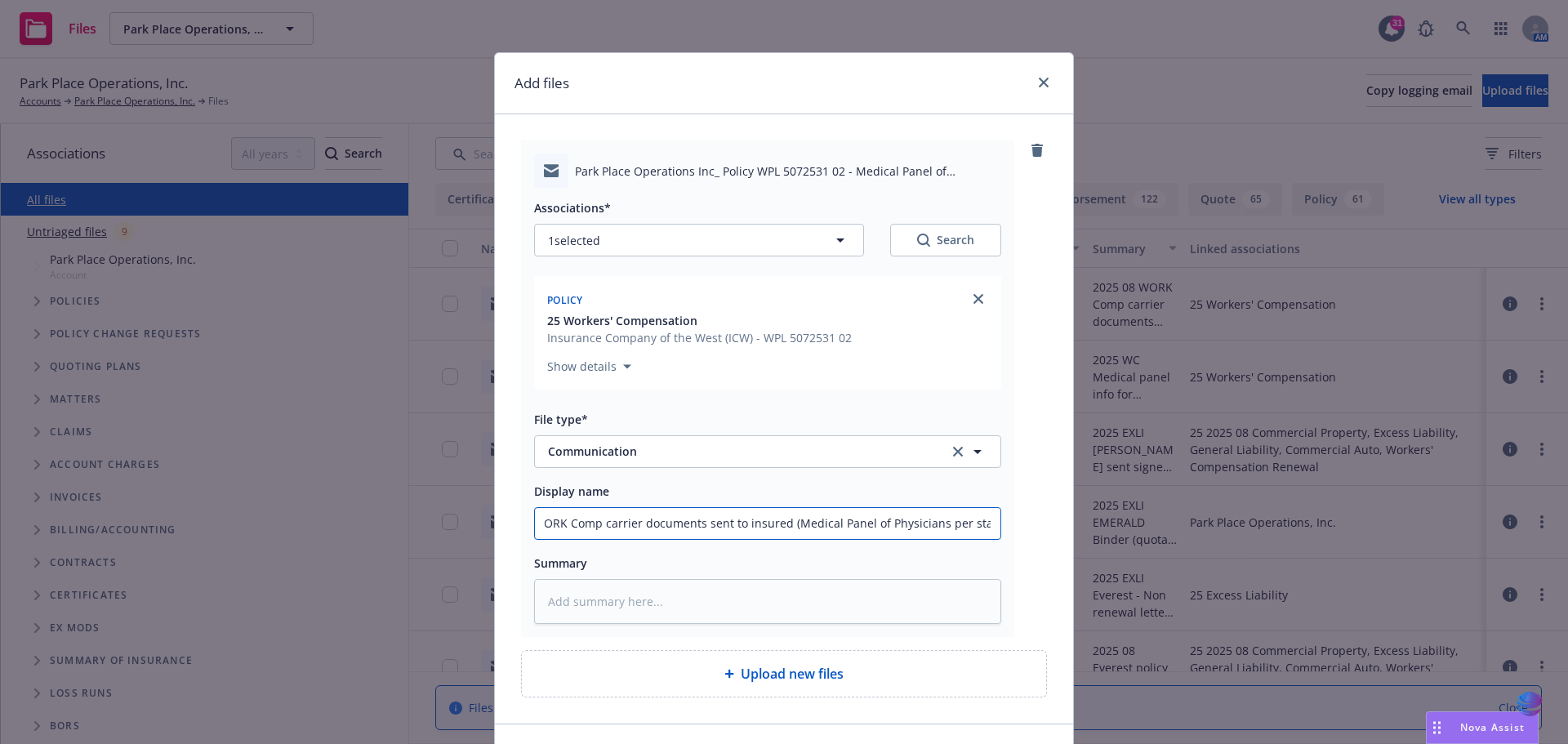
drag, startPoint x: 936, startPoint y: 523, endPoint x: 1057, endPoint y: 518, distance: 121.1
click at [1057, 518] on div "Park Place Operations Inc_ Policy WPL 5072531 02 - Medical Panel of Physicians.…" at bounding box center [784, 418] width 578 height 610
type textarea "x"
type input "2025 08 WORK Comp carrier documents sent to insured (Medical Panel of Physician…"
type textarea "x"
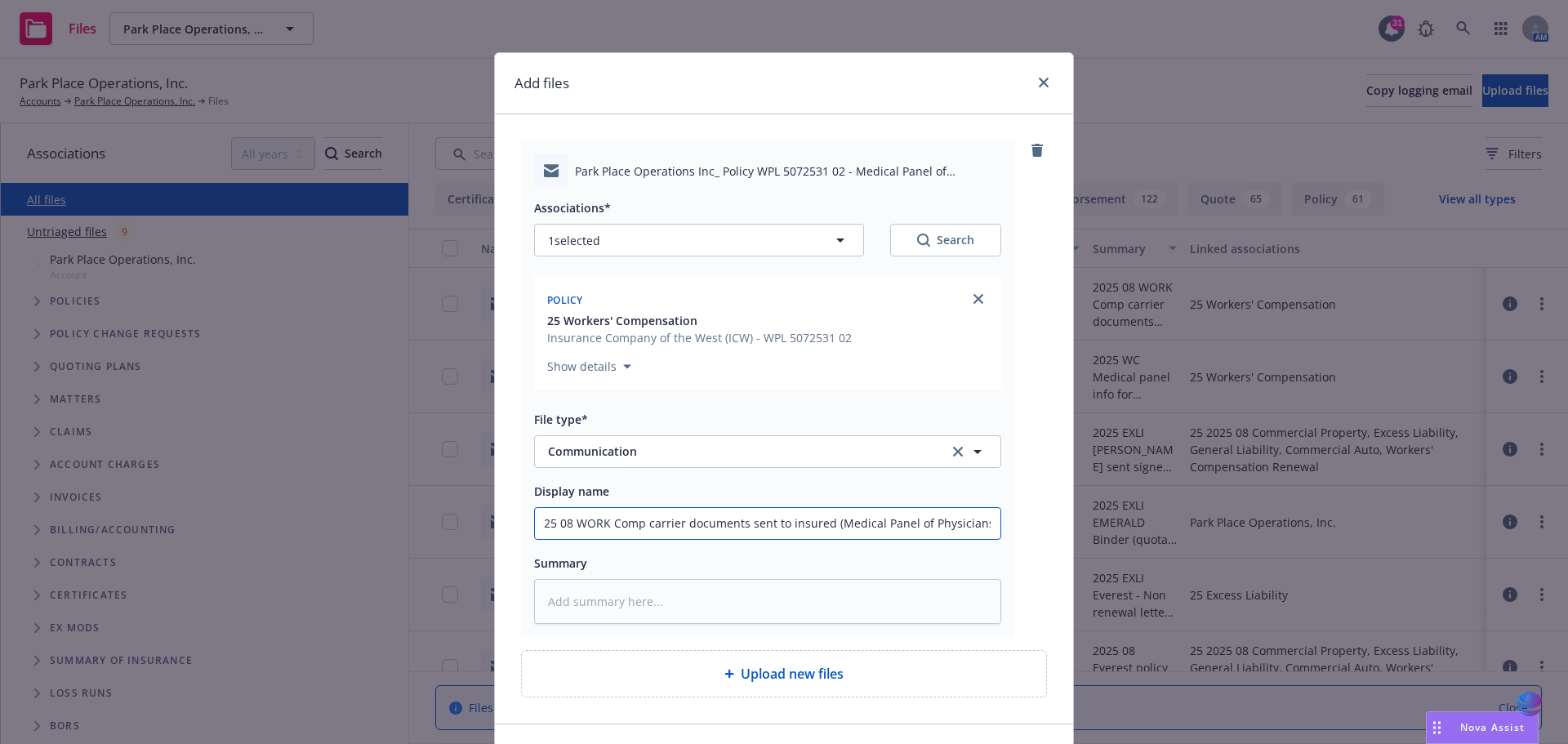
type input "2025 08 WORK Comp carrier documents sent to insured (Medical Panel of Physician…"
type textarea "x"
drag, startPoint x: 993, startPoint y: 522, endPoint x: 517, endPoint y: 551, distance: 476.9
click at [521, 551] on div "Park Place Operations Inc_ Policy WPL 5072531 02 - Medical Panel of Physicians.…" at bounding box center [768, 389] width 493 height 497
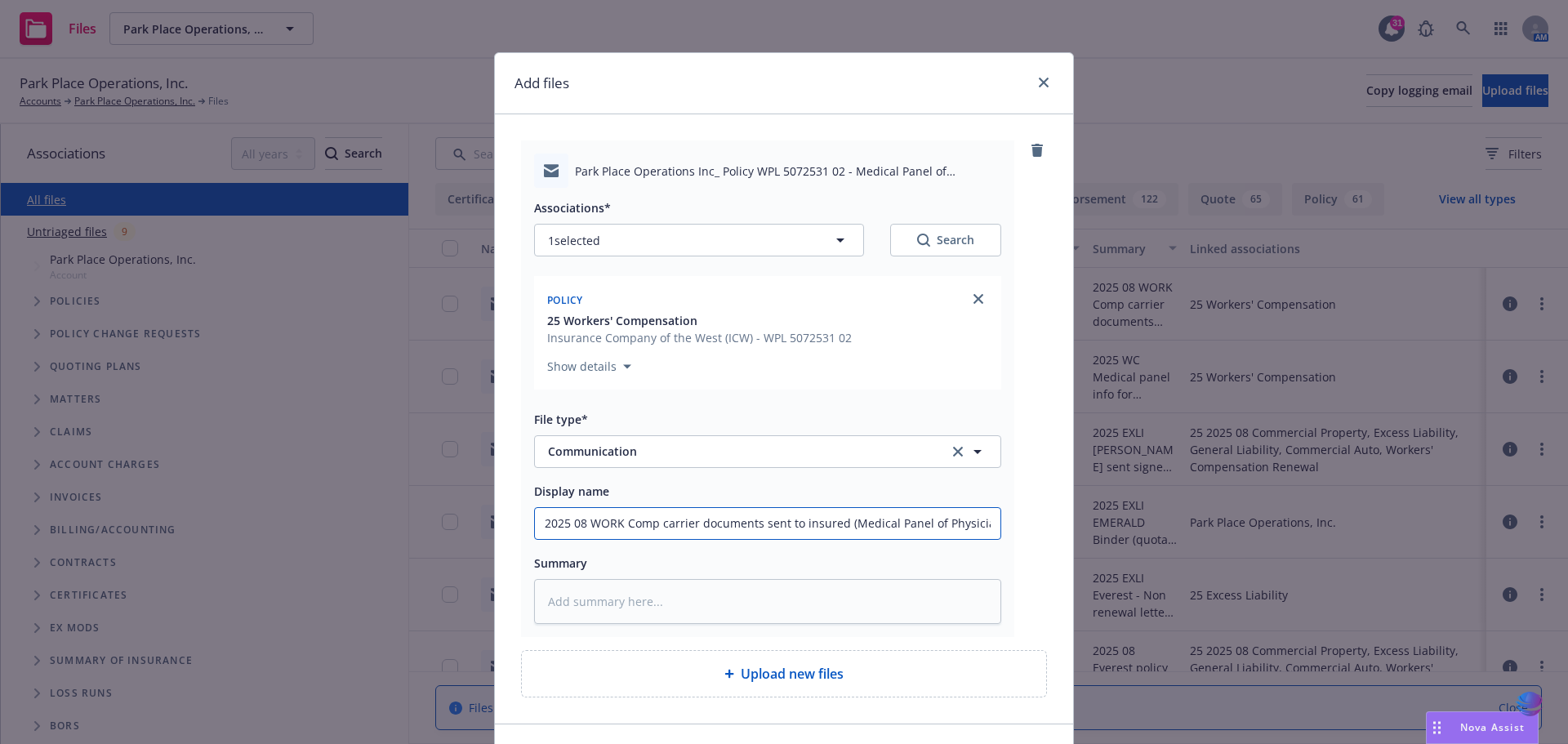
type input "2025 08 WORK Comp carrier documents sent to insured (Medical Panel of Physician…"
click at [556, 590] on textarea at bounding box center [768, 602] width 467 height 45
paste textarea "2025 08 WORK Comp carrier documents sent to insured (Medical Panel of Physician…"
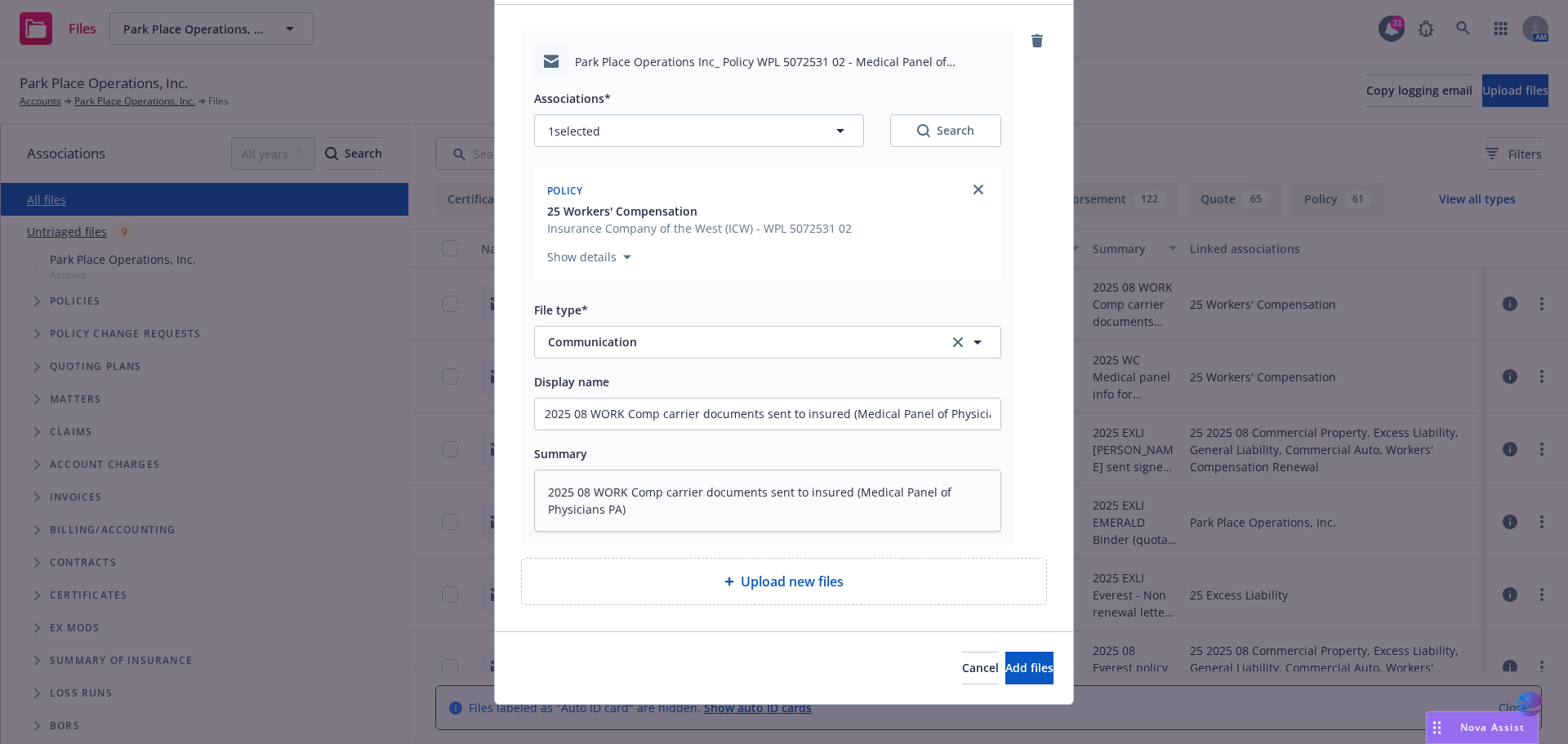
scroll to position [123, 0]
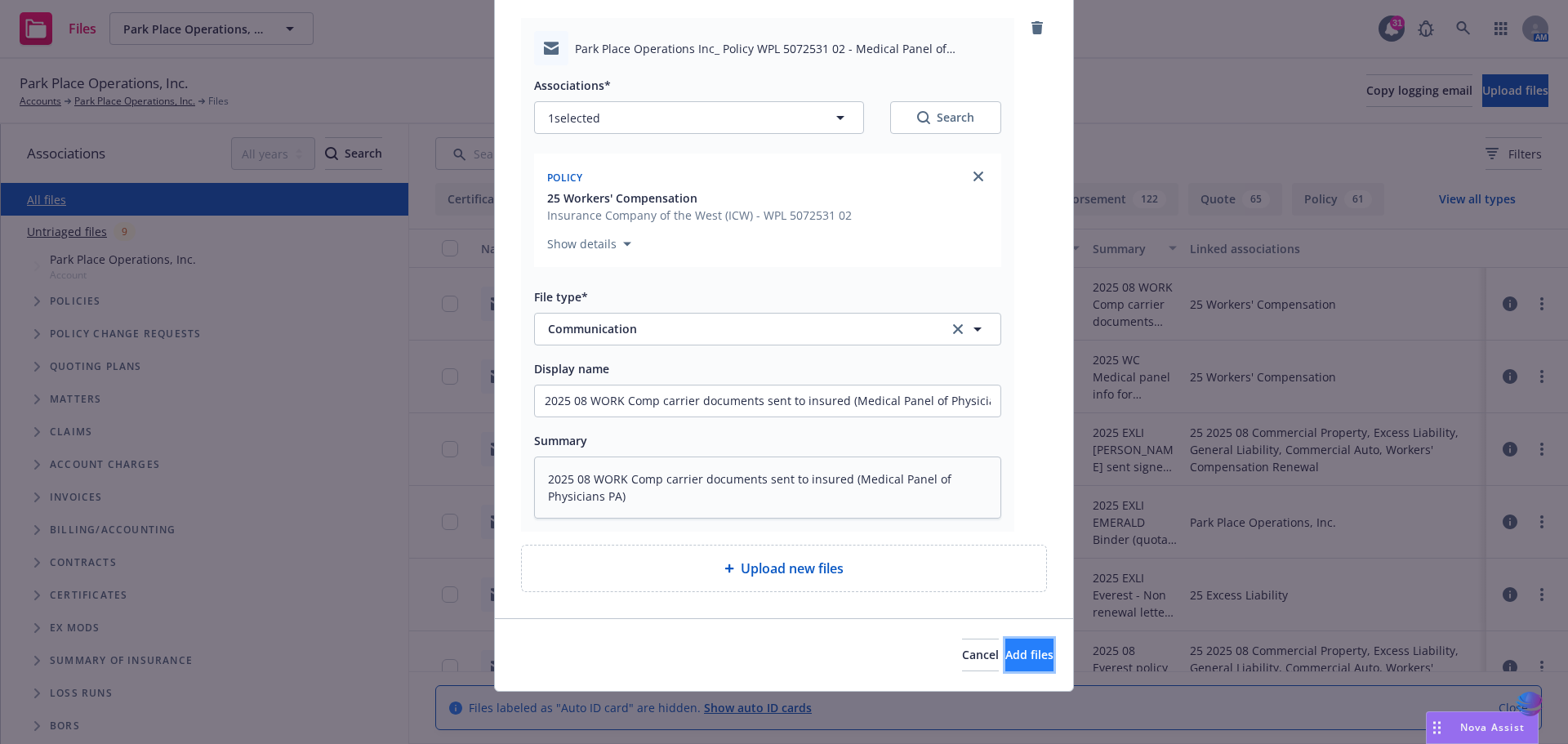
click at [1012, 662] on span "Add files" at bounding box center [1029, 655] width 48 height 16
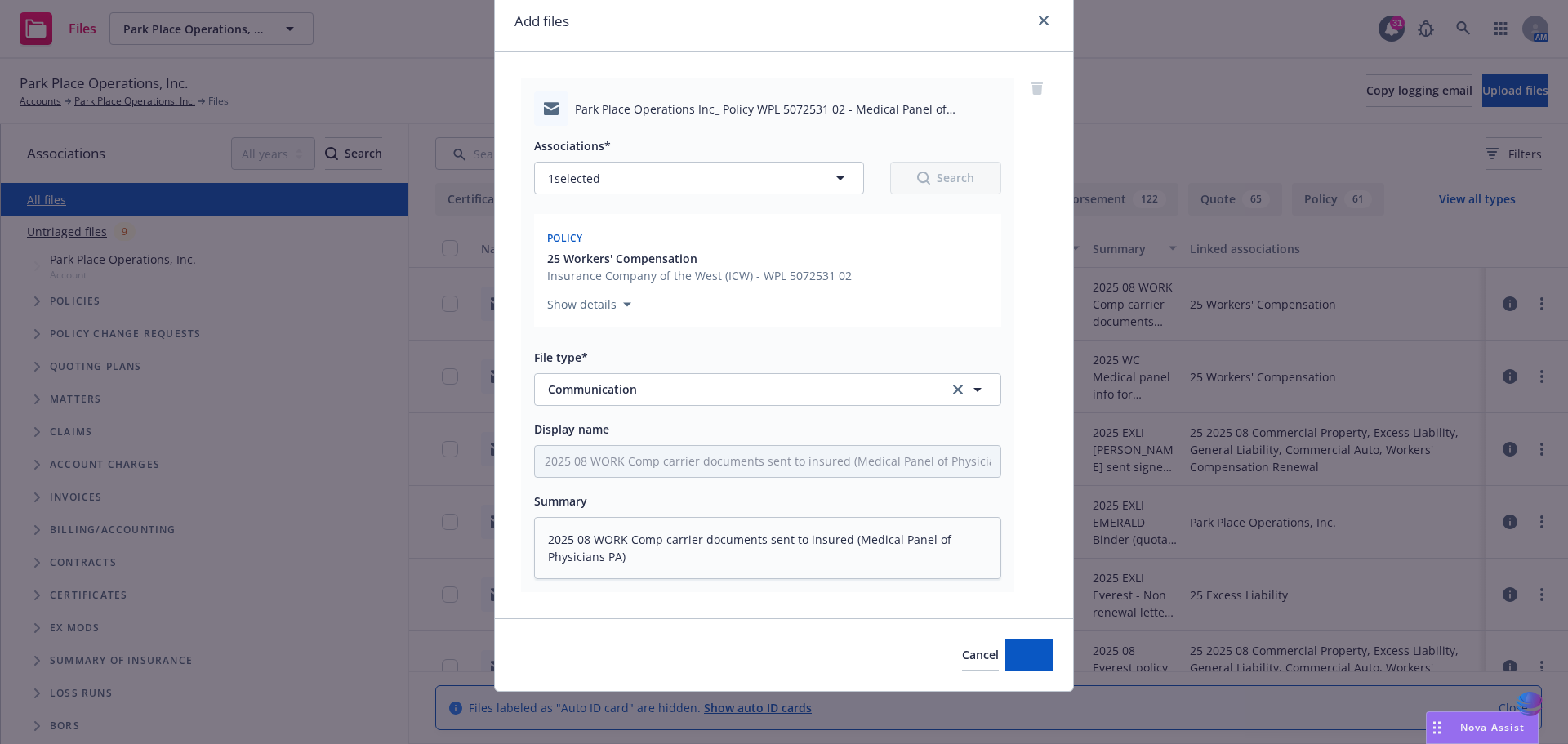
scroll to position [62, 0]
